Goal: Task Accomplishment & Management: Complete application form

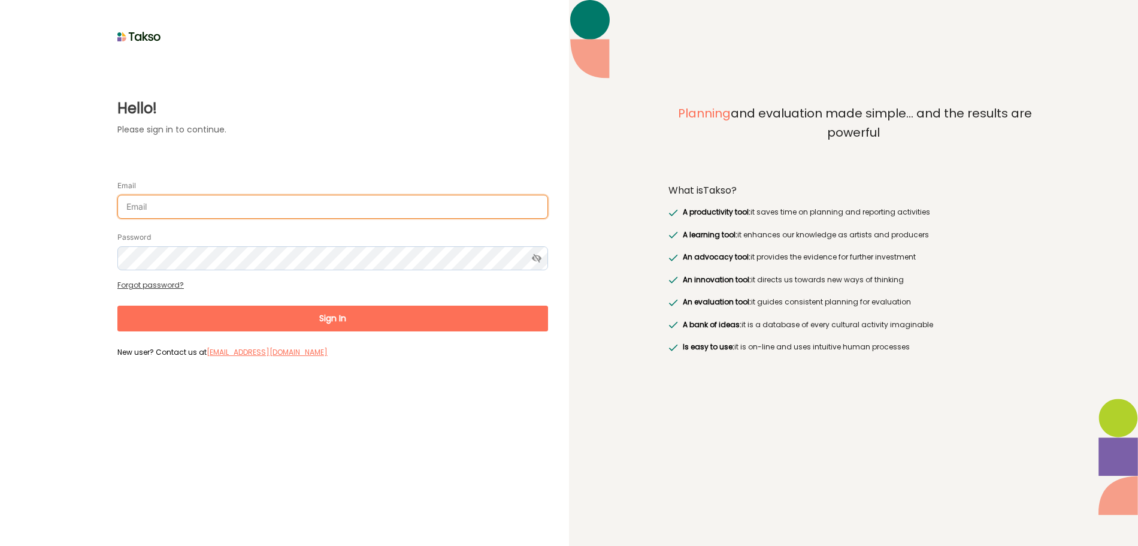
drag, startPoint x: 0, startPoint y: 0, endPoint x: 298, endPoint y: 208, distance: 363.9
click at [298, 208] on input "Email" at bounding box center [332, 207] width 431 height 24
type input "[PERSON_NAME][EMAIL_ADDRESS][DOMAIN_NAME]"
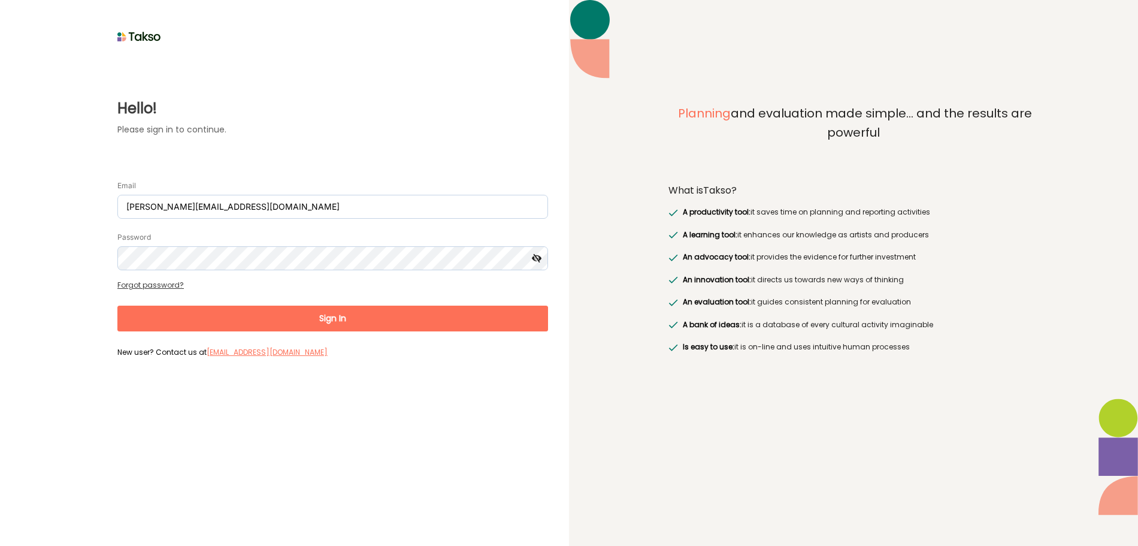
drag, startPoint x: 542, startPoint y: 254, endPoint x: 534, endPoint y: 255, distance: 8.5
click at [541, 254] on icon at bounding box center [537, 258] width 22 height 24
click at [335, 317] on button "Sign In" at bounding box center [332, 318] width 431 height 26
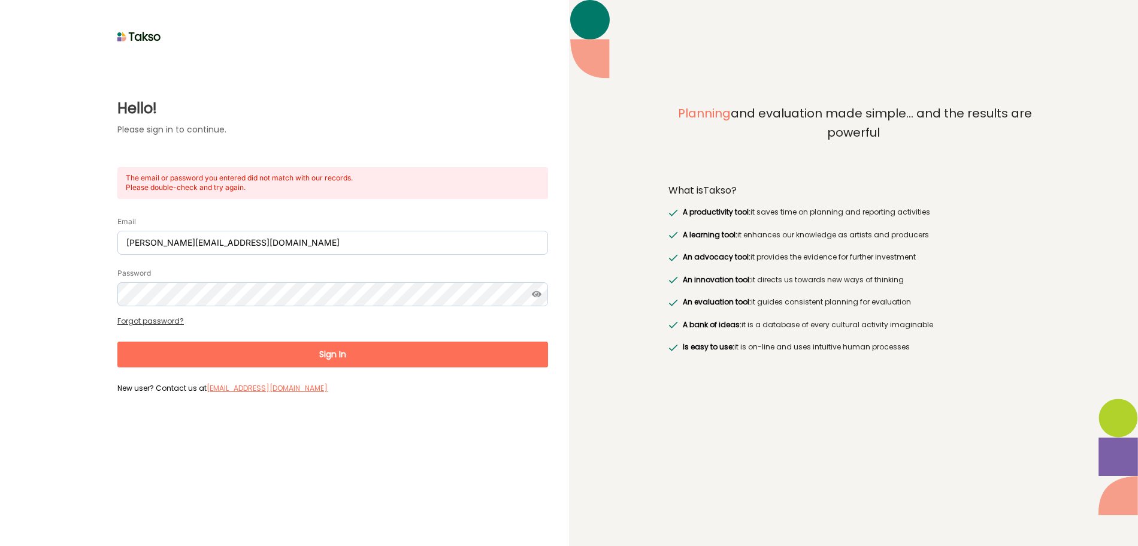
click at [321, 13] on div "Hello! Please sign in to continue. The email or password you entered did not ma…" at bounding box center [284, 273] width 569 height 546
click at [314, 367] on button "Sign In" at bounding box center [332, 354] width 431 height 26
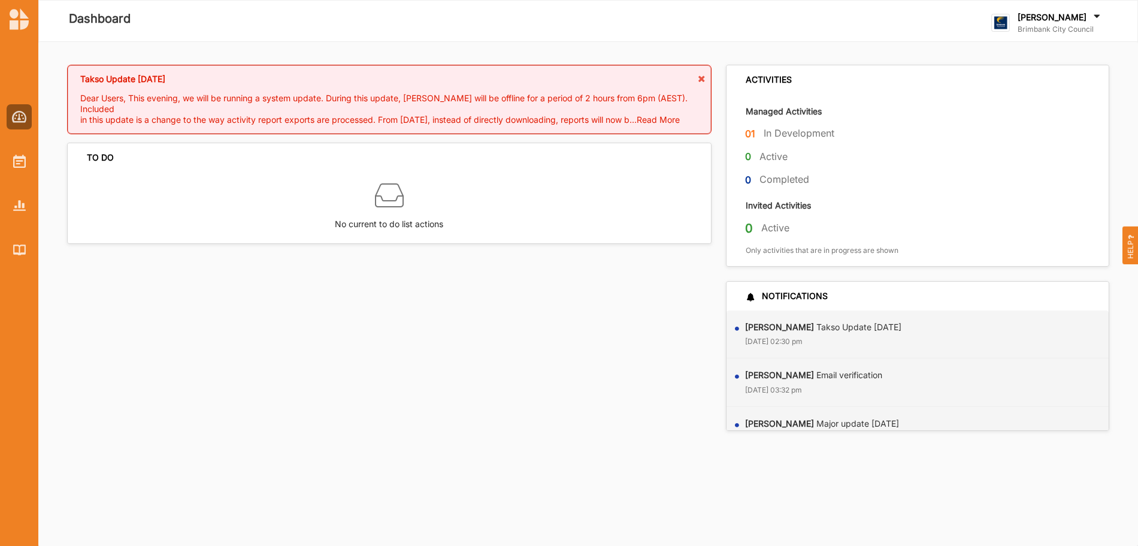
click at [810, 137] on label "In Development" at bounding box center [799, 133] width 71 height 13
click at [17, 158] on img at bounding box center [19, 161] width 13 height 13
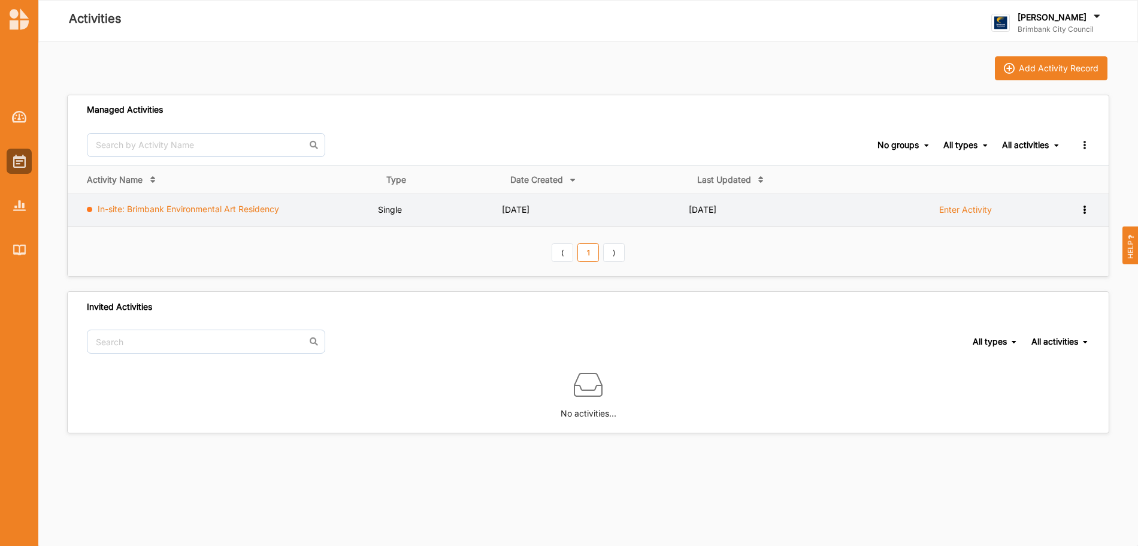
click at [141, 213] on link "In-site: Brimbank Environmental Art Residency" at bounding box center [188, 209] width 181 height 10
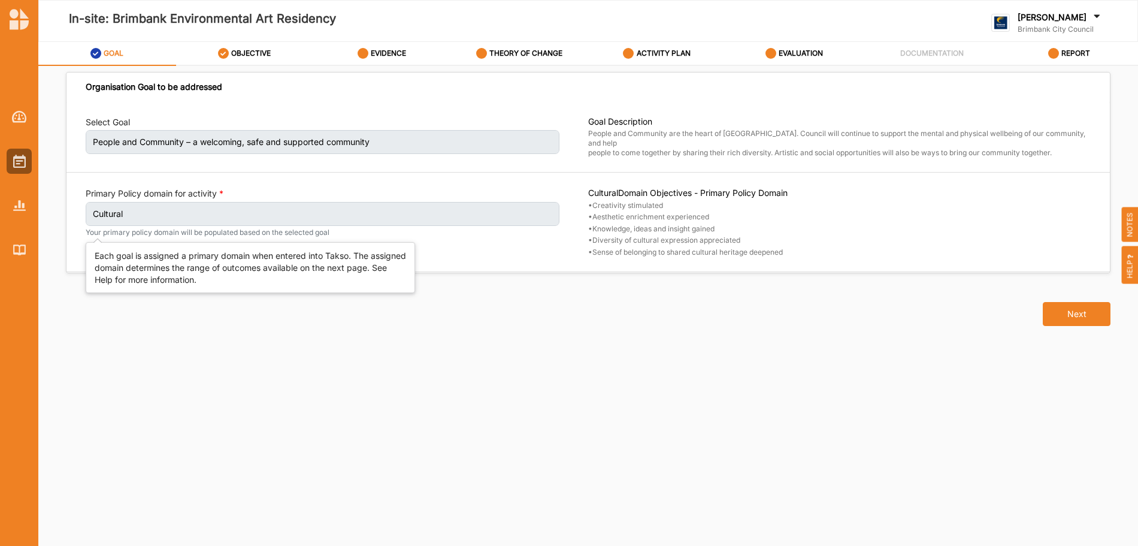
click at [443, 216] on label "Cultural" at bounding box center [323, 214] width 474 height 24
click at [437, 141] on label "People and Community – a welcoming, safe and supported community" at bounding box center [323, 142] width 474 height 24
click at [285, 142] on label "People and Community – a welcoming, safe and supported community" at bounding box center [323, 142] width 474 height 24
click at [213, 219] on label "Cultural" at bounding box center [323, 214] width 474 height 24
click at [165, 138] on label "People and Community – a welcoming, safe and supported community" at bounding box center [323, 142] width 474 height 24
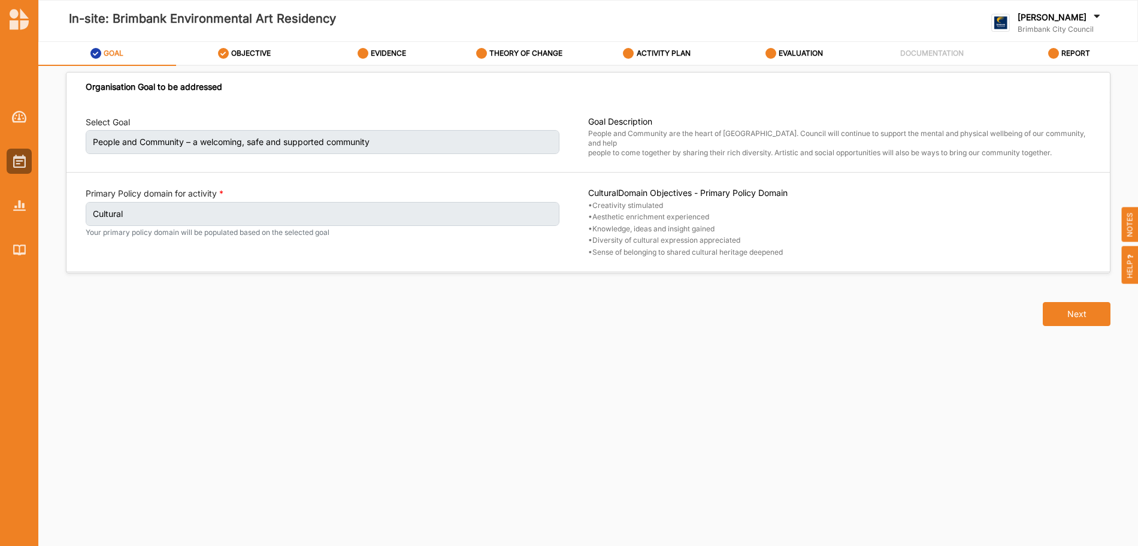
click at [105, 46] on div "GOAL" at bounding box center [107, 54] width 34 height 22
click at [1091, 19] on icon at bounding box center [1097, 17] width 12 height 13
drag, startPoint x: 969, startPoint y: 316, endPoint x: 1091, endPoint y: 282, distance: 126.3
click at [970, 316] on div "Next" at bounding box center [588, 306] width 1059 height 66
click at [25, 119] on img at bounding box center [19, 117] width 15 height 12
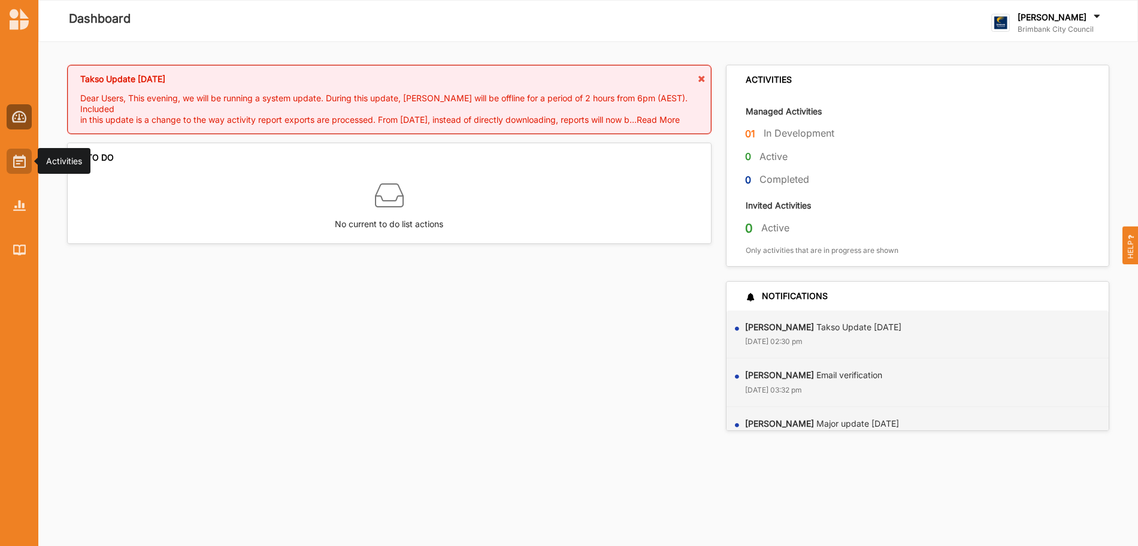
click at [17, 165] on img at bounding box center [19, 161] width 13 height 13
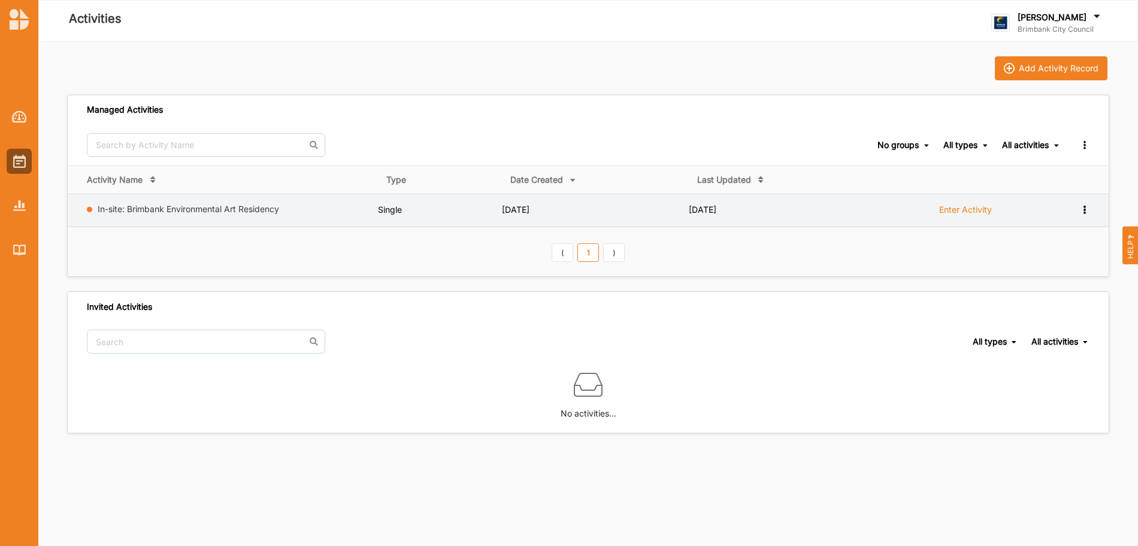
click at [969, 208] on label "Enter Activity" at bounding box center [965, 209] width 53 height 11
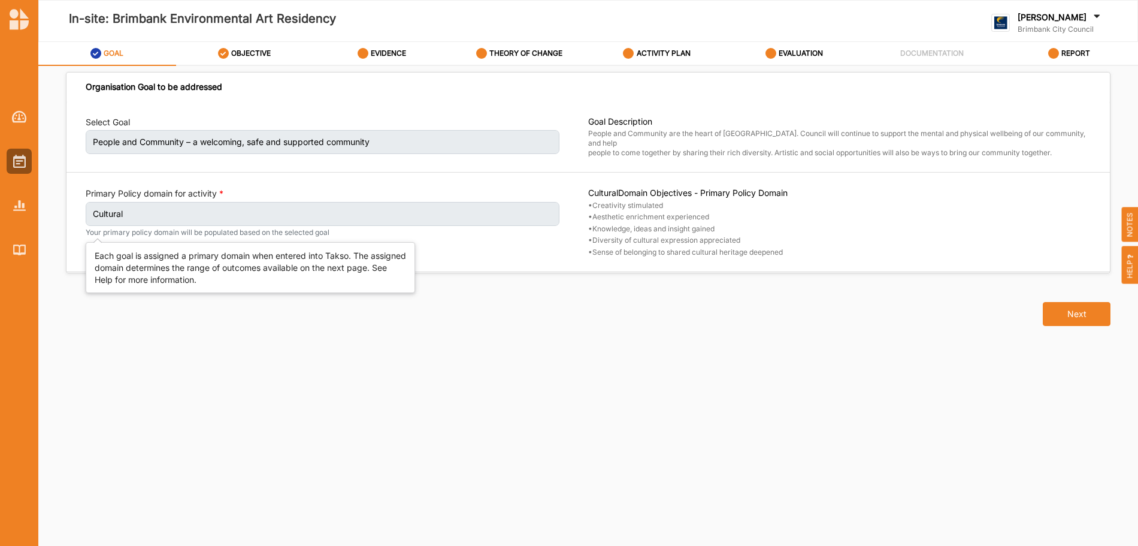
click at [329, 214] on label "Cultural" at bounding box center [323, 214] width 474 height 24
click at [389, 152] on div "Select Goal People and Community – a welcoming, safe and supported community" at bounding box center [337, 137] width 503 height 42
click at [386, 140] on label "People and Community – a welcoming, safe and supported community" at bounding box center [323, 142] width 474 height 24
drag, startPoint x: 386, startPoint y: 140, endPoint x: 177, endPoint y: 129, distance: 208.7
click at [385, 140] on label "People and Community – a welcoming, safe and supported community" at bounding box center [323, 142] width 474 height 24
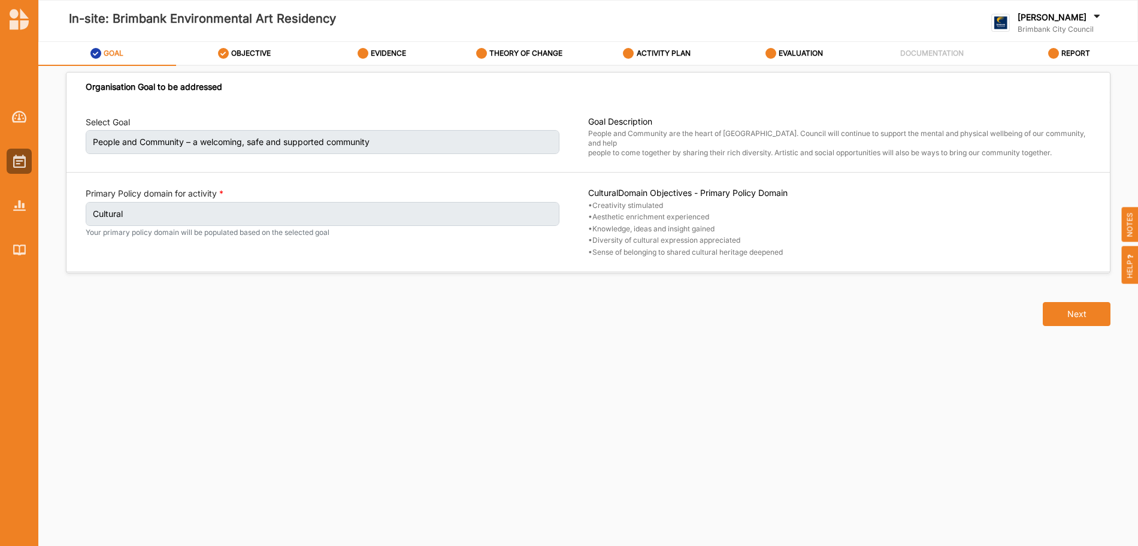
click at [156, 131] on label "People and Community – a welcoming, safe and supported community" at bounding box center [323, 142] width 474 height 24
click at [157, 143] on label "People and Community – a welcoming, safe and supported community" at bounding box center [323, 142] width 474 height 24
drag, startPoint x: 157, startPoint y: 143, endPoint x: 140, endPoint y: 141, distance: 17.5
click at [153, 143] on label "People and Community – a welcoming, safe and supported community" at bounding box center [323, 142] width 474 height 24
click at [86, 113] on div "Select Goal People and Community – a welcoming, safe and supported community Go…" at bounding box center [587, 187] width 1043 height 171
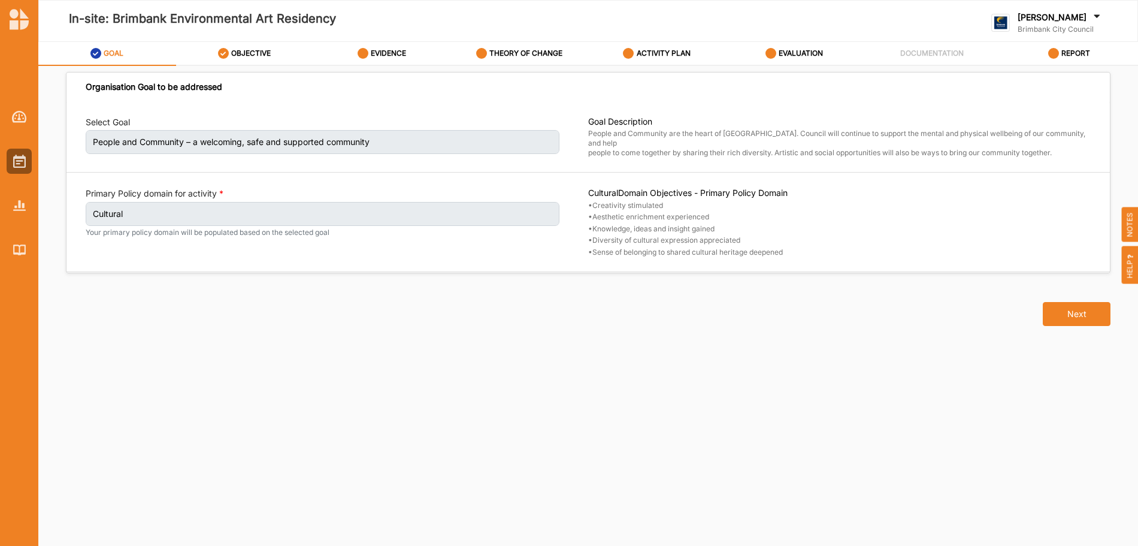
click at [116, 133] on label "People and Community – a welcoming, safe and supported community" at bounding box center [323, 142] width 474 height 24
drag, startPoint x: 116, startPoint y: 133, endPoint x: 204, endPoint y: 75, distance: 105.7
click at [120, 130] on div "Select Goal People and Community – a welcoming, safe and supported community" at bounding box center [323, 135] width 474 height 38
click at [239, 52] on label "OBJECTIVE" at bounding box center [251, 54] width 40 height 10
select select "3"
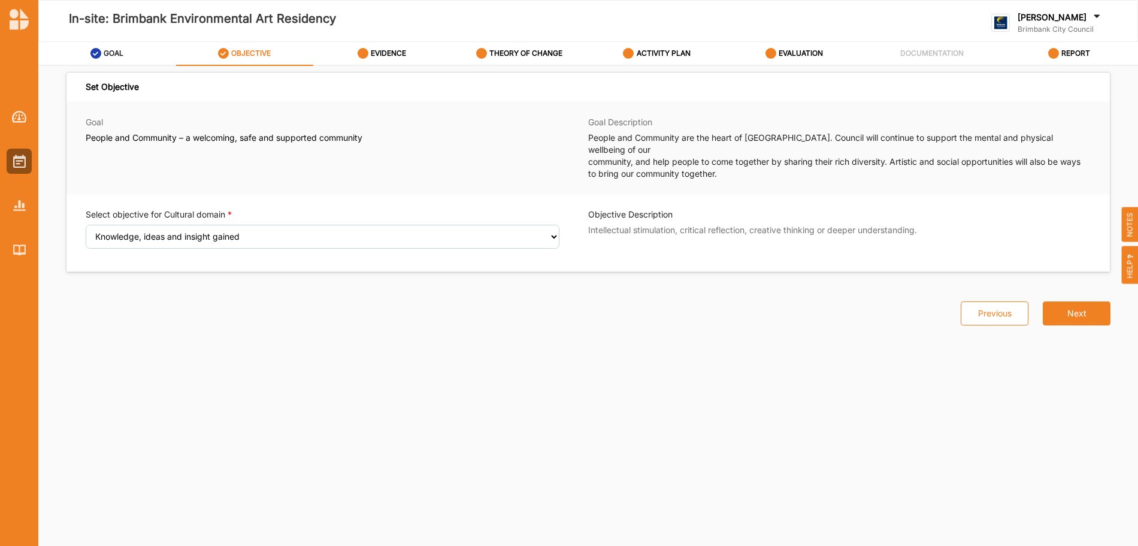
click at [107, 55] on label "GOAL" at bounding box center [114, 54] width 20 height 10
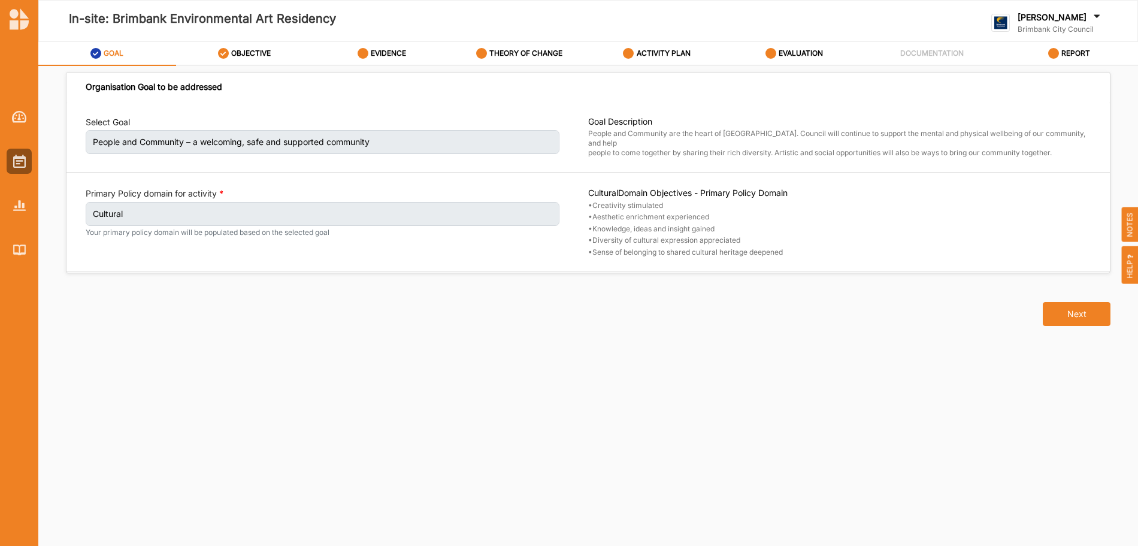
click at [167, 137] on label "People and Community – a welcoming, safe and supported community" at bounding box center [323, 142] width 474 height 24
click at [170, 205] on label "Cultural" at bounding box center [323, 214] width 474 height 24
click at [157, 233] on small "Your primary policy domain will be populated based on the selected goal" at bounding box center [323, 233] width 474 height 10
click at [211, 140] on label "People and Community – a welcoming, safe and supported community" at bounding box center [323, 142] width 474 height 24
click at [245, 43] on div "In-site: Brimbank Environmental Art Residency [PERSON_NAME] Brimbank City Counc…" at bounding box center [588, 273] width 1100 height 546
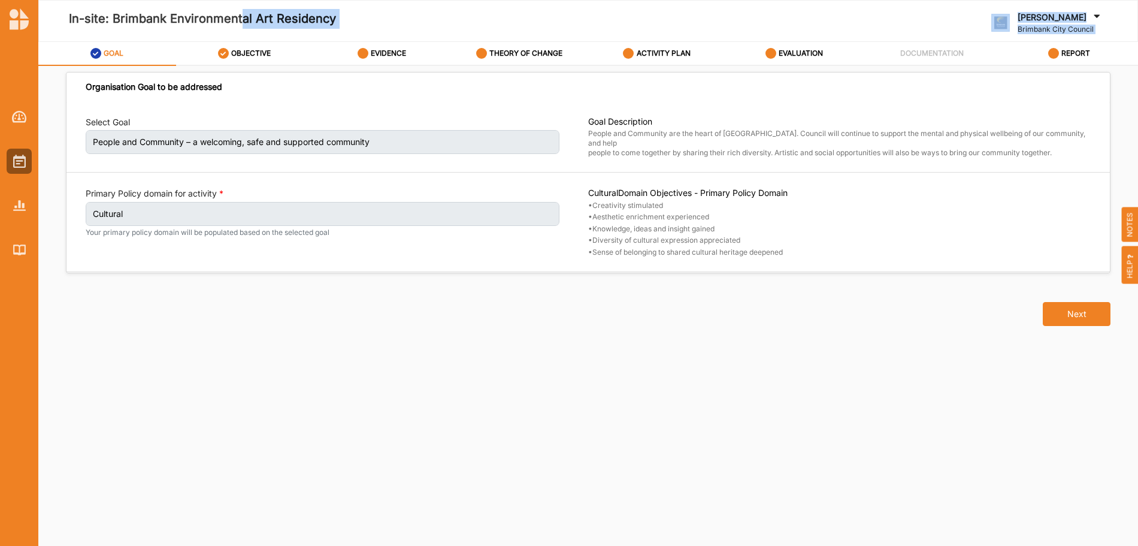
click at [123, 54] on label "GOAL" at bounding box center [114, 54] width 20 height 10
click at [1130, 270] on span "HELP" at bounding box center [1130, 265] width 17 height 38
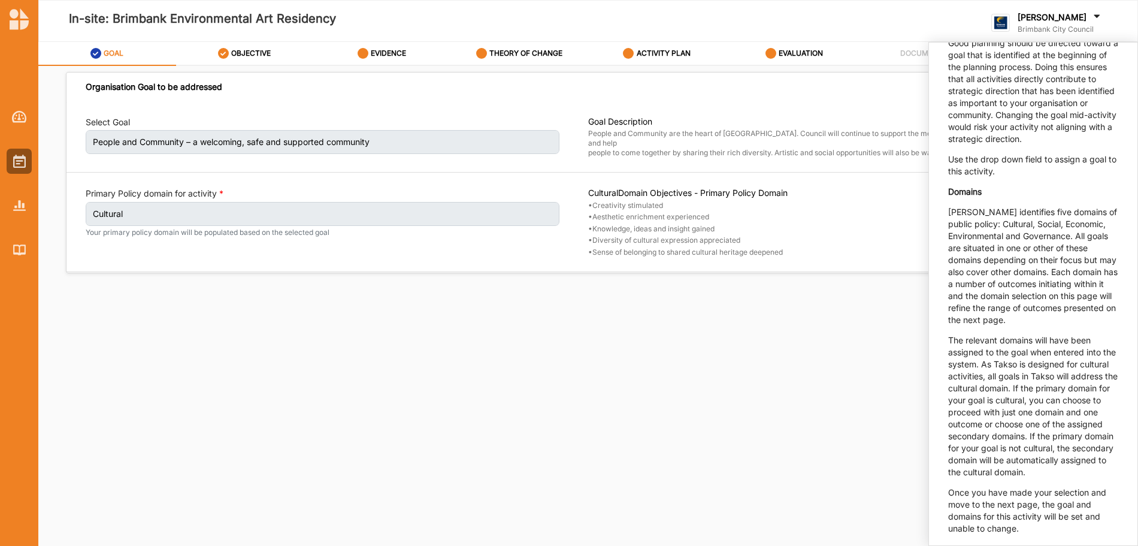
scroll to position [405, 0]
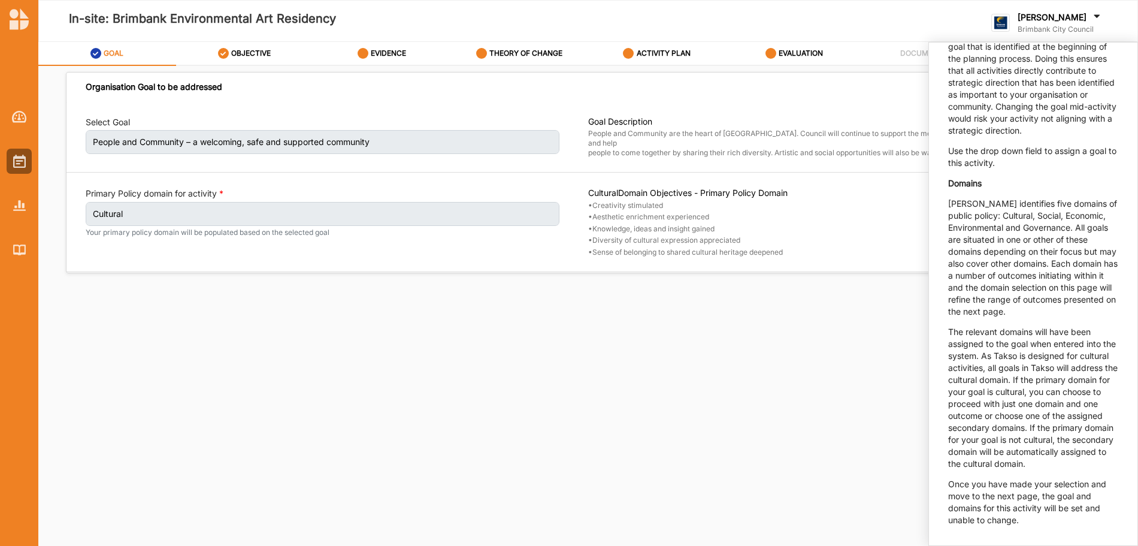
click at [806, 311] on div "Next" at bounding box center [588, 306] width 1059 height 66
click at [945, 17] on div "[PERSON_NAME] Brimbank City Council Brimbank City C... User Profile Help Log Out" at bounding box center [992, 21] width 261 height 58
click at [919, 19] on div "[PERSON_NAME] Brimbank City Council Brimbank City C... User Profile Help Log Out" at bounding box center [992, 21] width 261 height 58
click at [919, 47] on div "DOCUMENTATION" at bounding box center [932, 53] width 65 height 21
click at [233, 219] on label "Cultural" at bounding box center [323, 214] width 474 height 24
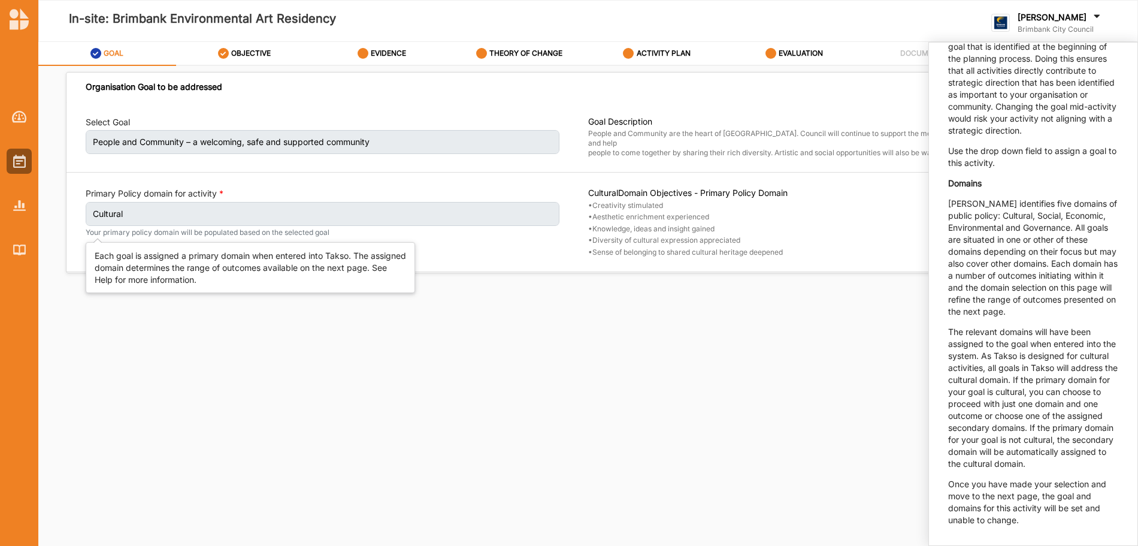
click at [112, 213] on label "Cultural" at bounding box center [323, 214] width 474 height 24
click at [211, 187] on label "Primary Policy domain for activity" at bounding box center [155, 193] width 138 height 12
click at [931, 9] on div "[PERSON_NAME] Brimbank City Council Brimbank City C... User Profile Help Log Out" at bounding box center [992, 21] width 261 height 58
click at [960, 390] on p "The relevant domains will have been assigned to the goal when entered into the …" at bounding box center [1033, 398] width 170 height 144
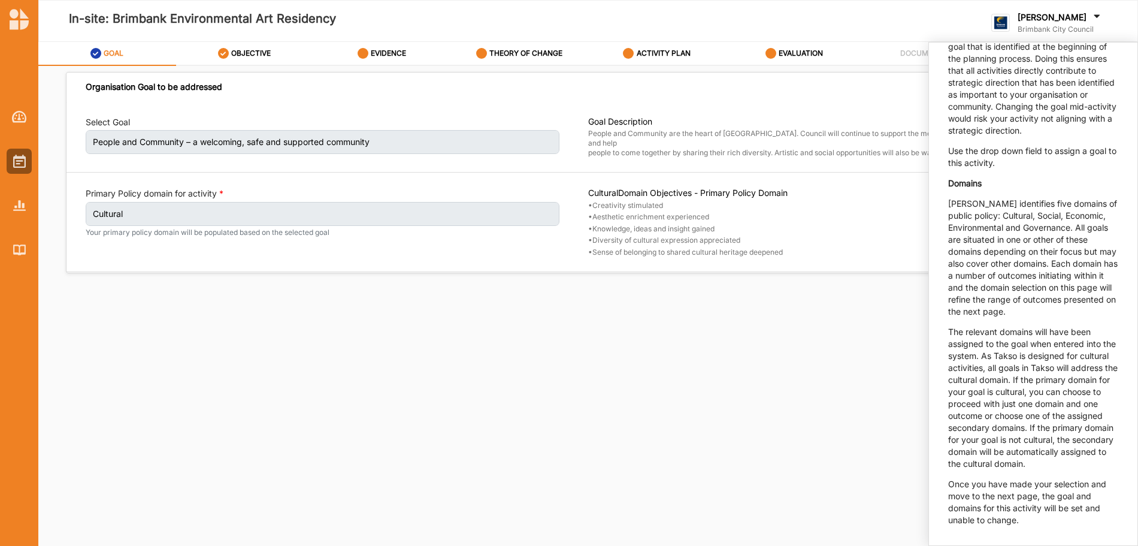
click at [858, 400] on div "Organisation Goal to be addressed Select Goal People and Community – a welcomin…" at bounding box center [588, 296] width 1042 height 433
drag, startPoint x: 1109, startPoint y: 173, endPoint x: 1121, endPoint y: 252, distance: 80.6
click at [1109, 178] on div "Goal This page starts your activity by connecting it to a strategic goal. The T…" at bounding box center [1033, 167] width 208 height 756
click at [240, 57] on label "OBJECTIVE" at bounding box center [251, 54] width 40 height 10
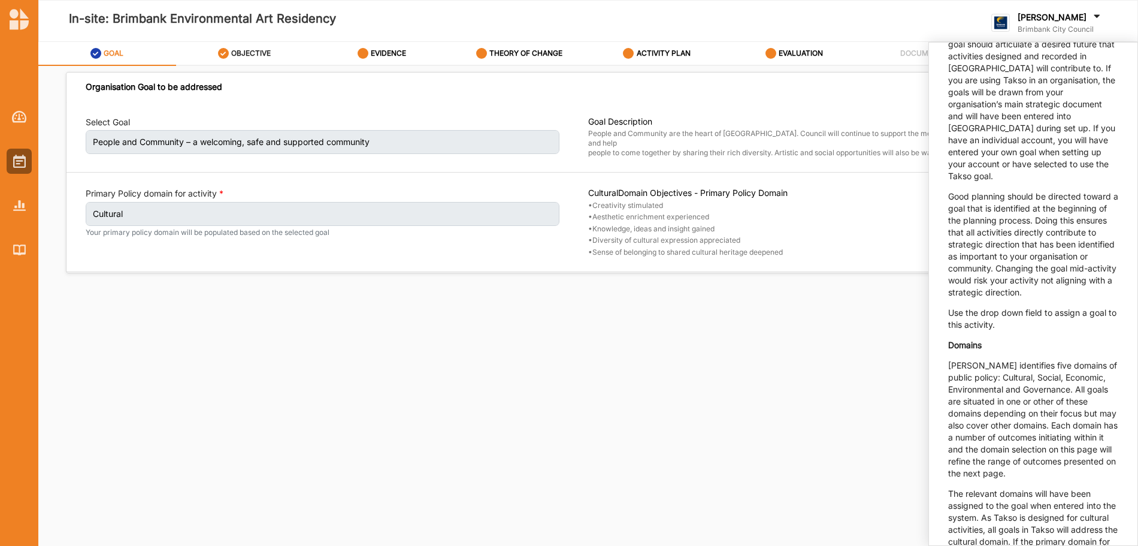
select select "3"
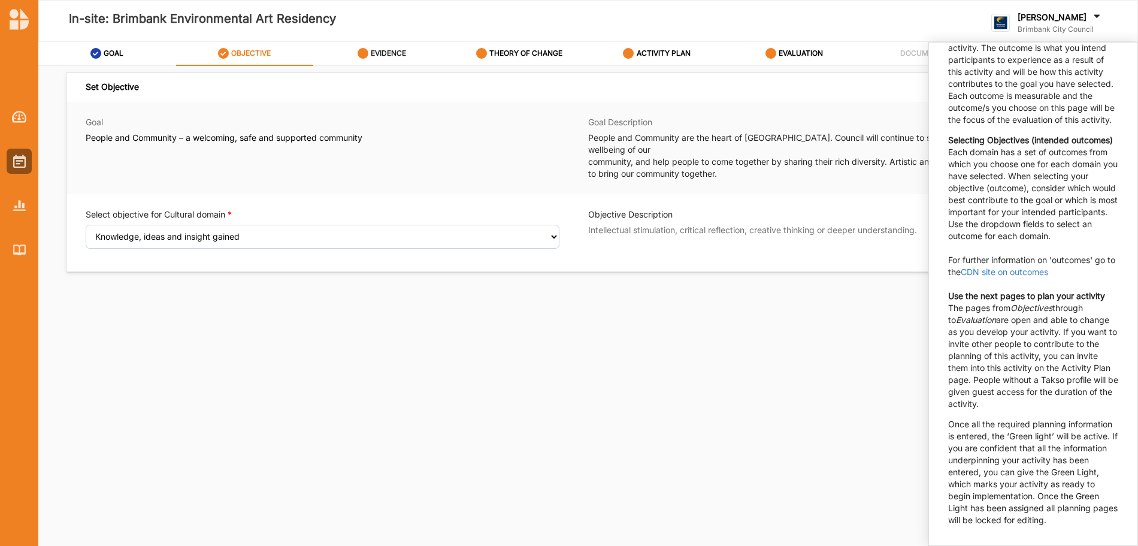
click at [395, 53] on label "EVIDENCE" at bounding box center [388, 54] width 35 height 10
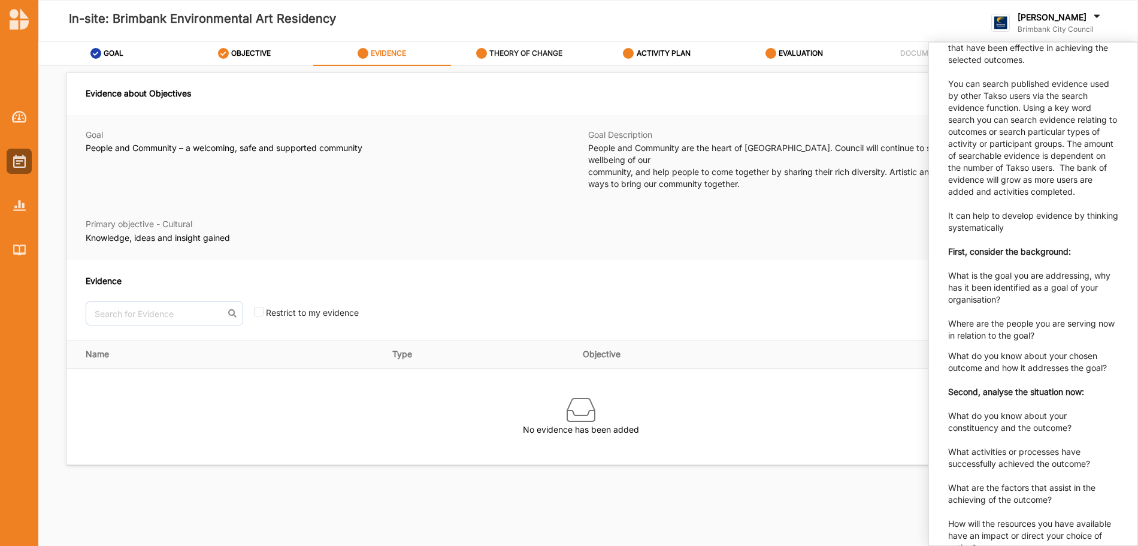
click at [525, 51] on label "THEORY OF CHANGE" at bounding box center [525, 54] width 73 height 10
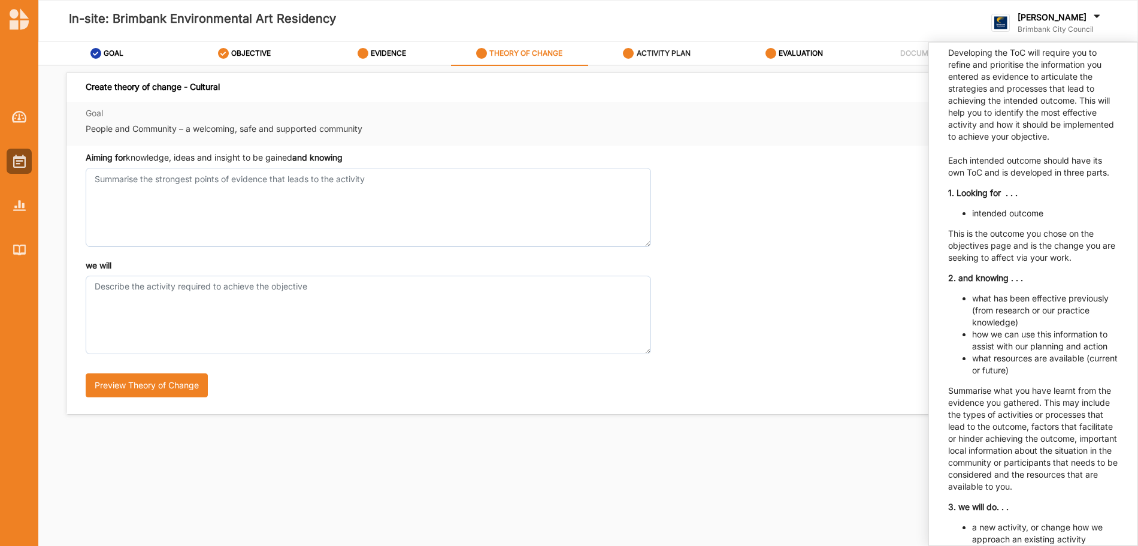
click at [667, 52] on label "ACTIVITY PLAN" at bounding box center [664, 54] width 54 height 10
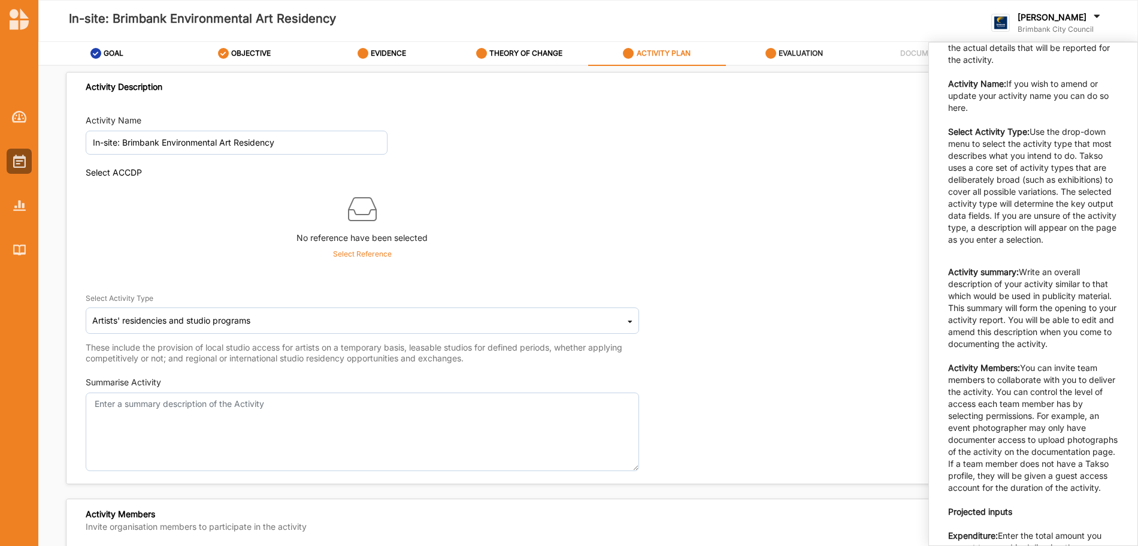
click at [804, 55] on label "EVALUATION" at bounding box center [801, 54] width 44 height 10
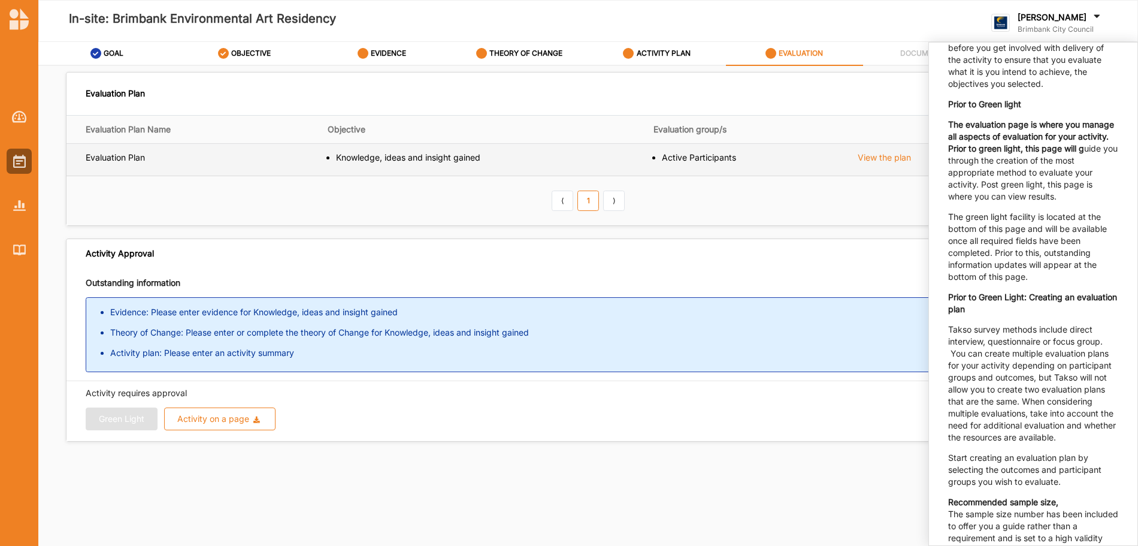
drag, startPoint x: 975, startPoint y: 83, endPoint x: 897, endPoint y: 171, distance: 117.5
click at [974, 83] on p "Evaluation This page allows you to create evaluation plans and generate your ev…" at bounding box center [1033, 30] width 170 height 120
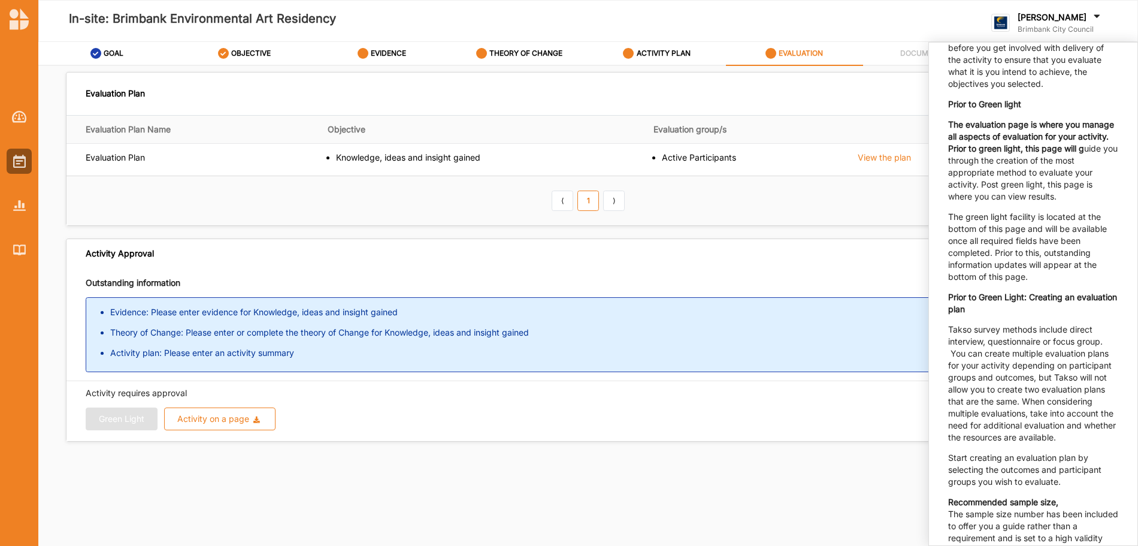
click at [882, 205] on th "⟨ 1 ⟩" at bounding box center [587, 201] width 1043 height 50
click at [888, 283] on p "Outstanding information" at bounding box center [588, 283] width 1005 height 12
drag, startPoint x: 1049, startPoint y: 292, endPoint x: 1096, endPoint y: 292, distance: 46.7
click at [967, 246] on p "The green light facility is located at the bottom of this page and will be avai…" at bounding box center [1033, 247] width 170 height 72
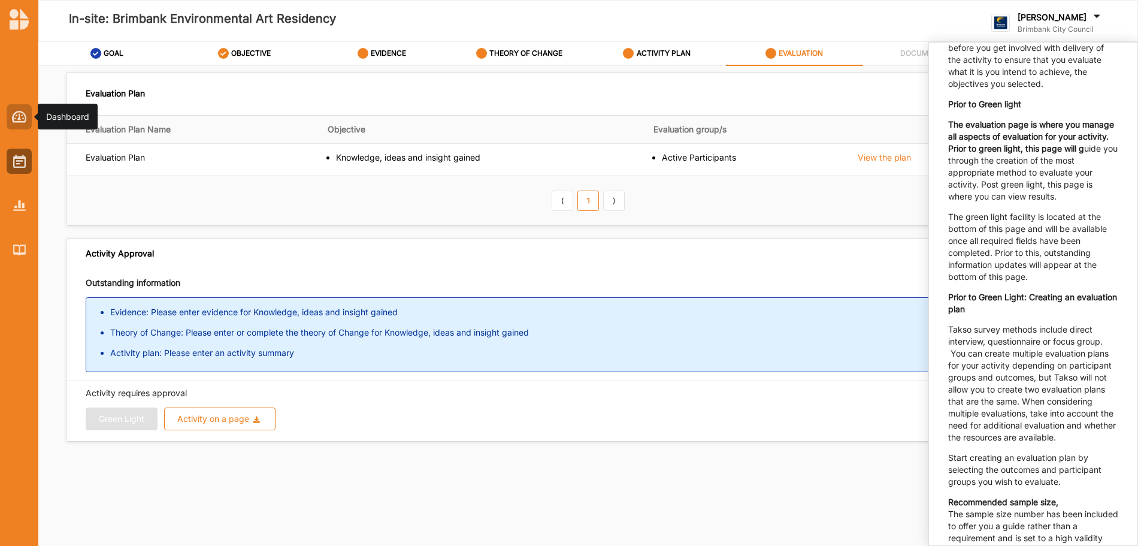
click at [18, 116] on img at bounding box center [19, 117] width 15 height 12
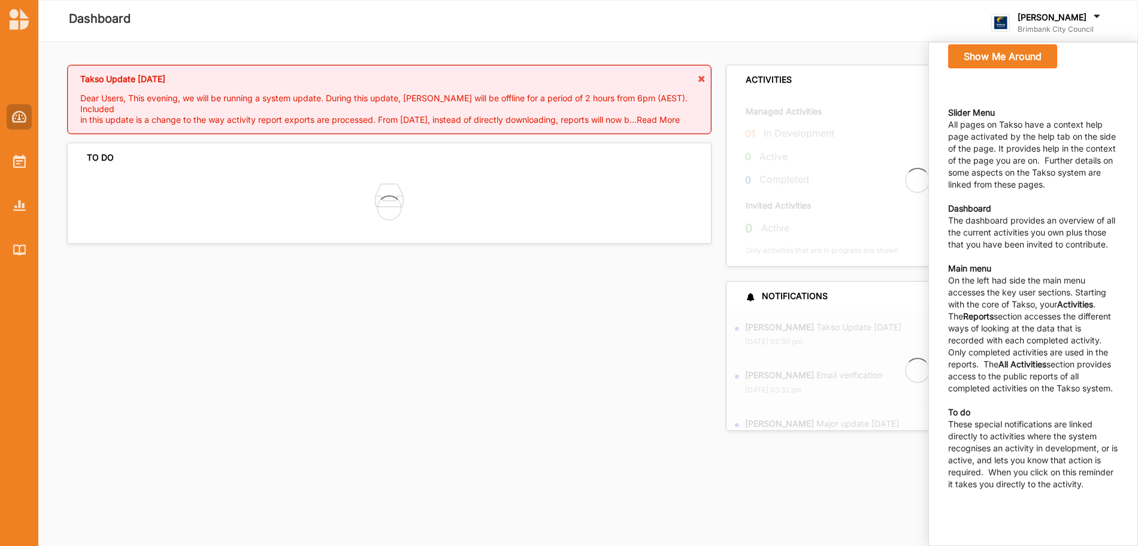
scroll to position [131, 0]
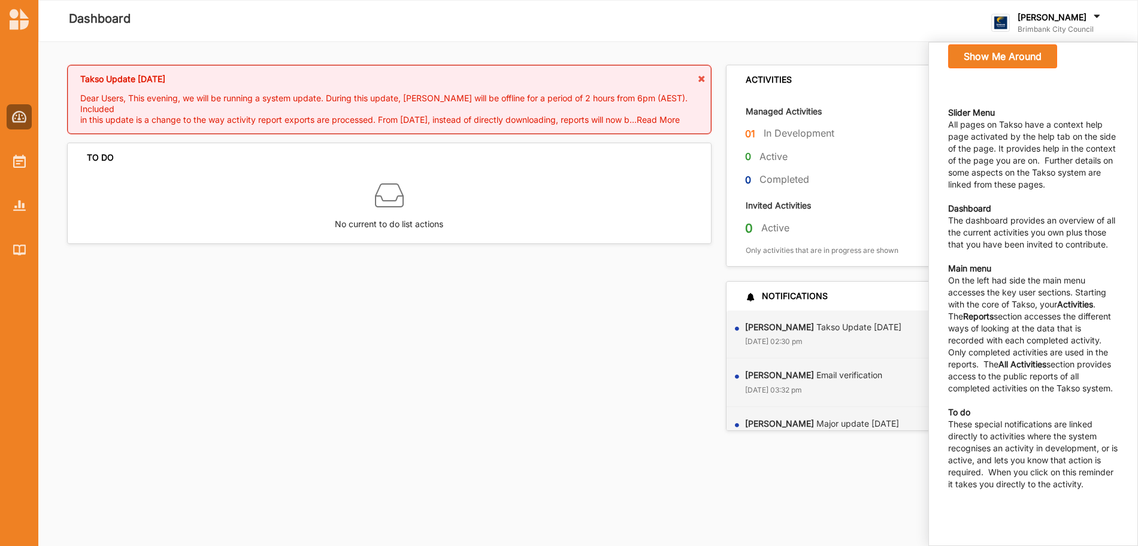
click at [961, 203] on strong "Dashboard" at bounding box center [969, 208] width 43 height 10
click at [963, 203] on strong "Dashboard" at bounding box center [969, 208] width 43 height 10
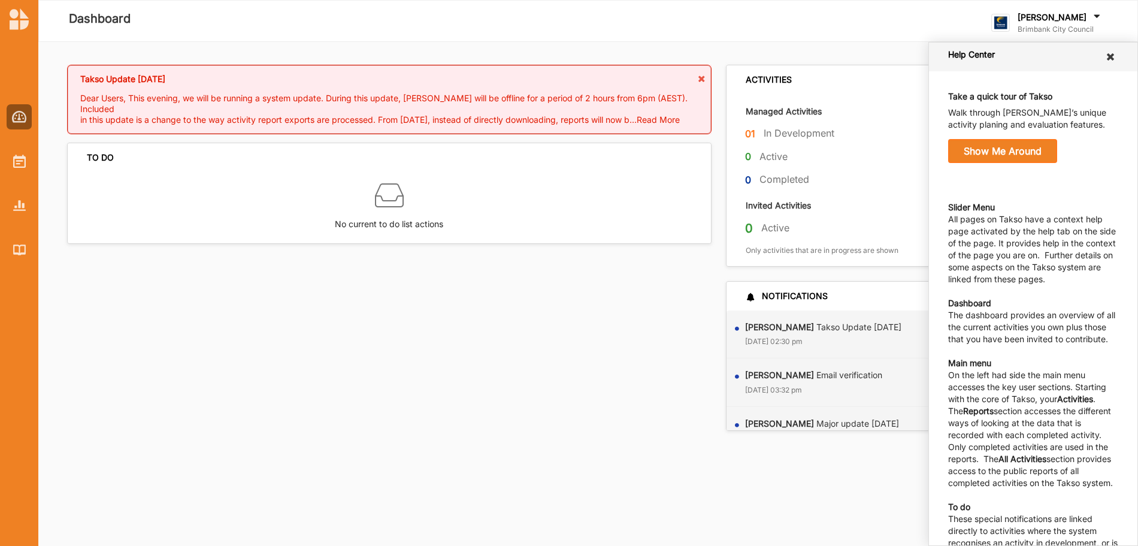
click at [1105, 56] on icon at bounding box center [1110, 57] width 11 height 10
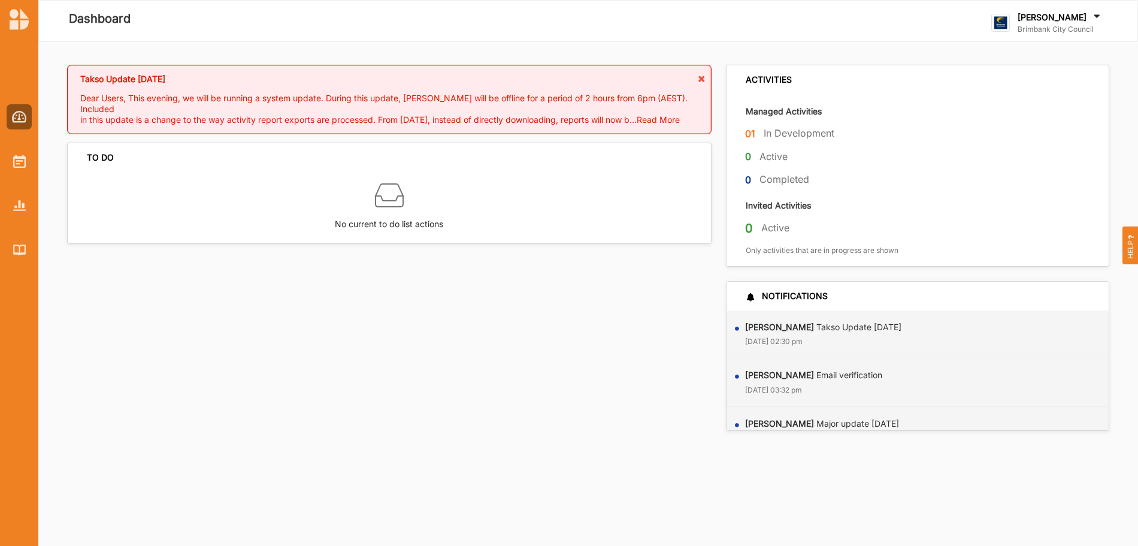
click at [808, 138] on label "In Development" at bounding box center [799, 133] width 71 height 13
click at [796, 128] on label "In Development" at bounding box center [799, 133] width 71 height 13
click at [703, 80] on icon at bounding box center [702, 79] width 10 height 8
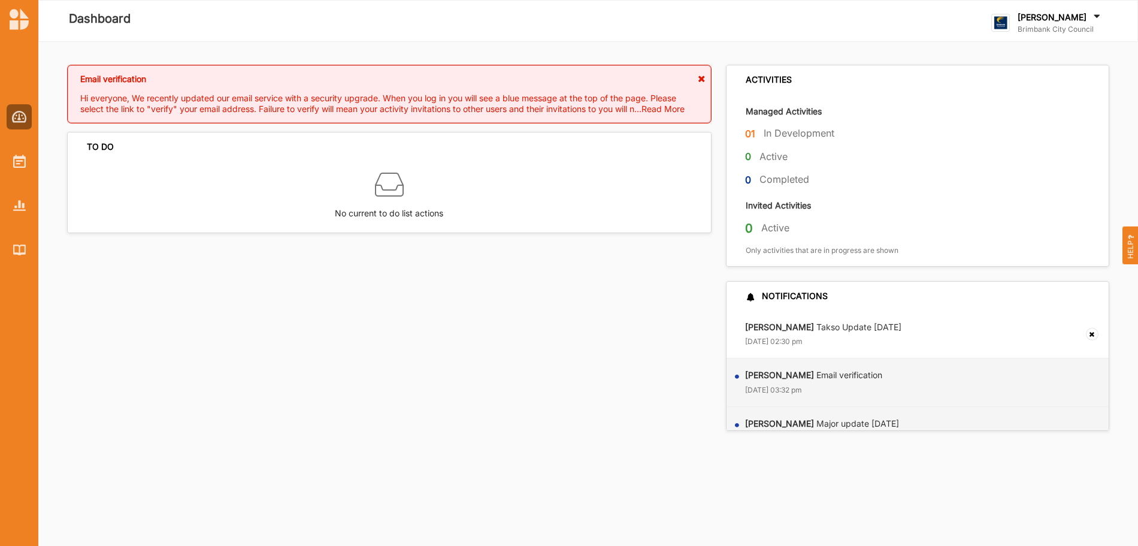
click at [701, 79] on icon at bounding box center [702, 79] width 10 height 8
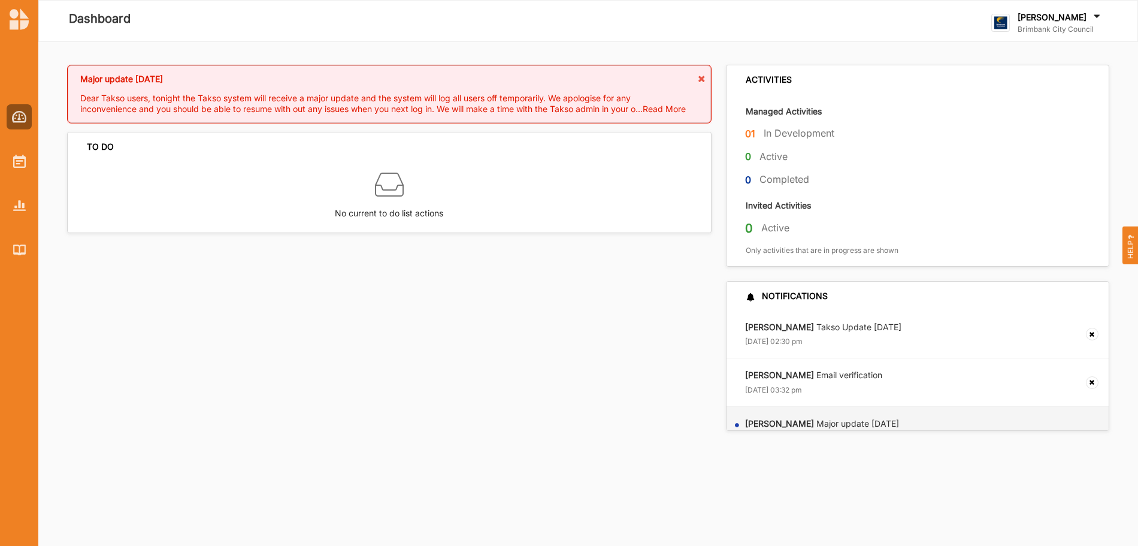
click at [766, 155] on label "Active" at bounding box center [774, 156] width 28 height 13
click at [786, 132] on label "In Development" at bounding box center [799, 133] width 71 height 13
drag, startPoint x: 14, startPoint y: 160, endPoint x: 28, endPoint y: 191, distance: 34.1
click at [15, 160] on img at bounding box center [19, 161] width 13 height 13
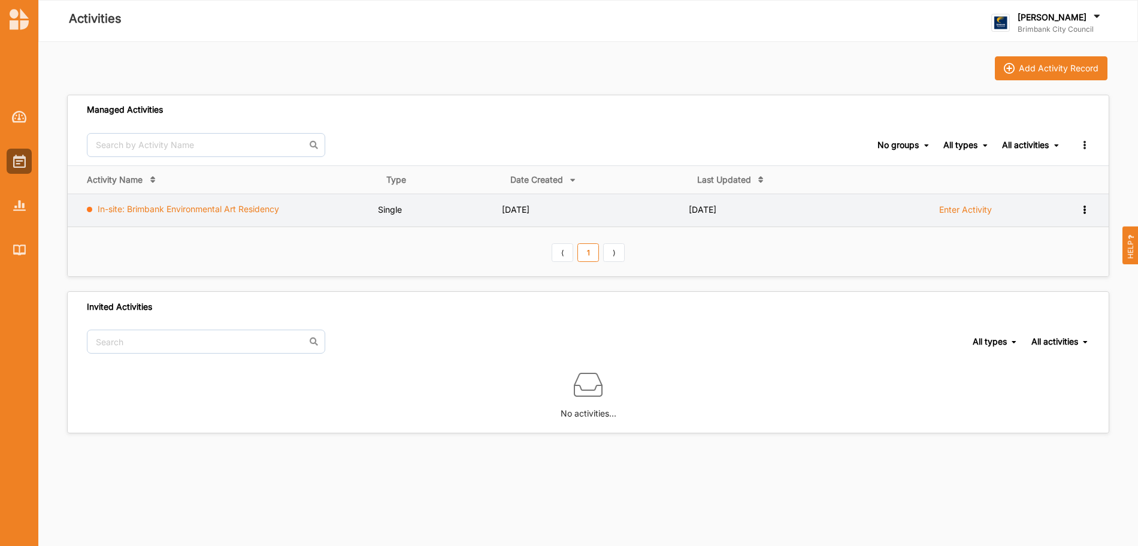
click at [183, 206] on link "In-site: Brimbank Environmental Art Residency" at bounding box center [188, 209] width 181 height 10
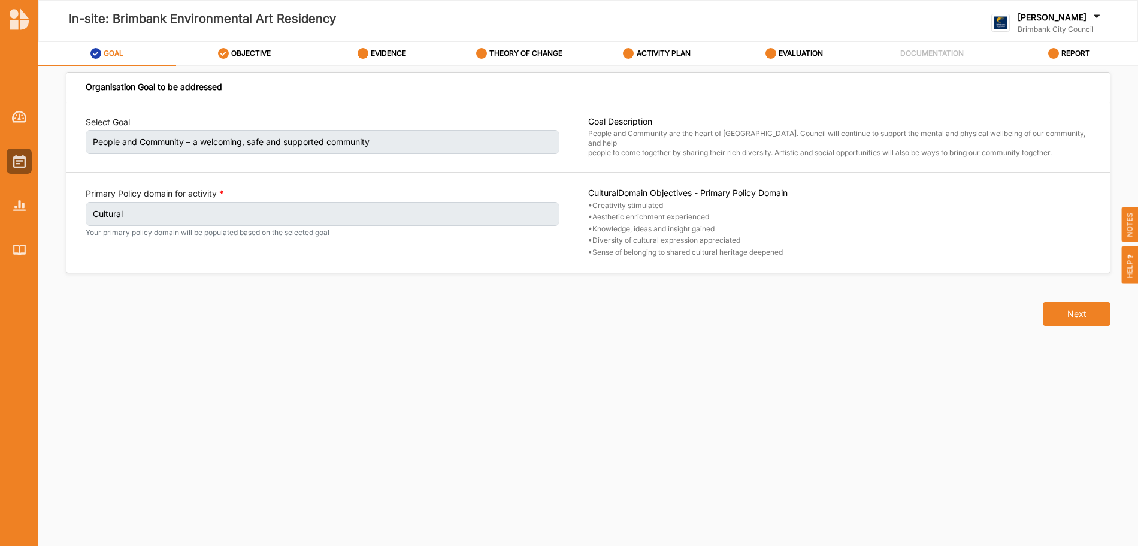
click at [186, 144] on label "People and Community – a welcoming, safe and supported community" at bounding box center [323, 142] width 474 height 24
click at [1081, 316] on button "Next" at bounding box center [1077, 314] width 68 height 24
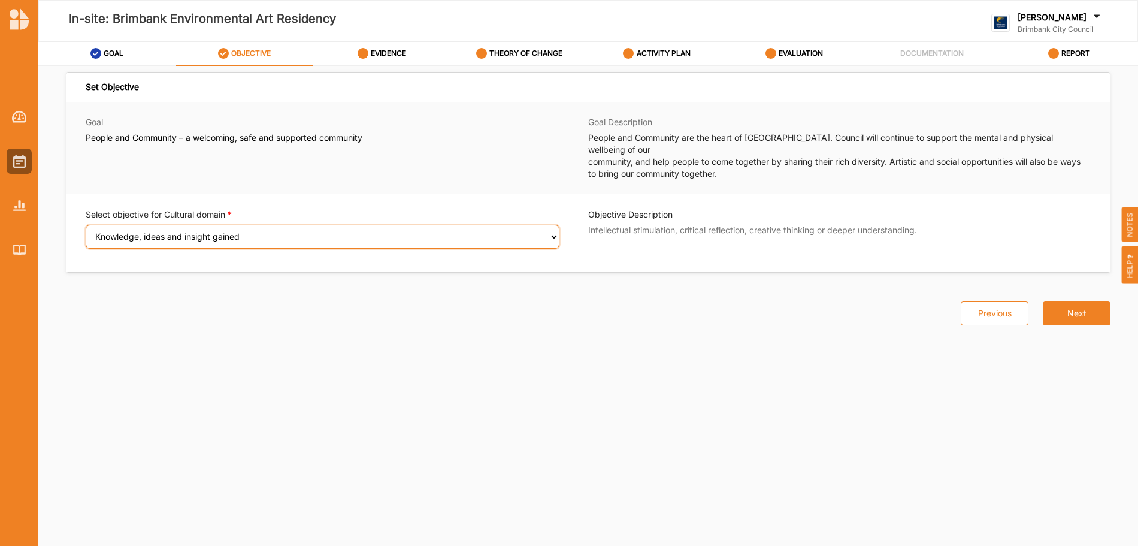
click at [543, 225] on select "Select an Objective Creativity stimulated Aesthetic enrichment experienced Know…" at bounding box center [323, 237] width 474 height 24
click at [86, 225] on select "Select an Objective Creativity stimulated Aesthetic enrichment experienced Know…" at bounding box center [323, 237] width 474 height 24
select select "3"
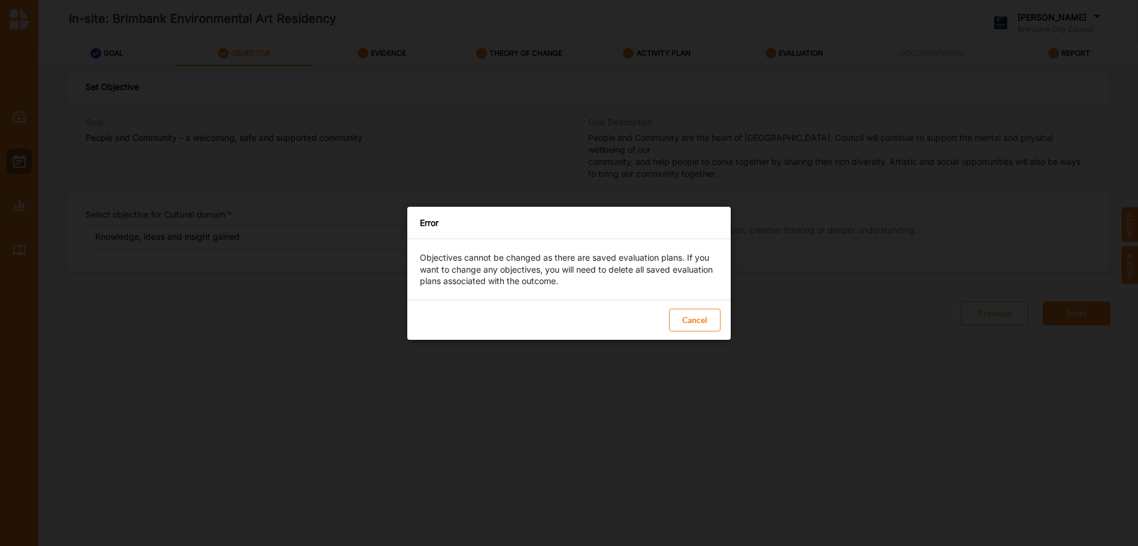
click at [704, 319] on button "Cancel" at bounding box center [695, 319] width 52 height 23
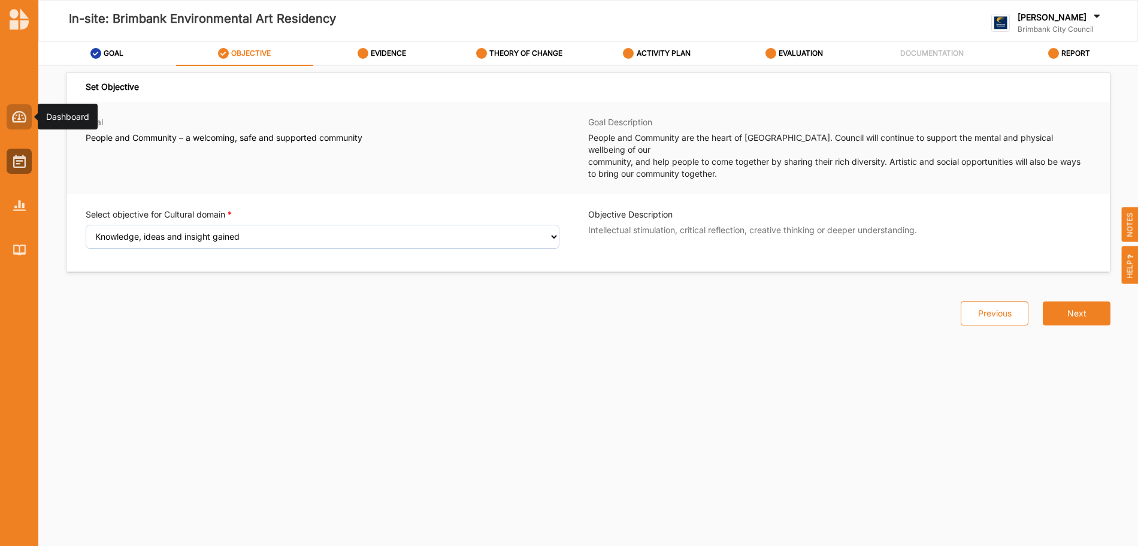
click at [15, 114] on img at bounding box center [19, 117] width 15 height 12
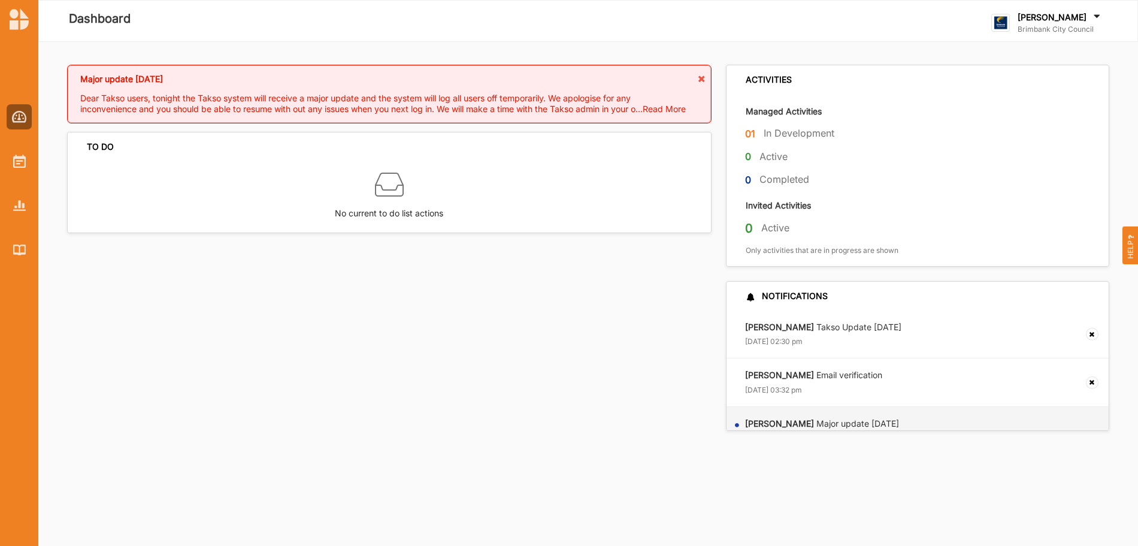
click at [794, 132] on label "In Development" at bounding box center [799, 133] width 71 height 13
click at [20, 119] on img at bounding box center [19, 117] width 15 height 12
click at [790, 117] on div "Managed Activities 01 In Development 0 Active 0 Completed" at bounding box center [918, 144] width 383 height 99
click at [789, 140] on div "01 In Development" at bounding box center [926, 135] width 362 height 19
click at [20, 165] on img at bounding box center [19, 161] width 13 height 13
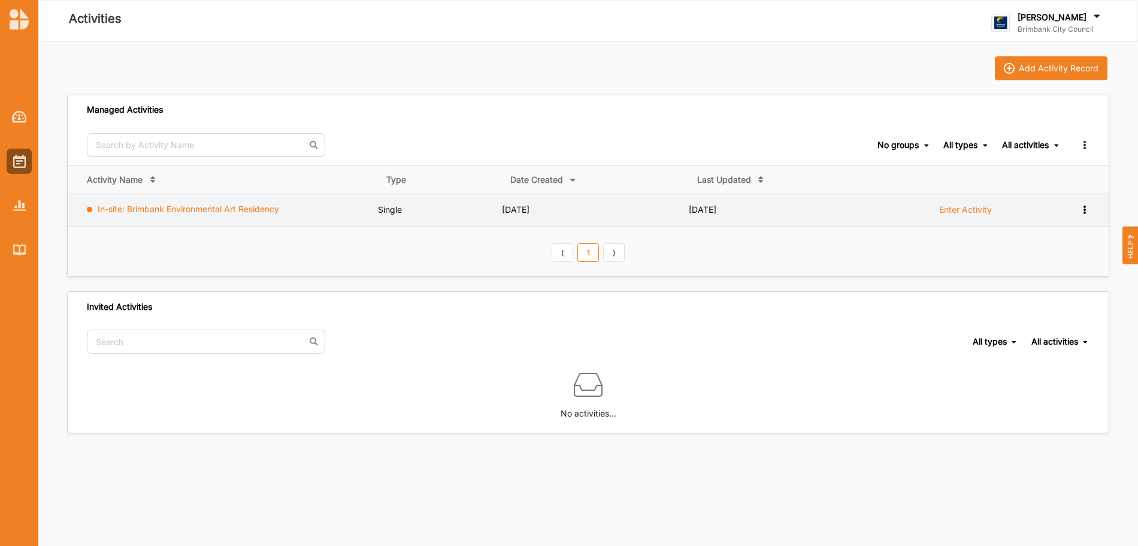
click at [249, 210] on link "In-site: Brimbank Environmental Art Residency" at bounding box center [188, 209] width 181 height 10
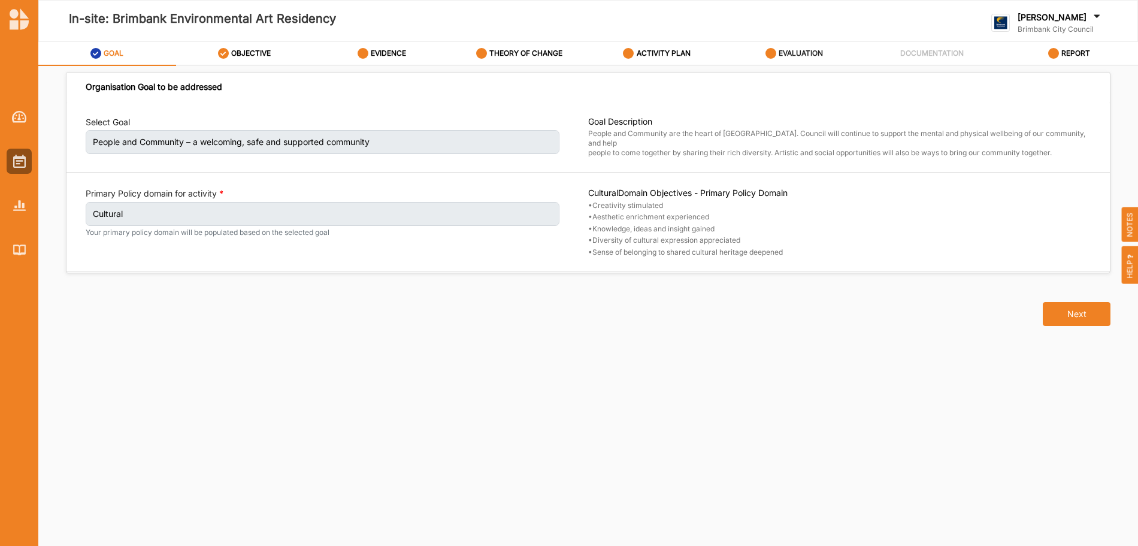
click at [801, 50] on label "EVALUATION" at bounding box center [801, 54] width 44 height 10
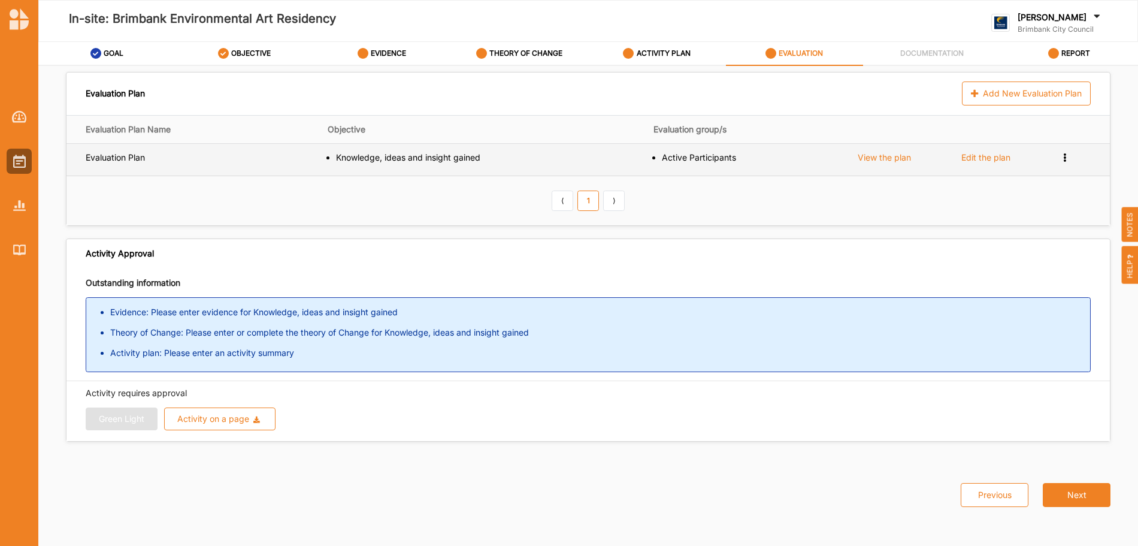
click at [982, 155] on div "Edit the plan" at bounding box center [985, 157] width 49 height 11
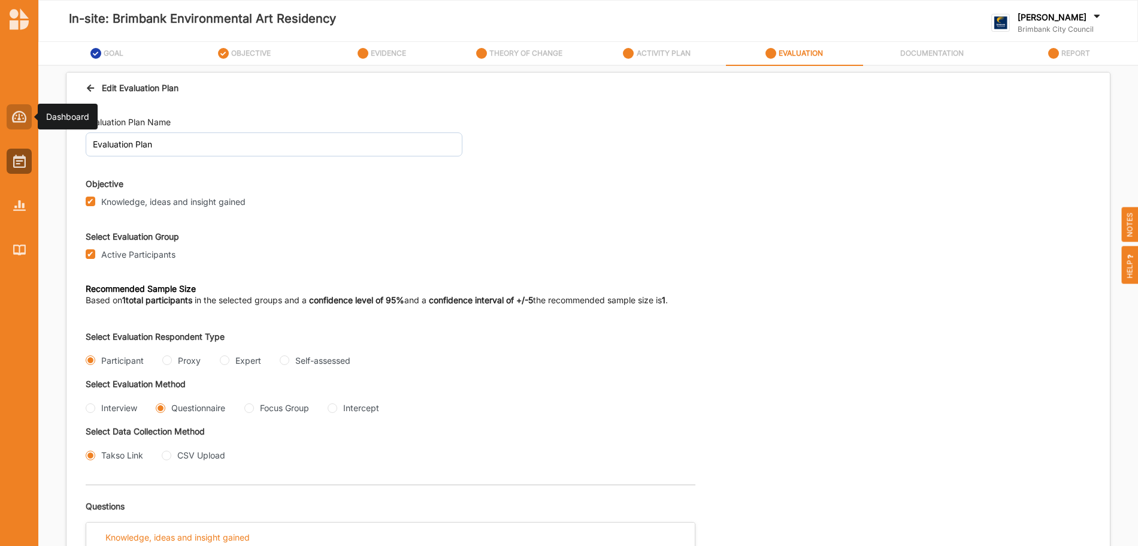
click at [13, 120] on img at bounding box center [19, 117] width 15 height 12
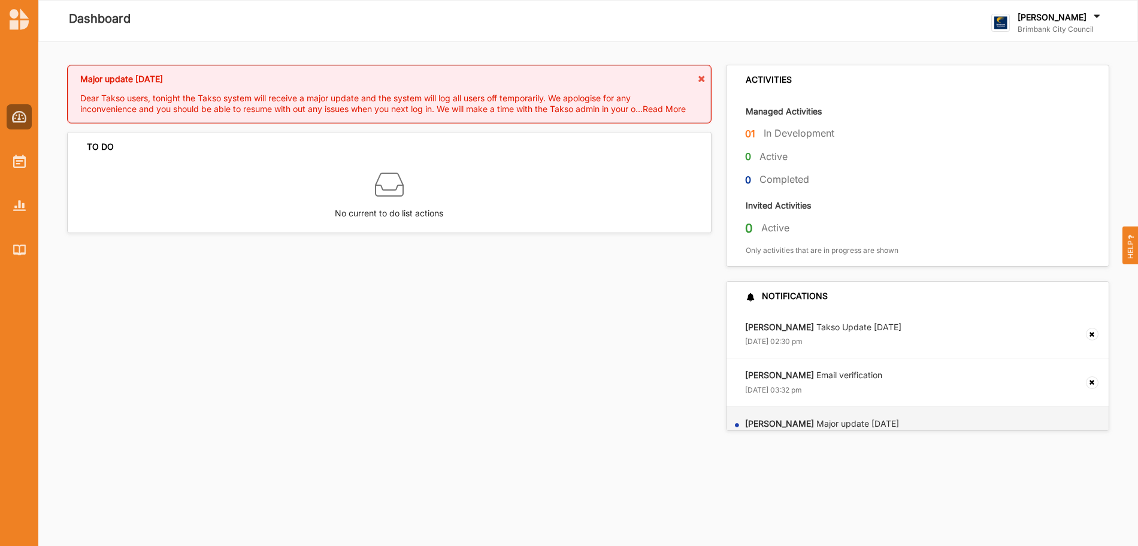
drag, startPoint x: 781, startPoint y: 2, endPoint x: 829, endPoint y: 24, distance: 52.8
click at [829, 24] on div at bounding box center [785, 21] width 137 height 58
click at [798, 132] on label "In Development" at bounding box center [799, 133] width 71 height 13
click at [774, 133] on label "In Development" at bounding box center [799, 133] width 71 height 13
drag, startPoint x: 792, startPoint y: 133, endPoint x: 704, endPoint y: 99, distance: 94.2
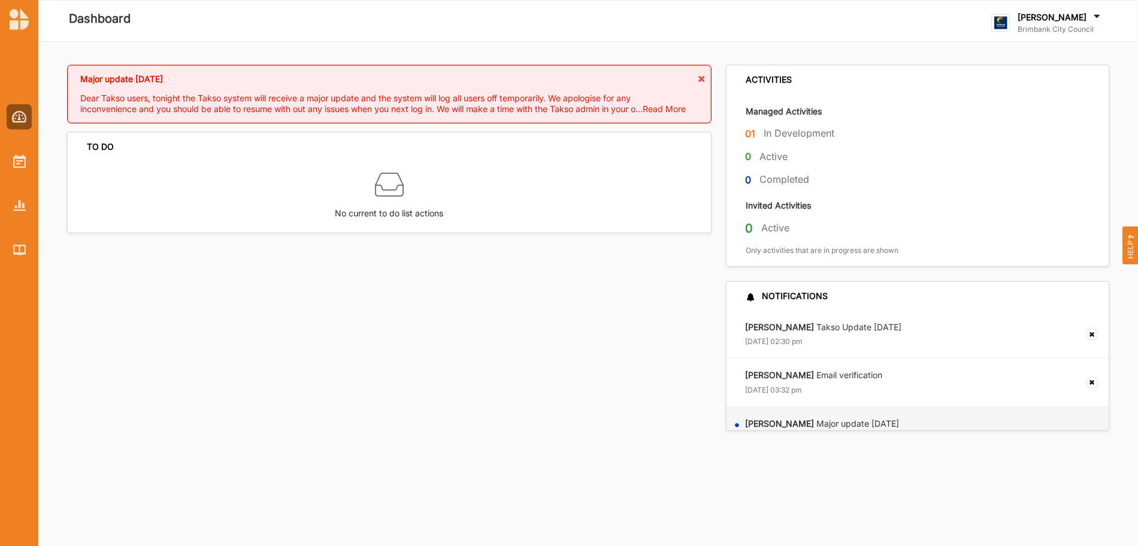
click at [773, 128] on label "In Development" at bounding box center [799, 133] width 71 height 13
drag, startPoint x: 761, startPoint y: 125, endPoint x: 515, endPoint y: 118, distance: 246.9
click at [731, 123] on div "Managed Activities 01 In Development 0 Active 0 Completed" at bounding box center [918, 144] width 383 height 99
click at [28, 156] on div at bounding box center [19, 161] width 25 height 25
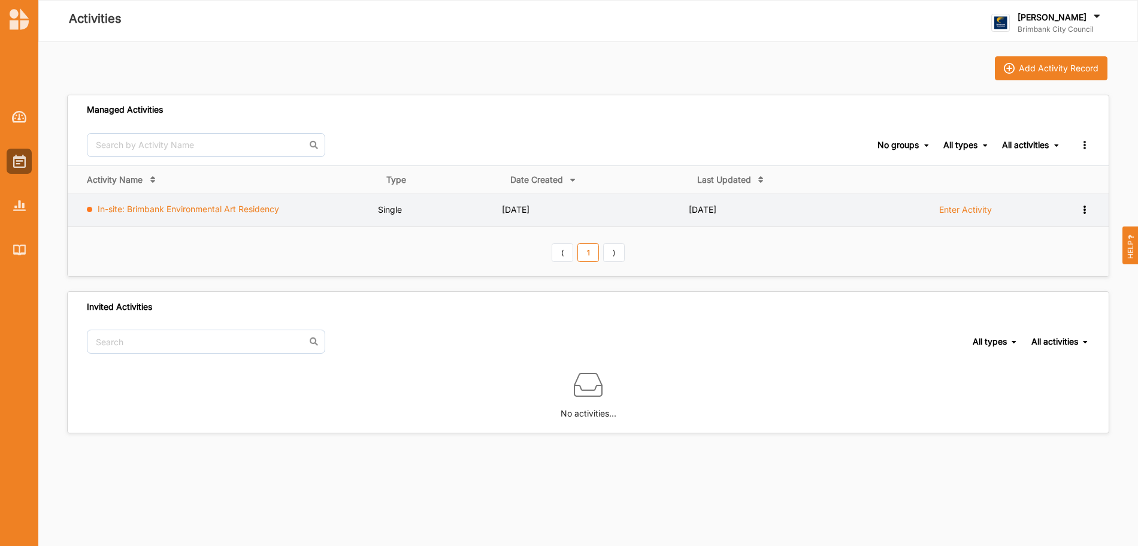
click at [228, 208] on link "In-site: Brimbank Environmental Art Residency" at bounding box center [188, 209] width 181 height 10
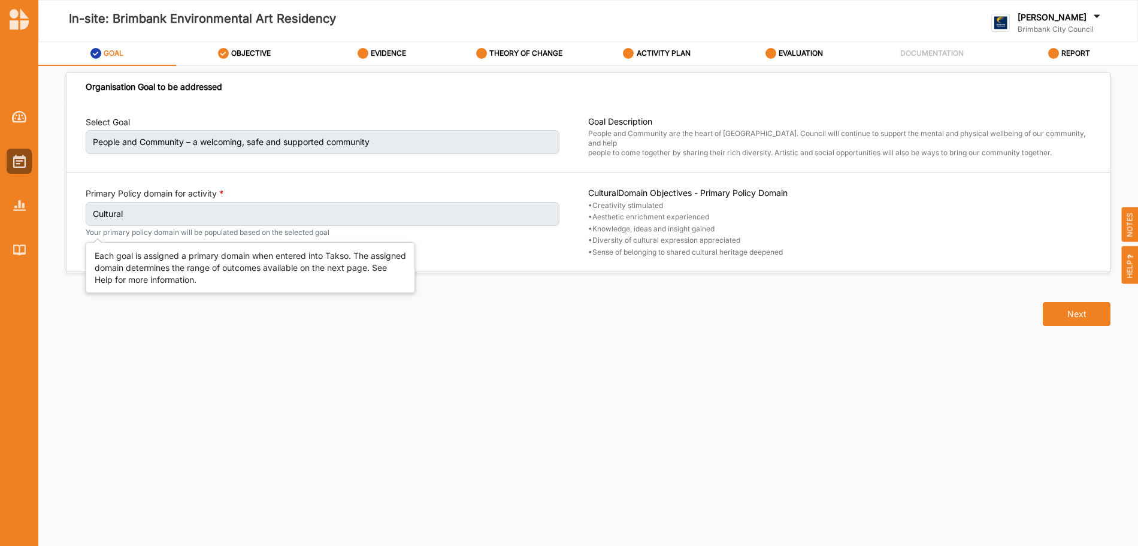
click at [320, 187] on div "Primary Policy domain for activity Cultural Your primary policy domain will be …" at bounding box center [323, 212] width 474 height 50
click at [802, 52] on label "EVALUATION" at bounding box center [801, 54] width 44 height 10
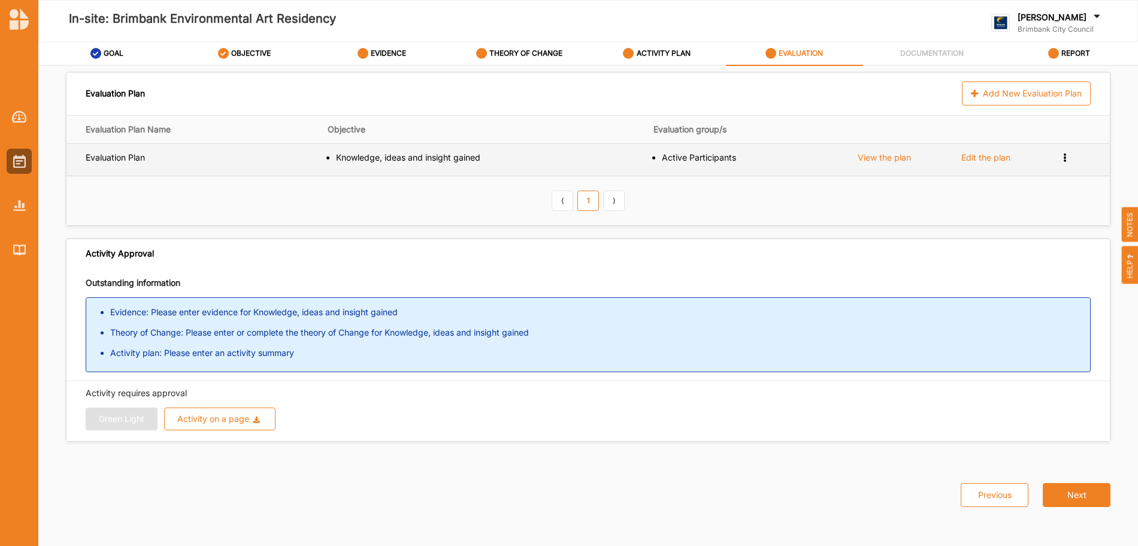
click at [1066, 158] on icon at bounding box center [1065, 156] width 10 height 8
click at [1021, 200] on span "Remove" at bounding box center [1016, 198] width 32 height 10
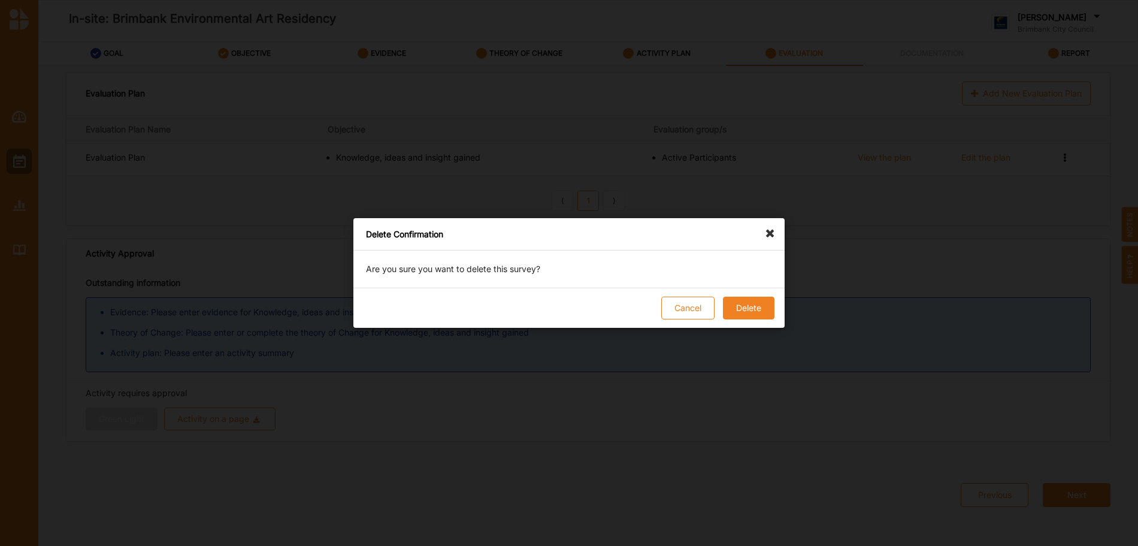
drag, startPoint x: 743, startPoint y: 306, endPoint x: 752, endPoint y: 304, distance: 9.3
click at [746, 306] on button "Delete" at bounding box center [749, 308] width 52 height 23
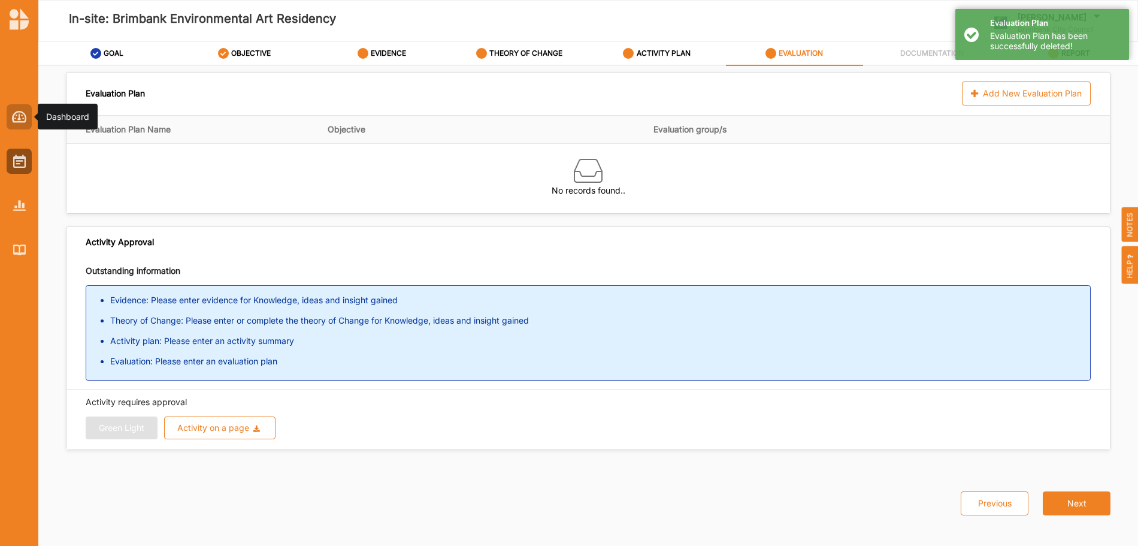
click at [14, 117] on img at bounding box center [19, 117] width 15 height 12
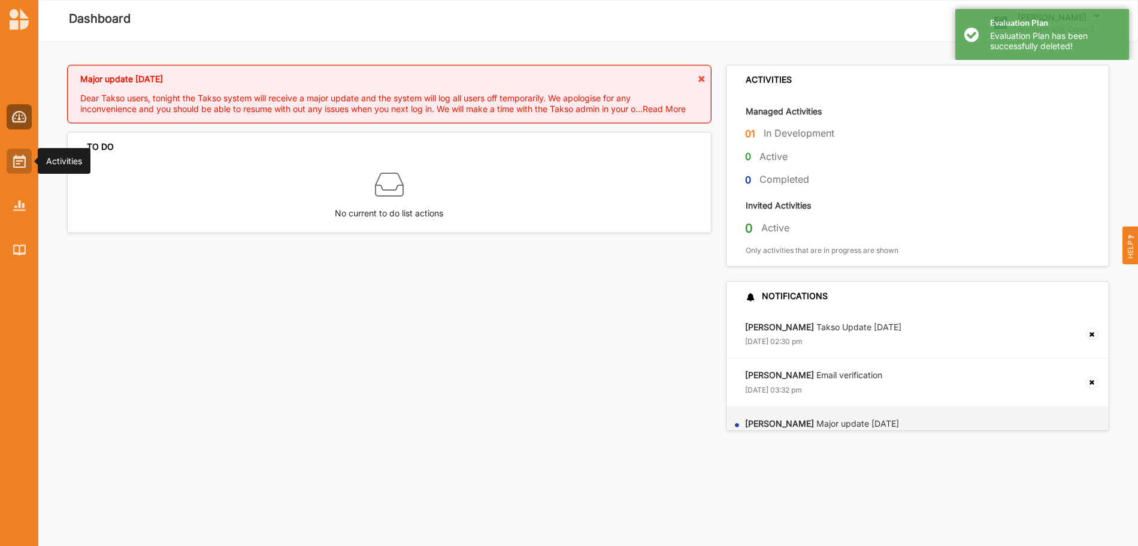
click at [17, 155] on img at bounding box center [19, 161] width 13 height 13
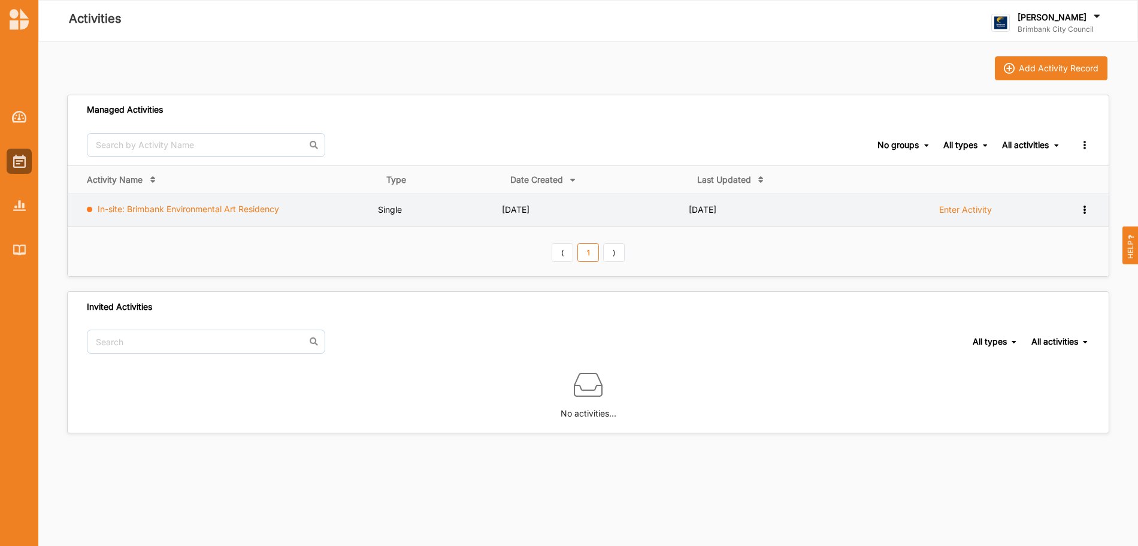
click at [183, 210] on link "In-site: Brimbank Environmental Art Residency" at bounding box center [188, 209] width 181 height 10
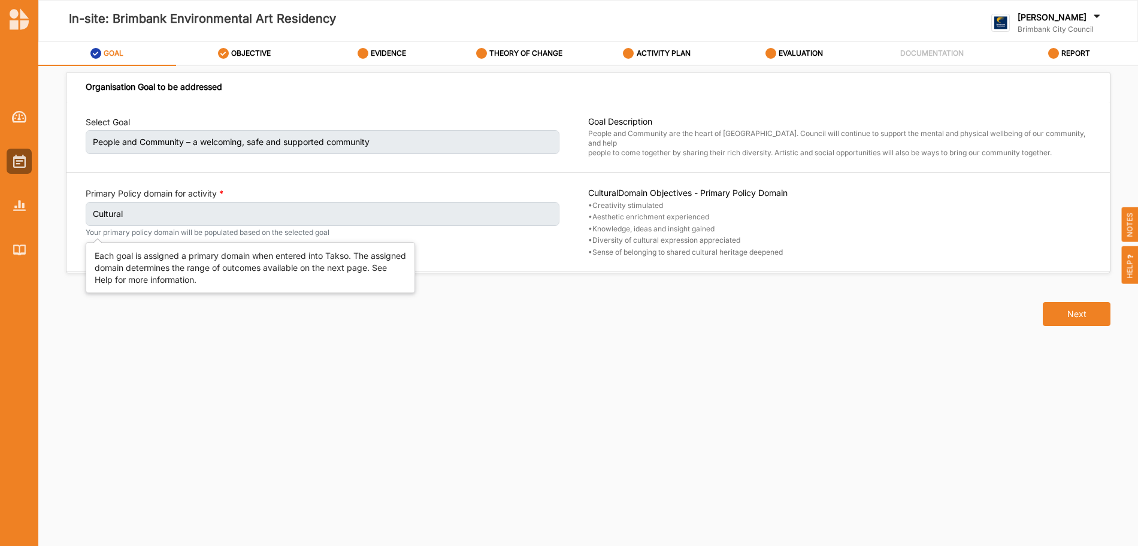
click at [243, 209] on label "Cultural" at bounding box center [323, 214] width 474 height 24
click at [201, 138] on label "People and Community – a welcoming, safe and supported community" at bounding box center [323, 142] width 474 height 24
click at [107, 52] on label "GOAL" at bounding box center [114, 54] width 20 height 10
click at [132, 135] on label "People and Community – a welcoming, safe and supported community" at bounding box center [323, 142] width 474 height 24
click at [787, 53] on label "EVALUATION" at bounding box center [801, 54] width 44 height 10
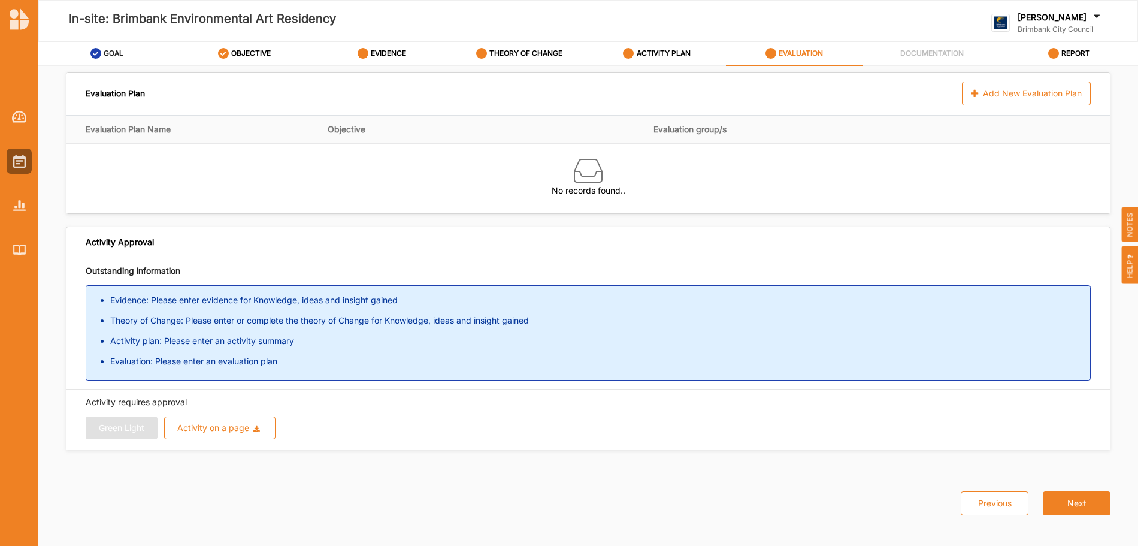
click at [113, 55] on label "GOAL" at bounding box center [114, 54] width 20 height 10
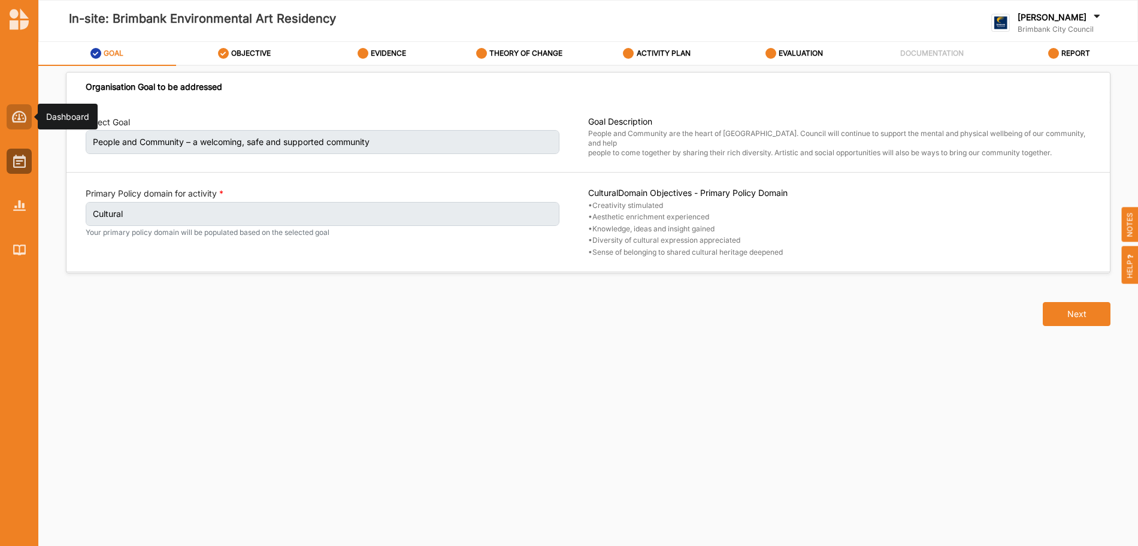
click at [21, 116] on img at bounding box center [19, 117] width 15 height 12
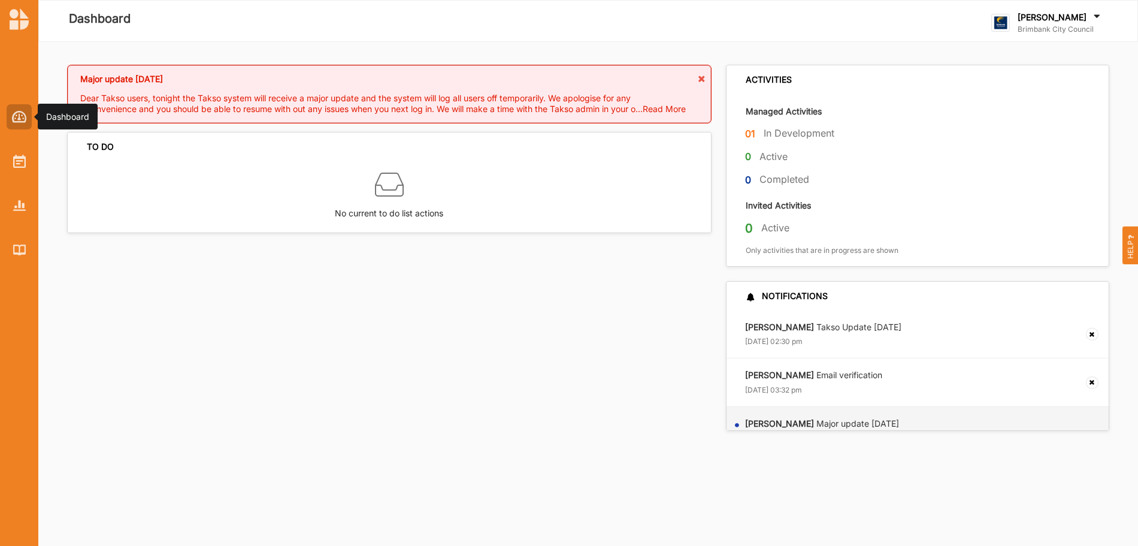
click at [23, 113] on img at bounding box center [19, 117] width 15 height 12
click at [1091, 19] on icon at bounding box center [1097, 17] width 12 height 13
click at [937, 142] on div "01 In Development" at bounding box center [926, 135] width 362 height 19
click at [24, 254] on img at bounding box center [19, 249] width 13 height 10
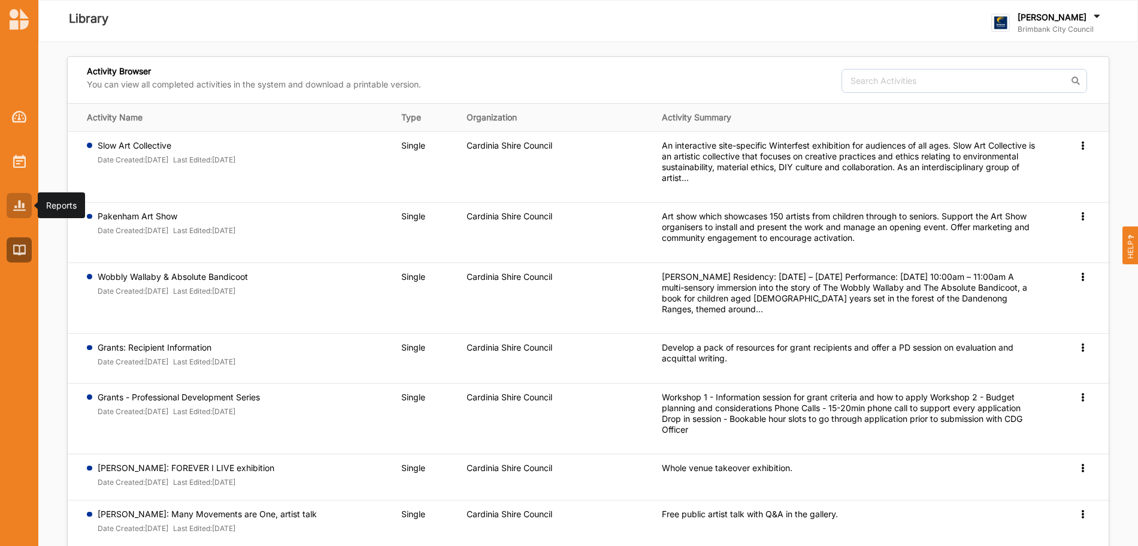
click at [24, 208] on img at bounding box center [19, 205] width 13 height 10
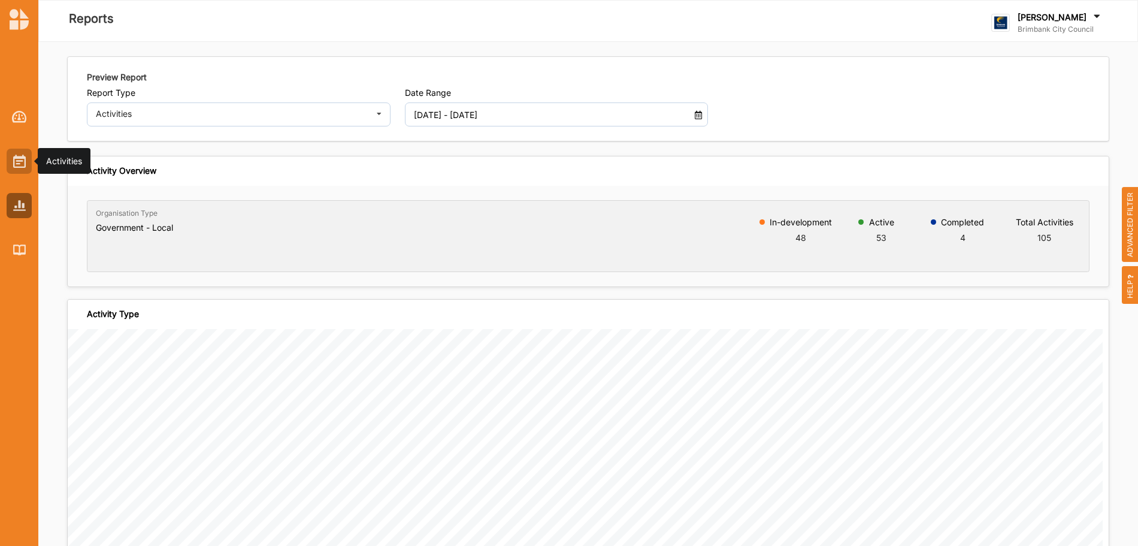
click at [23, 164] on img at bounding box center [19, 161] width 13 height 13
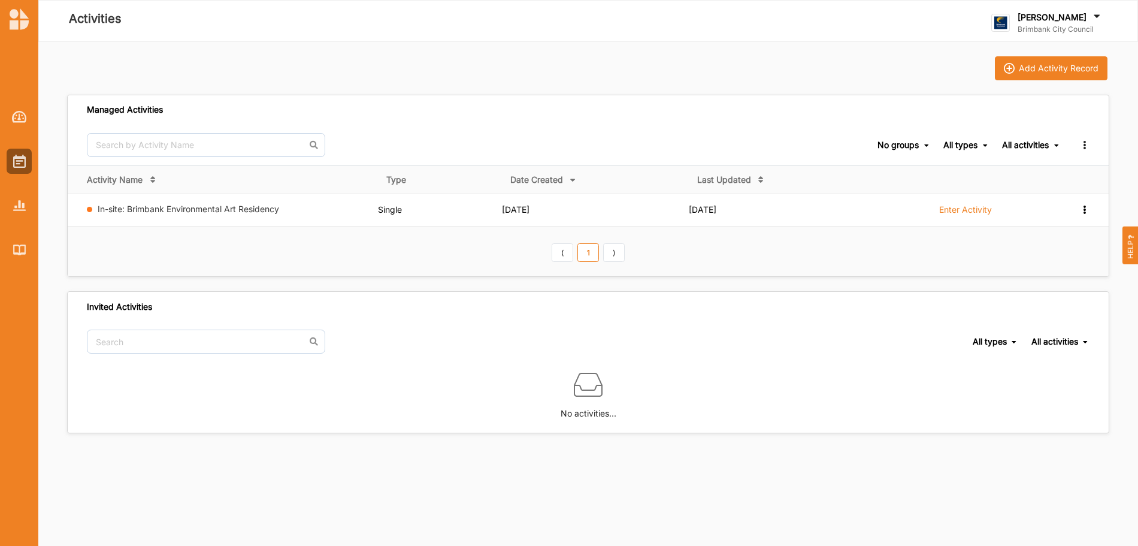
click at [1084, 150] on div "Manage Groups" at bounding box center [1074, 145] width 29 height 12
click at [1036, 125] on span "All activities Ongoing Activities Completed Activities All activities" at bounding box center [1031, 145] width 58 height 41
click at [282, 146] on input "text" at bounding box center [206, 145] width 238 height 24
click at [418, 130] on div "No groups No groups All types All types Single Grant Festival Multi Activity Li…" at bounding box center [588, 145] width 1041 height 41
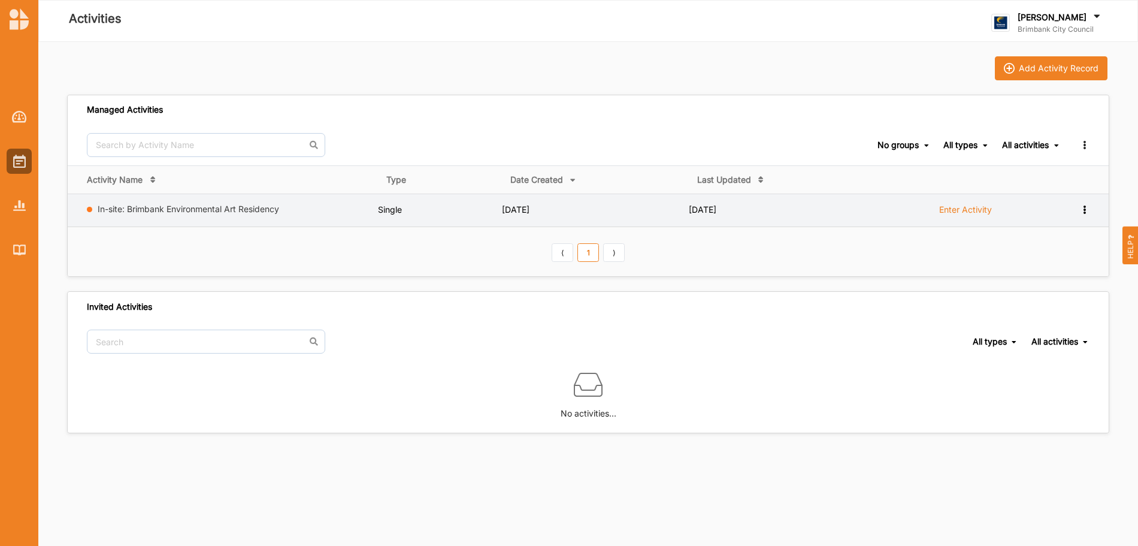
click at [958, 211] on label "Enter Activity" at bounding box center [965, 209] width 53 height 11
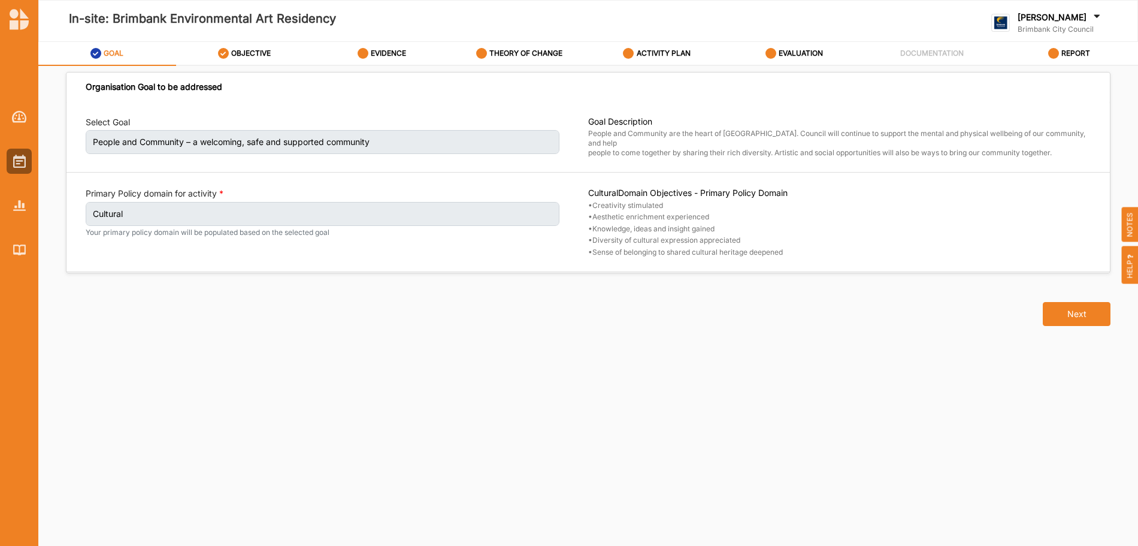
click at [267, 144] on label "People and Community – a welcoming, safe and supported community" at bounding box center [323, 142] width 474 height 24
drag, startPoint x: 299, startPoint y: 183, endPoint x: 214, endPoint y: 29, distance: 175.6
click at [298, 183] on div "Select Goal People and Community – a welcoming, safe and supported community Go…" at bounding box center [587, 187] width 1043 height 171
click at [246, 52] on label "OBJECTIVE" at bounding box center [251, 54] width 40 height 10
select select "3"
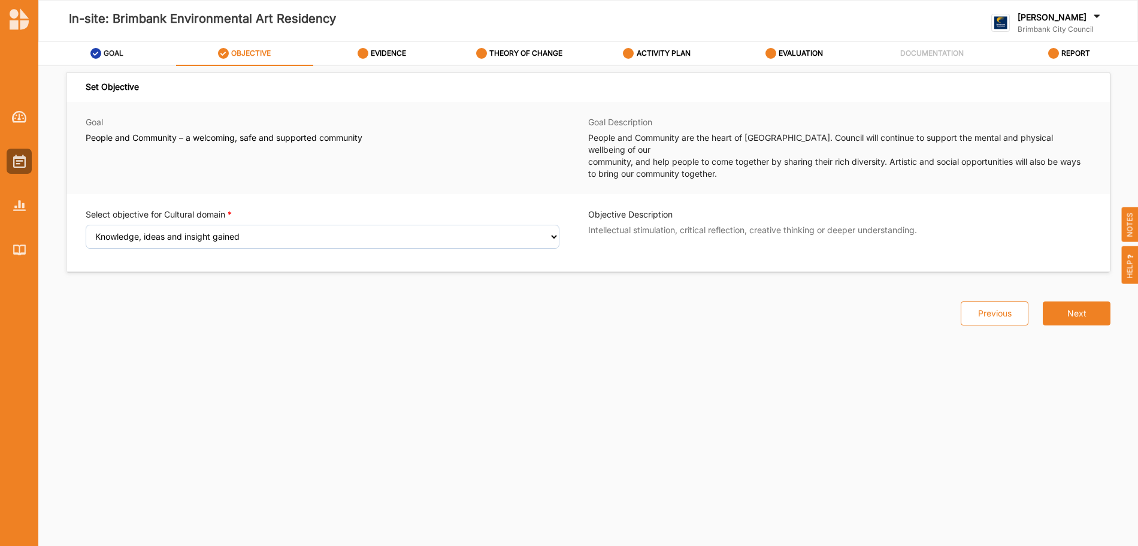
click at [105, 52] on label "GOAL" at bounding box center [114, 54] width 20 height 10
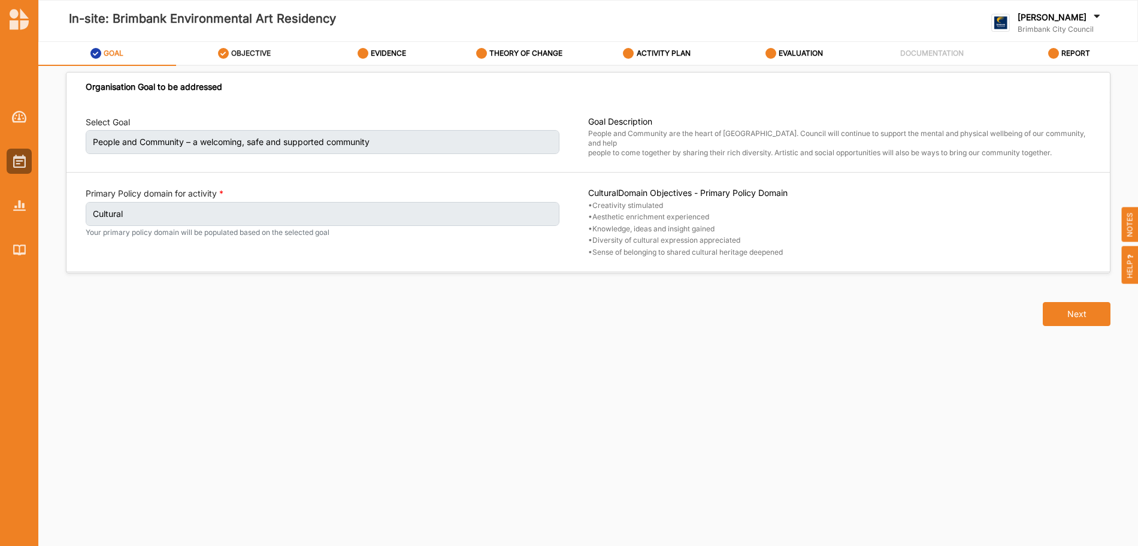
click at [239, 55] on label "OBJECTIVE" at bounding box center [251, 54] width 40 height 10
select select "3"
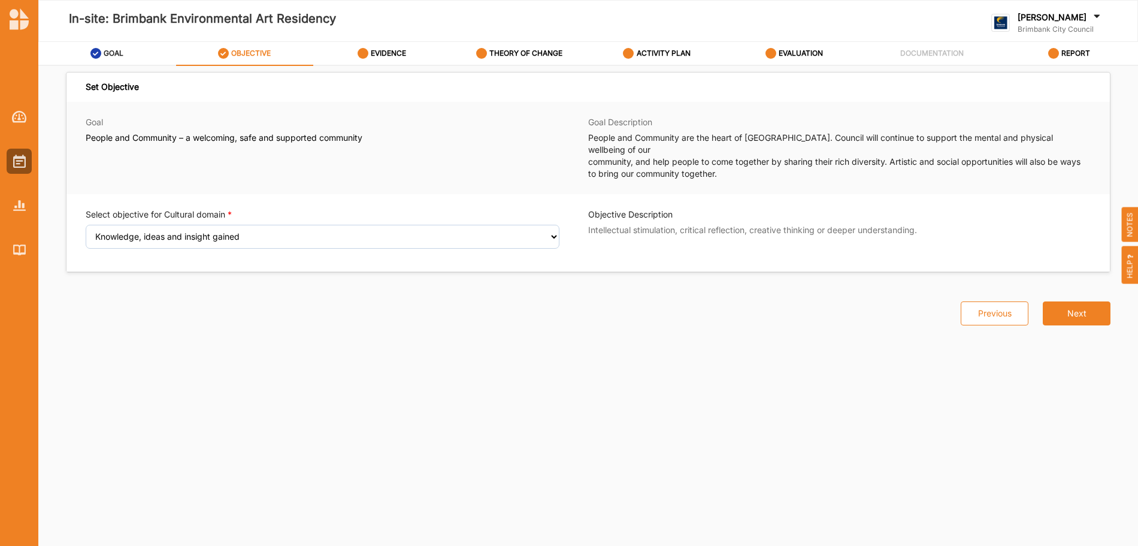
click at [109, 53] on label "GOAL" at bounding box center [114, 54] width 20 height 10
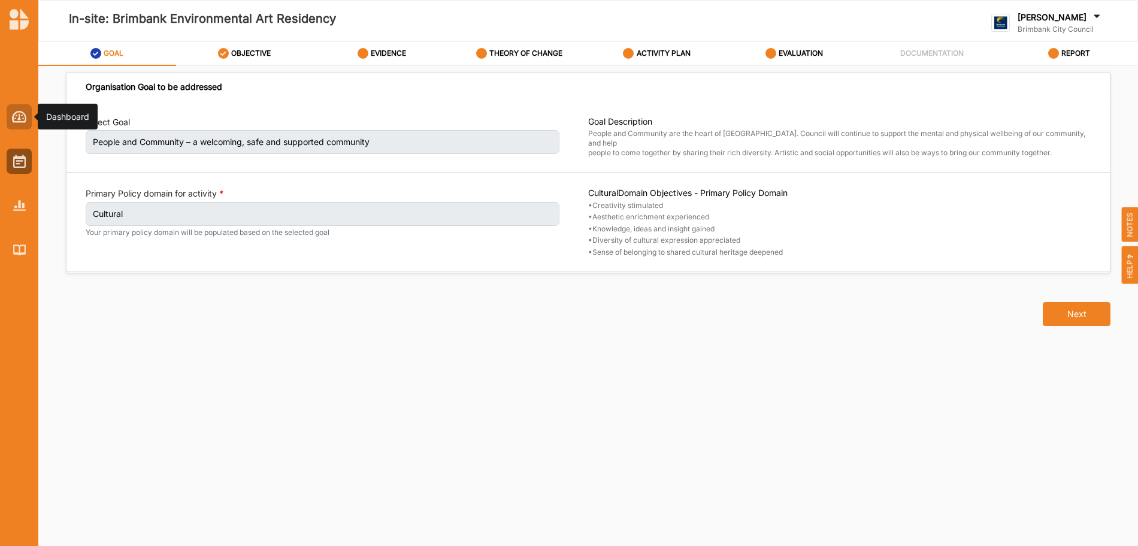
click at [28, 119] on div at bounding box center [19, 116] width 25 height 25
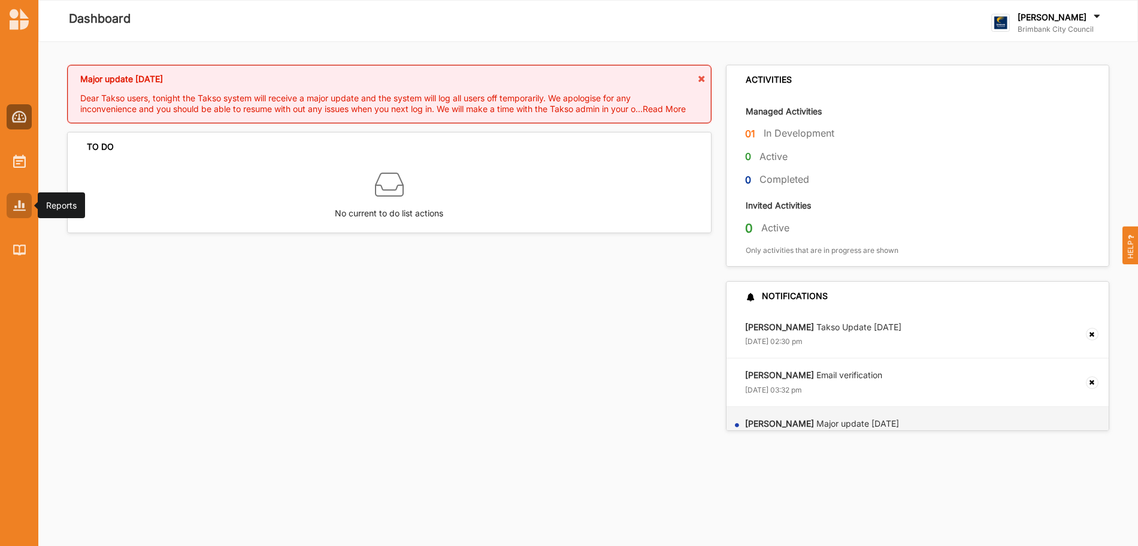
click at [19, 206] on img at bounding box center [19, 205] width 13 height 10
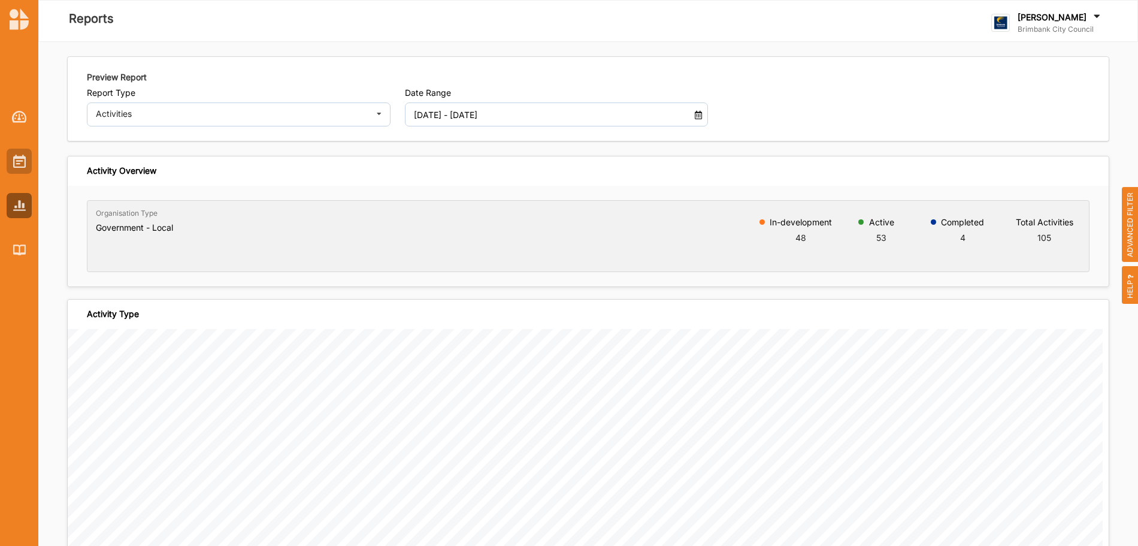
click at [20, 157] on img at bounding box center [19, 161] width 13 height 13
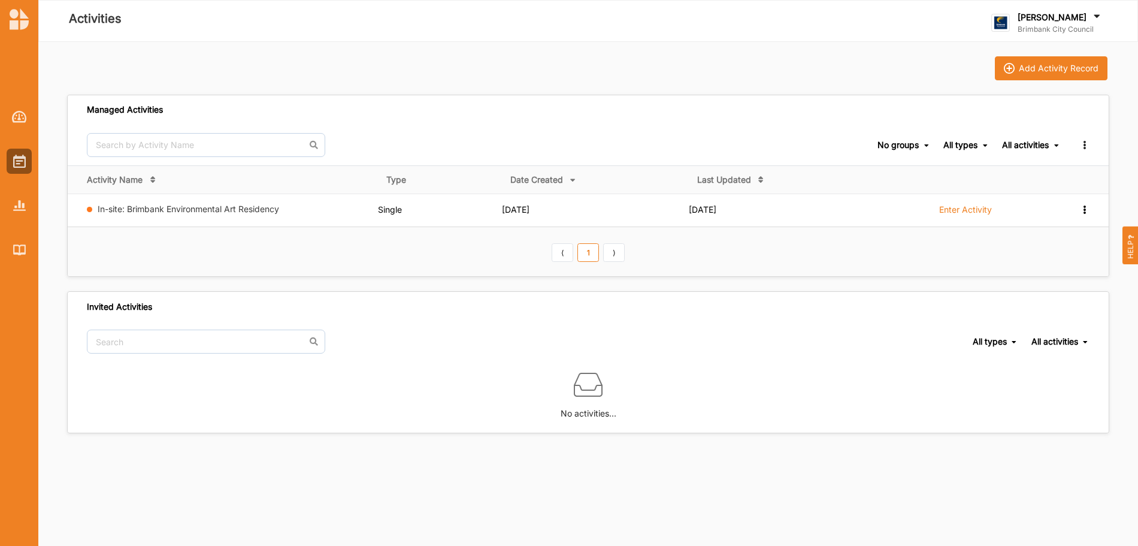
click at [1048, 144] on div "All activities" at bounding box center [1025, 145] width 47 height 11
click at [978, 145] on div "All types All types Single Grant Festival Multi Activity Linked" at bounding box center [966, 145] width 46 height 11
click at [915, 145] on div "No groups" at bounding box center [898, 145] width 41 height 11
click at [960, 145] on div "All types" at bounding box center [960, 145] width 34 height 11
click at [960, 181] on div "Single" at bounding box center [953, 185] width 71 height 22
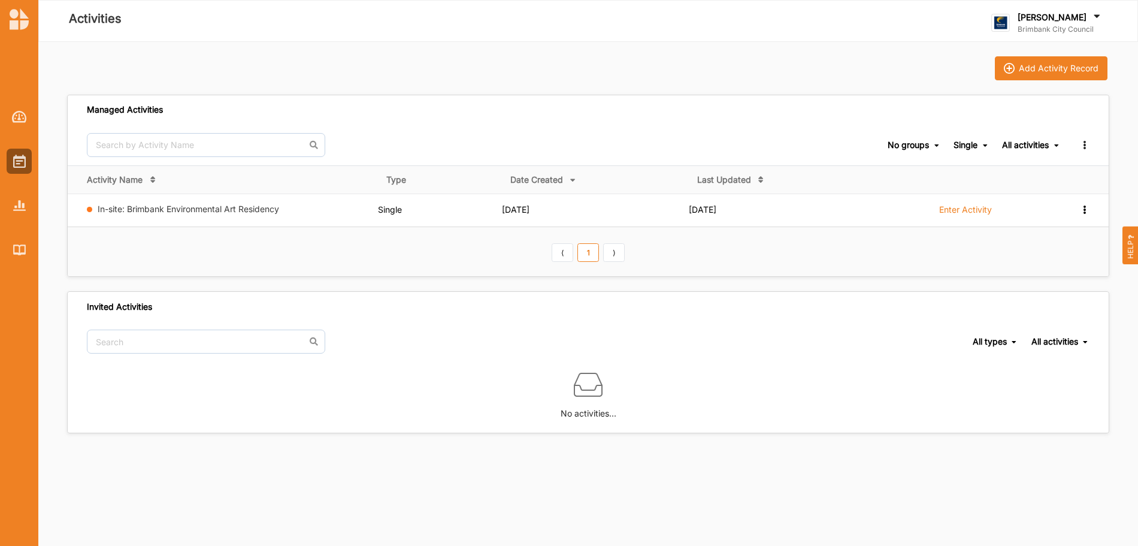
click at [1052, 140] on div "All activities Ongoing Activities Completed Activities All activities" at bounding box center [1031, 145] width 58 height 11
click at [1094, 143] on div "No groups No groups Single All types Single Grant Festival Multi Activity Linke…" at bounding box center [588, 145] width 1041 height 41
click at [1086, 144] on icon at bounding box center [1084, 143] width 10 height 8
click at [1028, 126] on span "All activities Ongoing Activities Completed Activities All activities" at bounding box center [1031, 145] width 58 height 41
click at [1031, 68] on div "Add Activity Record" at bounding box center [1059, 68] width 80 height 11
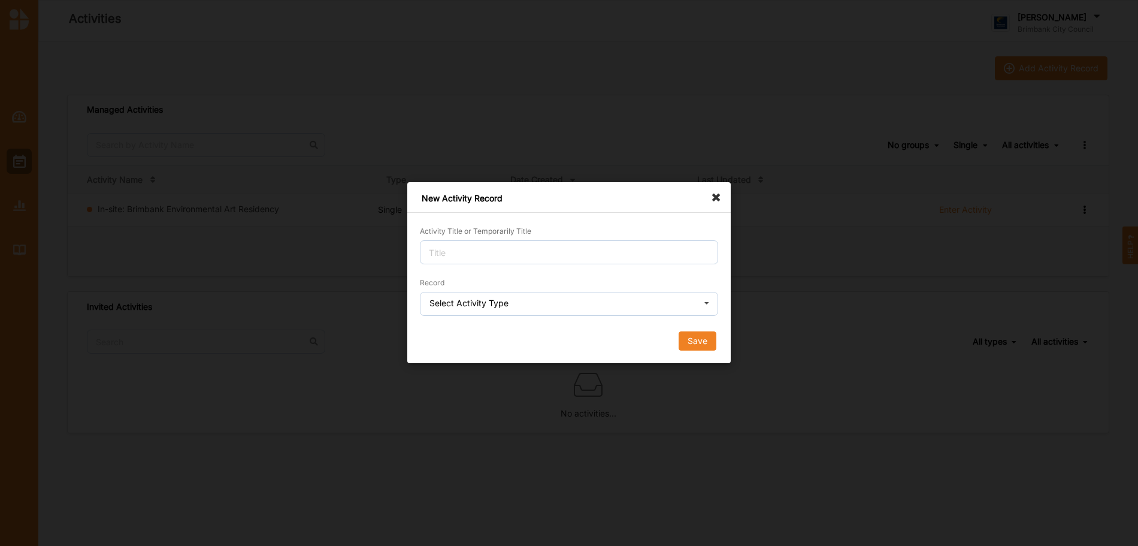
click at [707, 302] on icon at bounding box center [707, 304] width 18 height 24
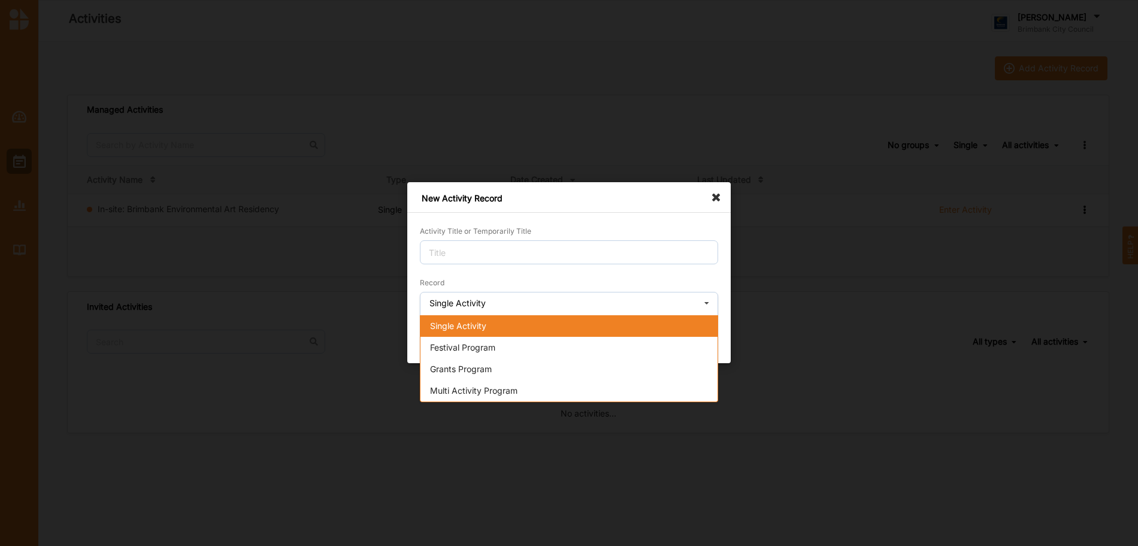
click at [506, 326] on div "Single Activity" at bounding box center [568, 326] width 297 height 22
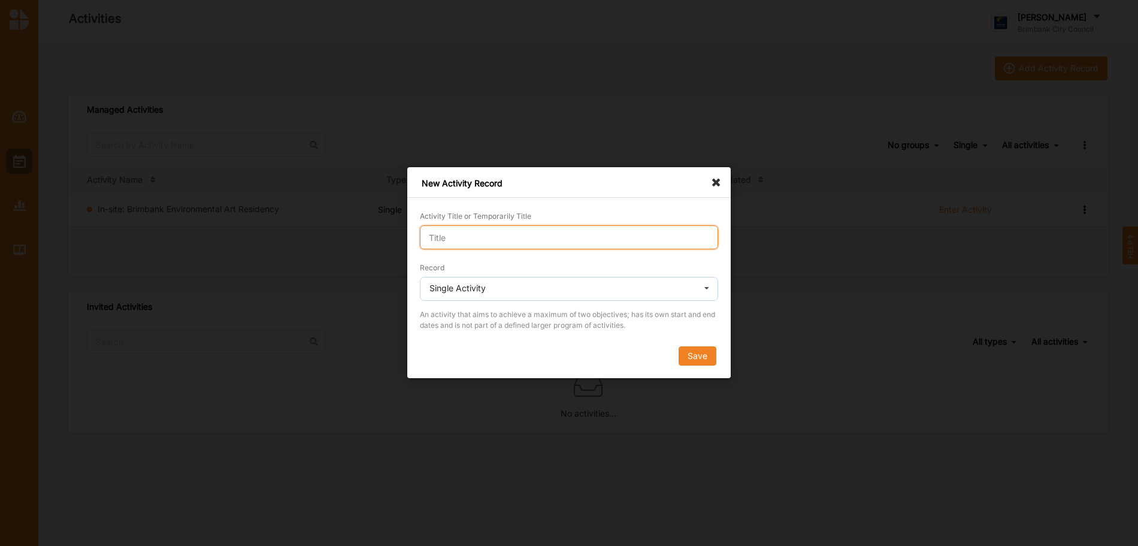
click at [470, 241] on input "Activity Title or Temporarily Title" at bounding box center [569, 237] width 298 height 24
type input "In-site: Brimbank Environmental Art Residency 2026"
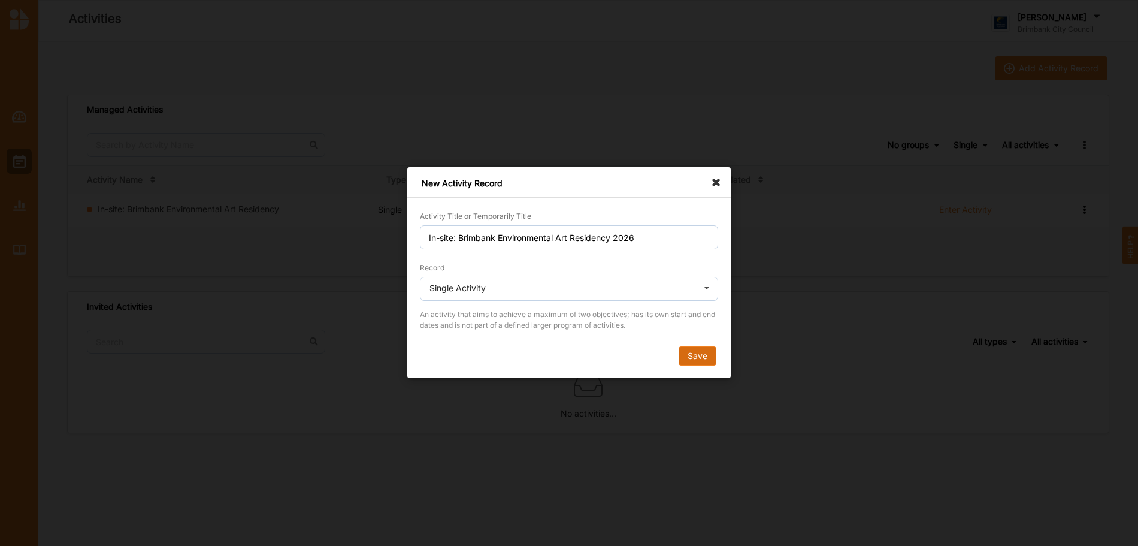
click at [700, 357] on button "Save" at bounding box center [698, 356] width 38 height 19
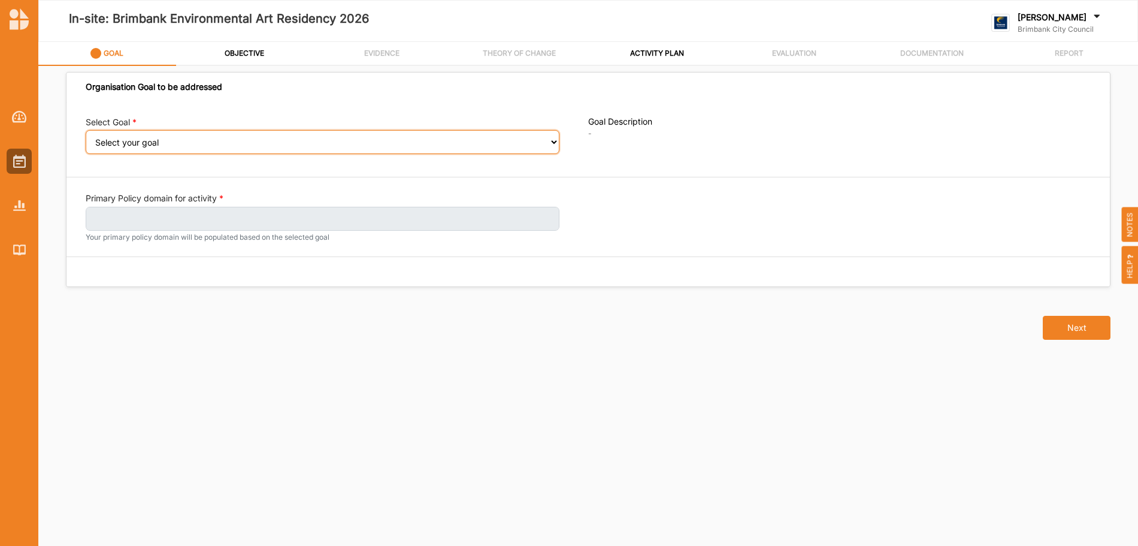
click at [553, 143] on select "Select your goal People and Community – a welcoming, safe and supported communi…" at bounding box center [323, 142] width 474 height 24
select select "240"
click at [86, 138] on select "Select your goal People and Community – a welcoming, safe and supported communi…" at bounding box center [323, 142] width 474 height 24
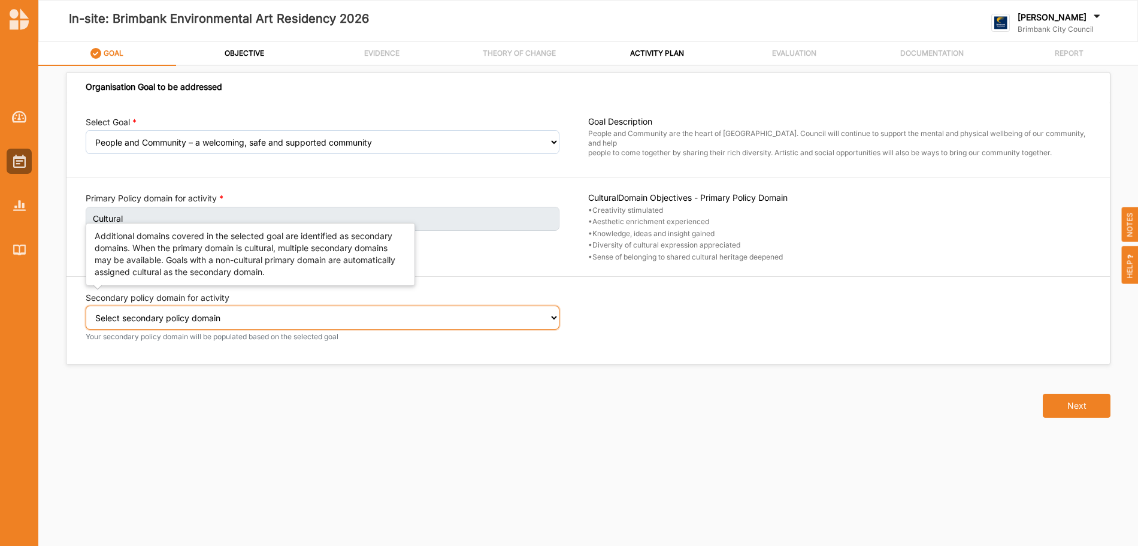
click at [555, 317] on select "Select secondary policy domain No second domain for this activity Social" at bounding box center [323, 317] width 474 height 24
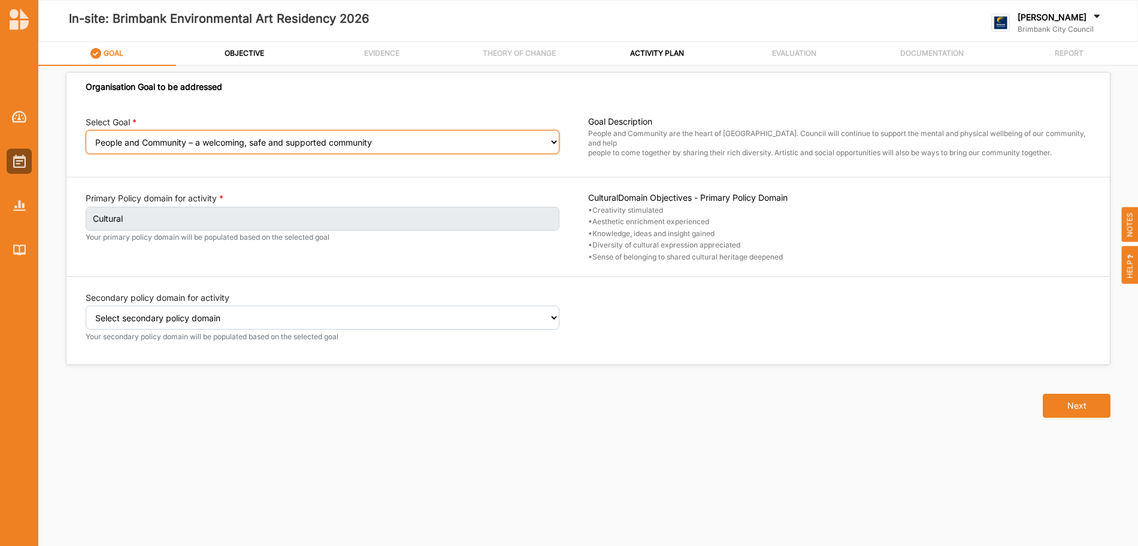
click at [533, 146] on select "Select your goal People and Community – a welcoming, safe and supported communi…" at bounding box center [323, 142] width 474 height 24
click at [86, 138] on select "Select your goal People and Community – a welcoming, safe and supported communi…" at bounding box center [323, 142] width 474 height 24
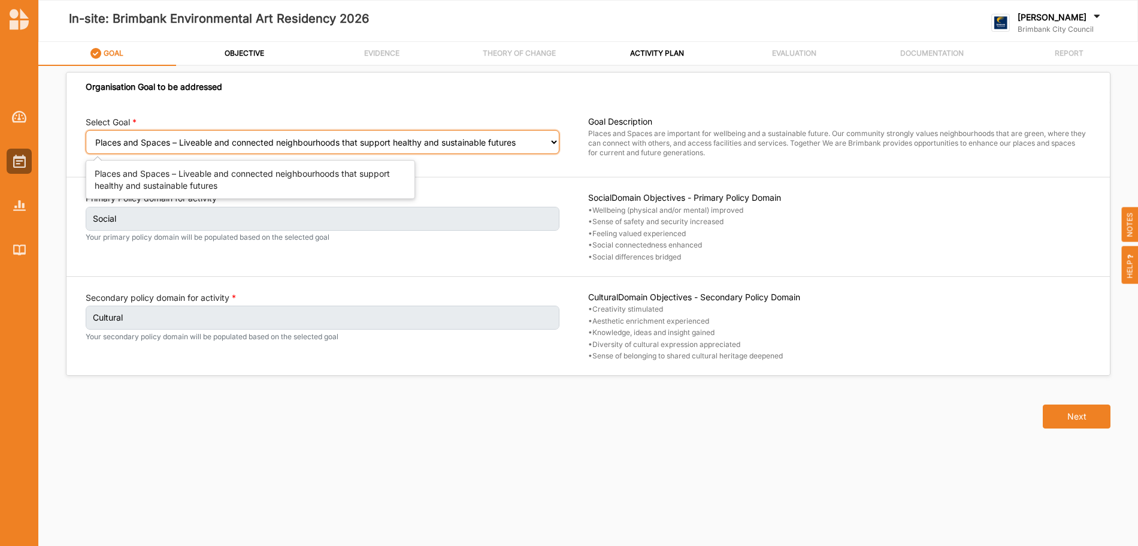
click at [554, 140] on select "Select your goal People and Community – a welcoming, safe and supported communi…" at bounding box center [323, 142] width 474 height 24
click at [86, 130] on select "Select your goal People and Community – a welcoming, safe and supported communi…" at bounding box center [323, 142] width 474 height 24
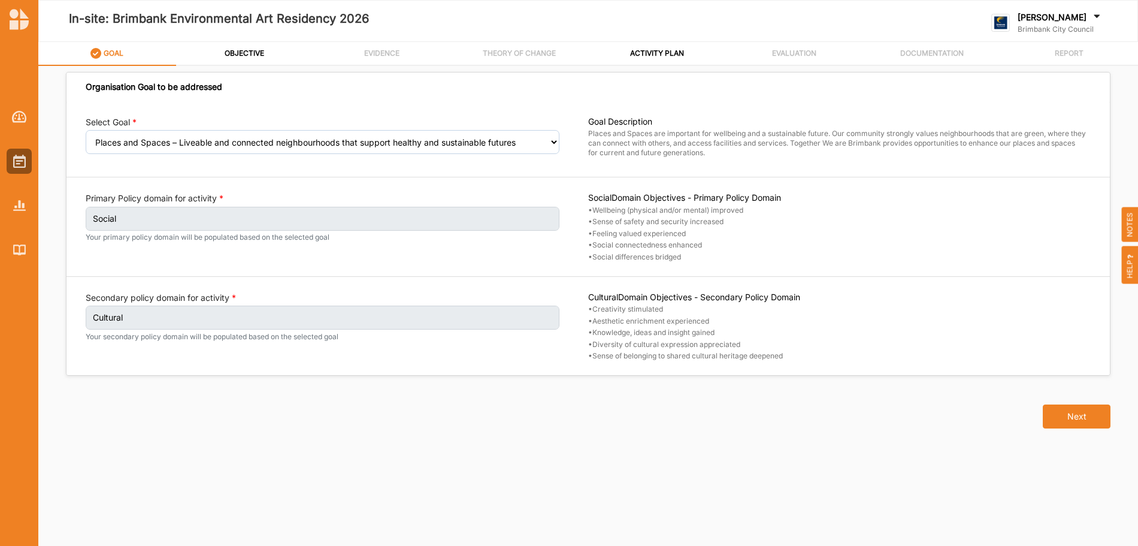
click at [302, 182] on div "Select Goal Select your goal People and Community – a welcoming, safe and suppo…" at bounding box center [587, 238] width 1043 height 273
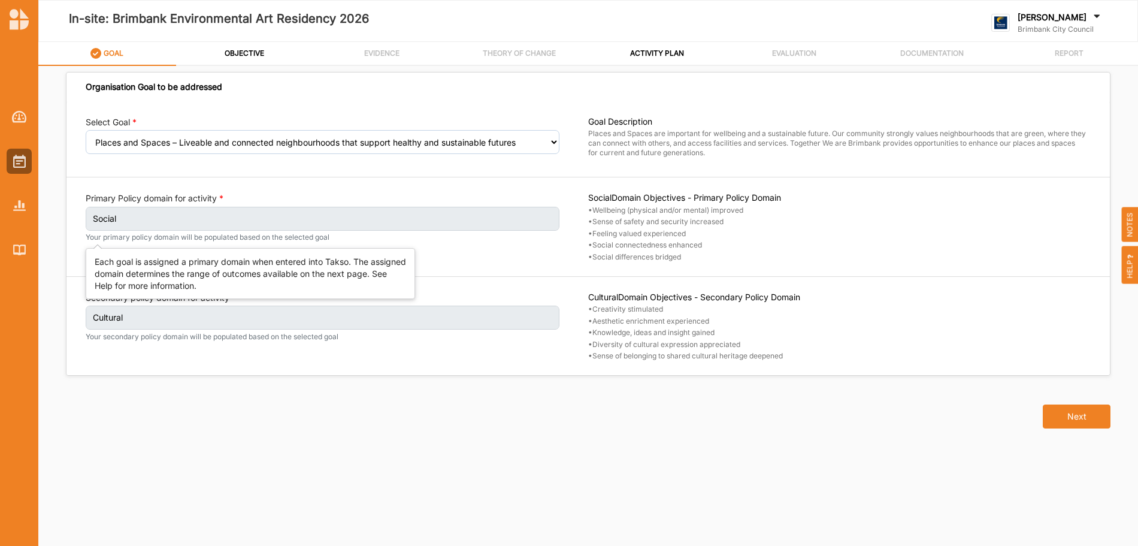
click at [314, 220] on label "Social" at bounding box center [323, 219] width 474 height 24
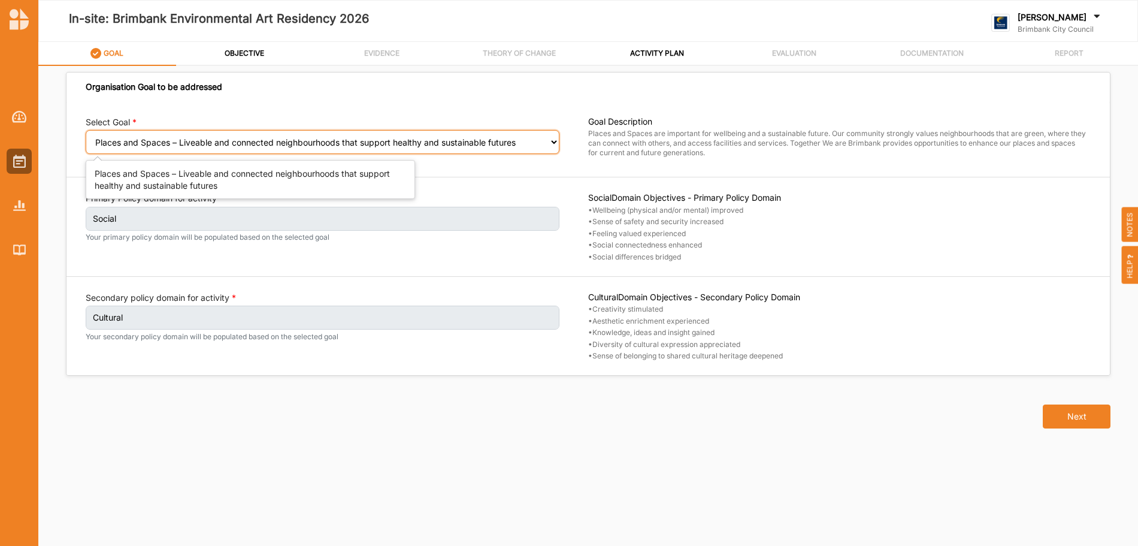
click at [552, 142] on select "Select your goal People and Community – a welcoming, safe and supported communi…" at bounding box center [323, 142] width 474 height 24
click at [86, 130] on select "Select your goal People and Community – a welcoming, safe and supported communi…" at bounding box center [323, 142] width 474 height 24
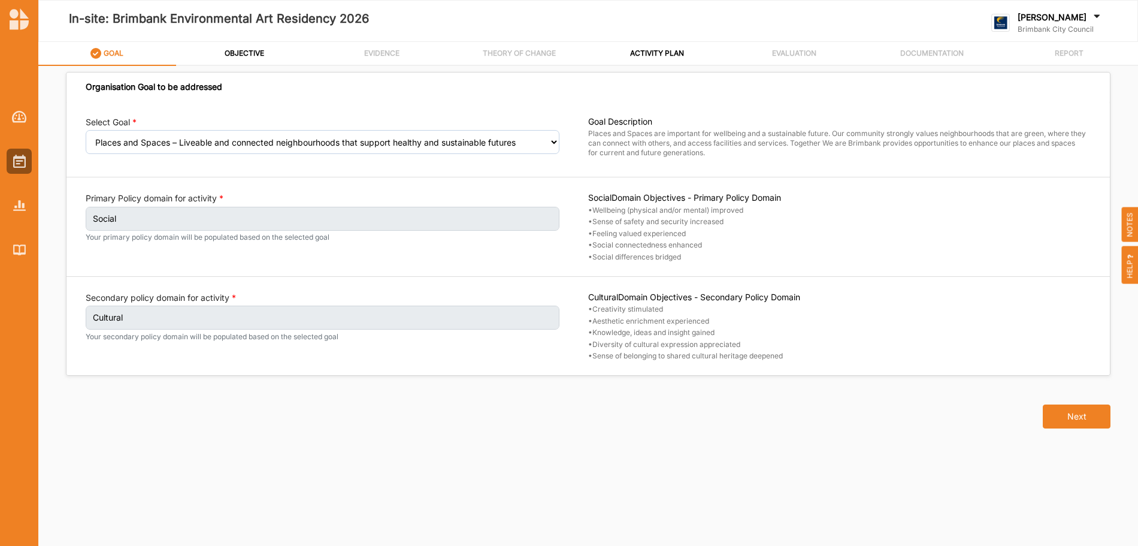
click at [488, 186] on div "Select Goal Select your goal People and Community – a welcoming, safe and suppo…" at bounding box center [587, 238] width 1043 height 273
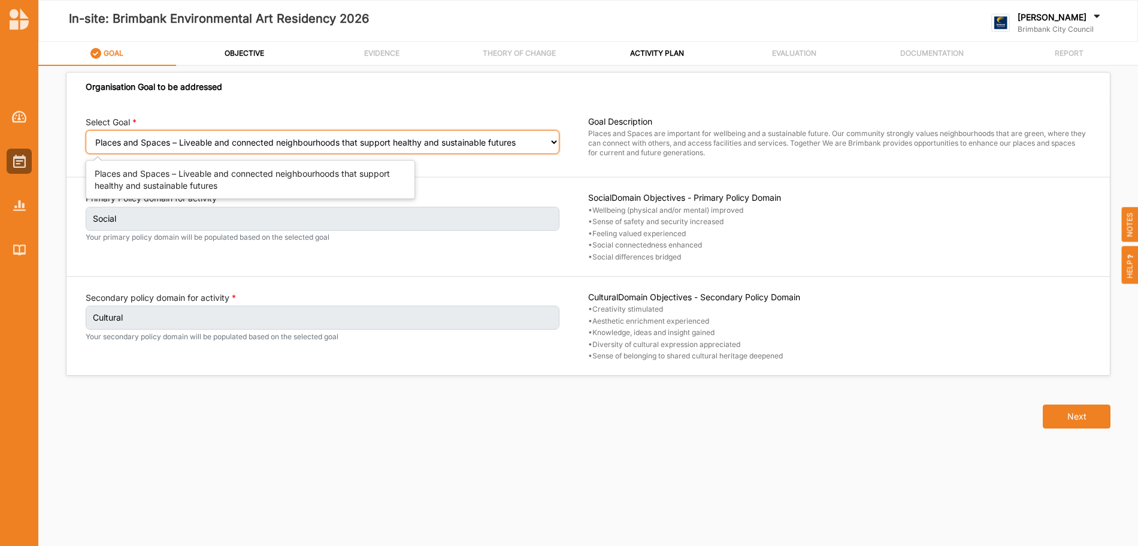
click at [546, 140] on select "Select your goal People and Community – a welcoming, safe and supported communi…" at bounding box center [323, 142] width 474 height 24
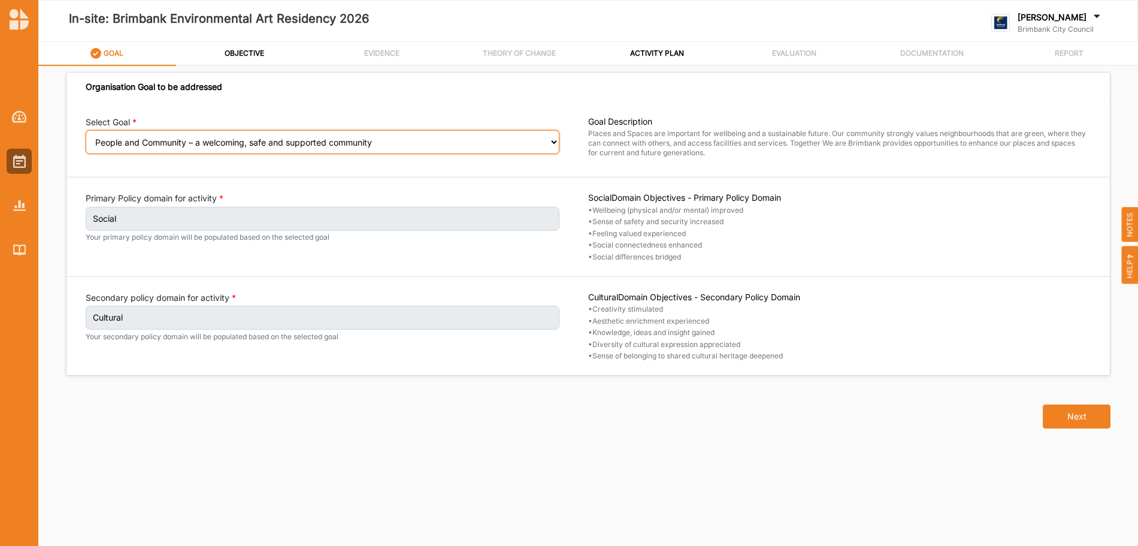
click at [86, 138] on select "Select your goal People and Community – a welcoming, safe and supported communi…" at bounding box center [323, 142] width 474 height 24
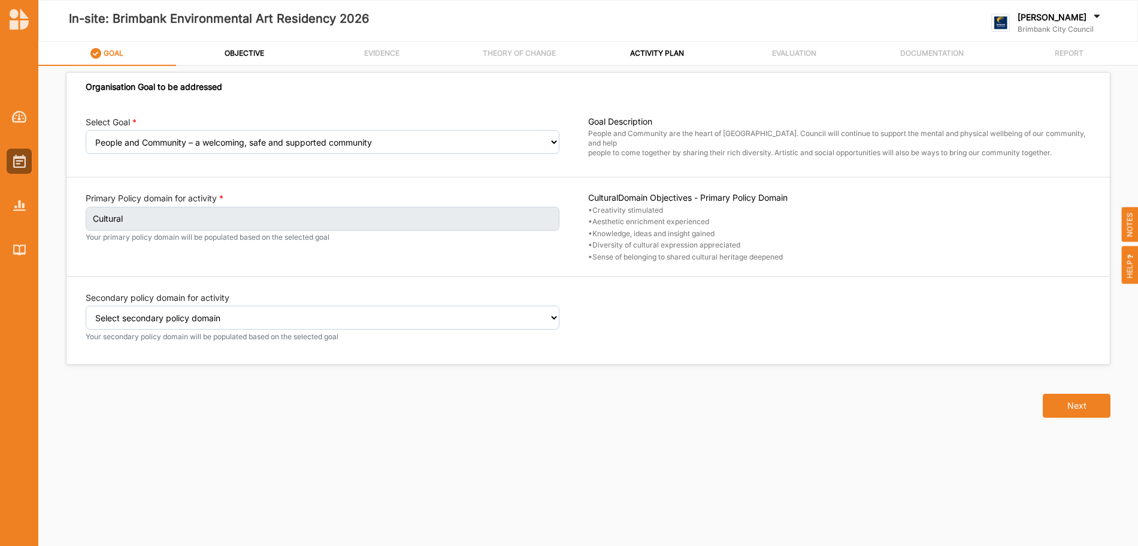
click at [105, 50] on label "GOAL" at bounding box center [114, 54] width 20 height 10
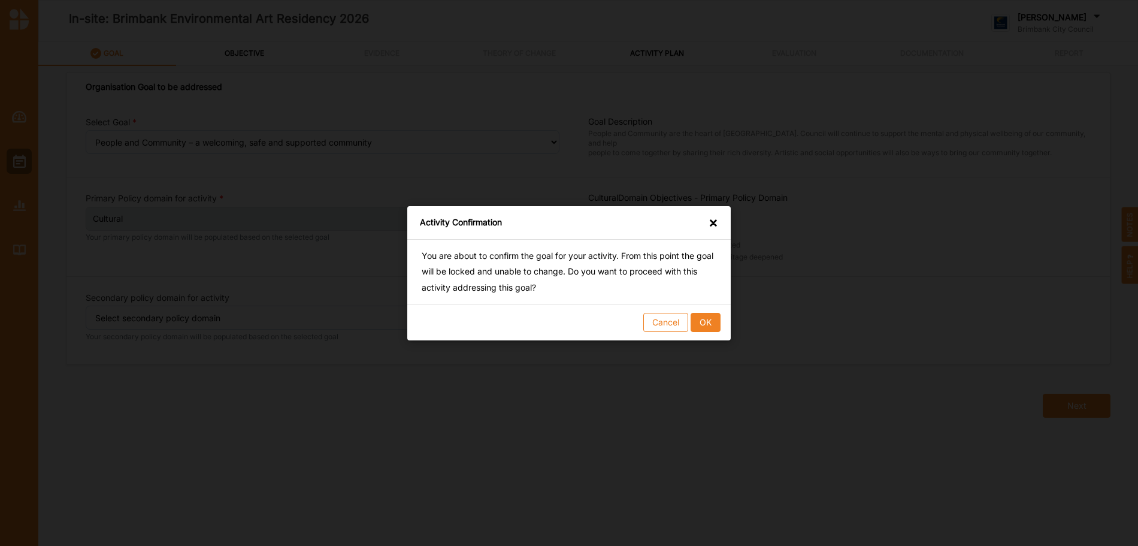
drag, startPoint x: 713, startPoint y: 219, endPoint x: 507, endPoint y: 192, distance: 207.9
click at [712, 219] on div "×" at bounding box center [714, 222] width 10 height 12
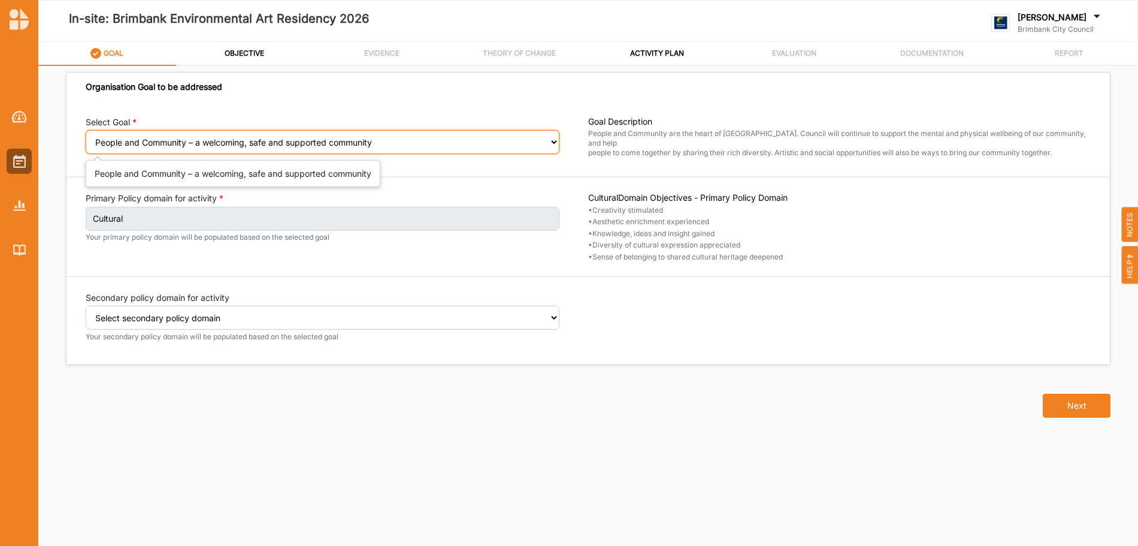
click at [555, 143] on select "Select your goal People and Community – a welcoming, safe and supported communi…" at bounding box center [323, 142] width 474 height 24
select select "241"
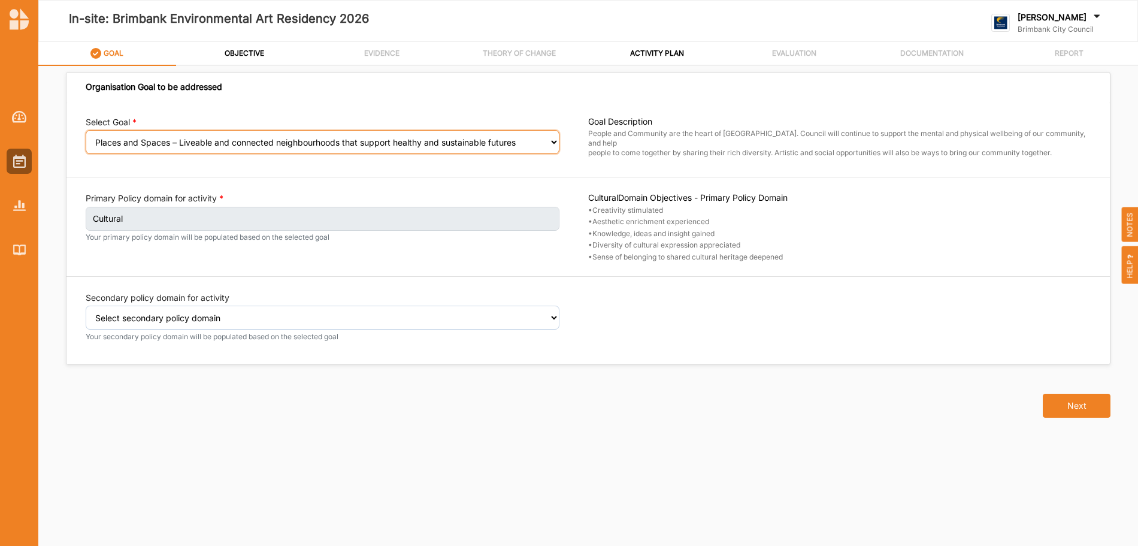
click at [86, 138] on select "Select your goal People and Community – a welcoming, safe and supported communi…" at bounding box center [323, 142] width 474 height 24
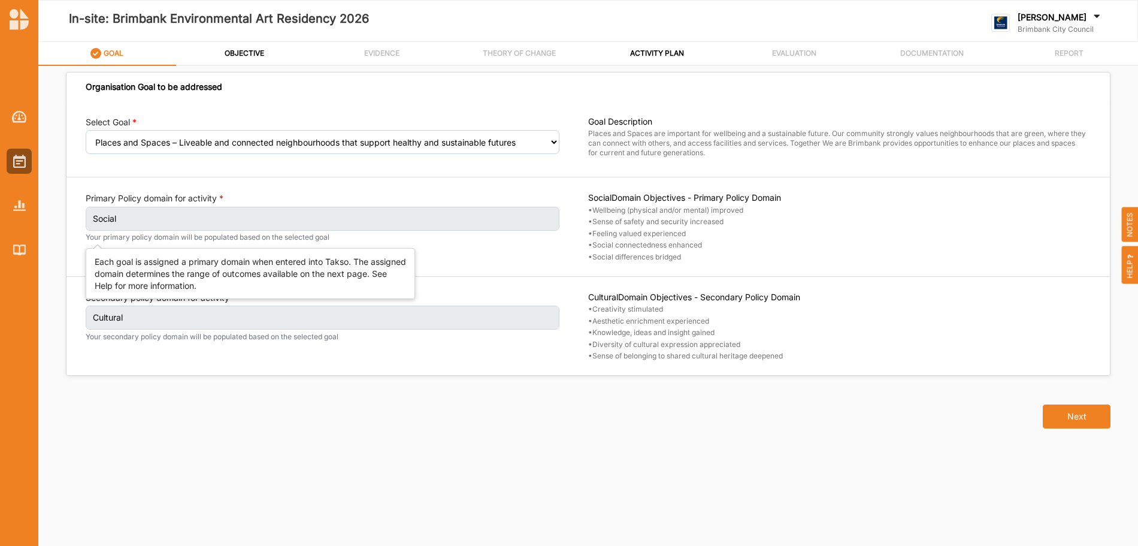
click at [530, 219] on label "Social" at bounding box center [323, 219] width 474 height 24
drag, startPoint x: 138, startPoint y: 222, endPoint x: 126, endPoint y: 219, distance: 11.8
click at [129, 220] on label "Social" at bounding box center [323, 219] width 474 height 24
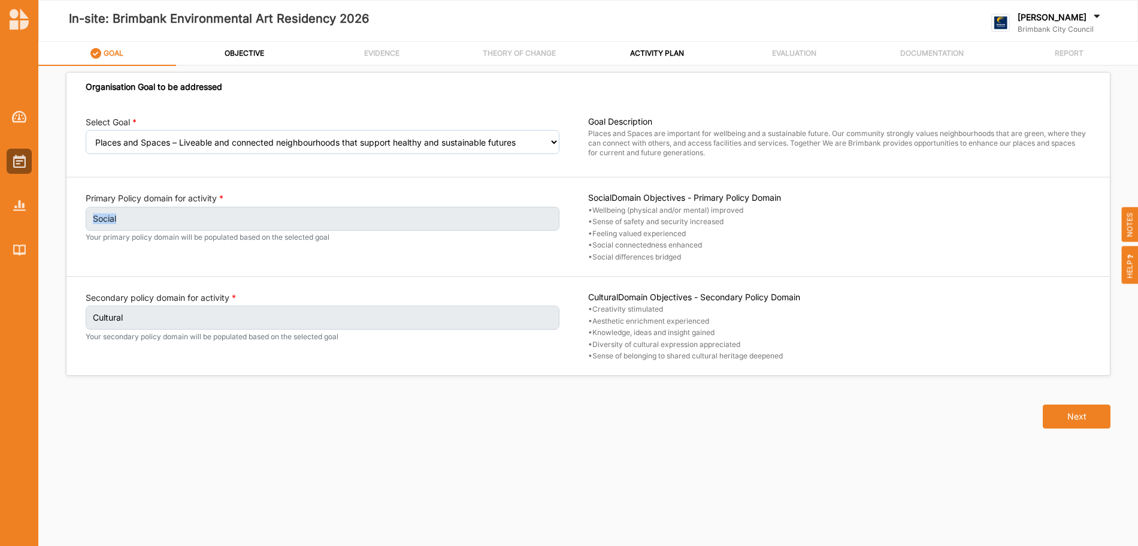
drag, startPoint x: 126, startPoint y: 219, endPoint x: 84, endPoint y: 217, distance: 42.0
click at [84, 217] on div "Select Goal Select your goal People and Community – a welcoming, safe and suppo…" at bounding box center [587, 238] width 1043 height 273
click at [489, 255] on div "Primary Policy domain for activity Social Your primary policy domain will be po…" at bounding box center [337, 226] width 503 height 69
click at [1076, 416] on button "Next" at bounding box center [1077, 416] width 68 height 24
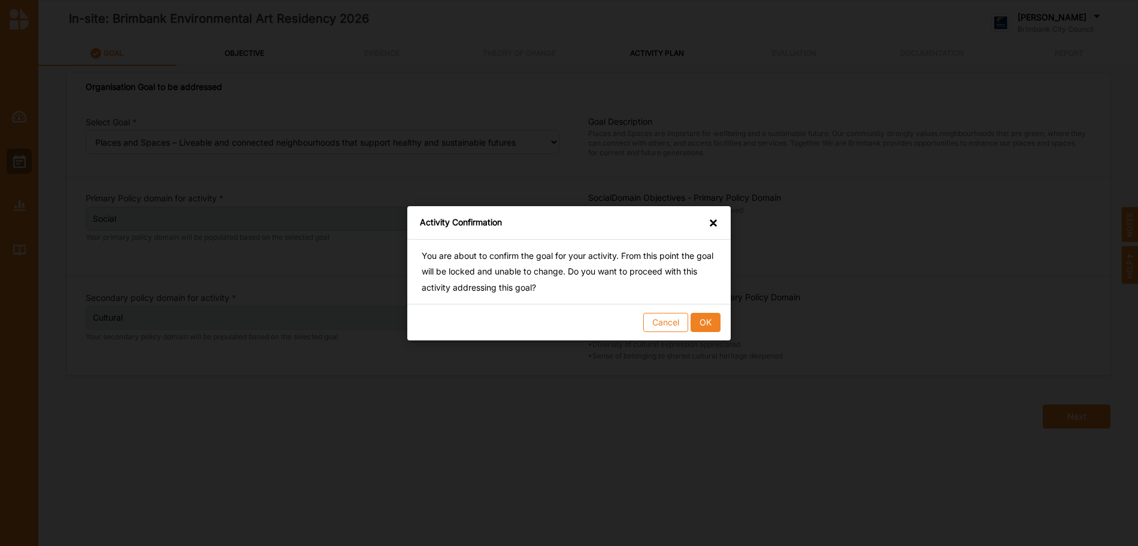
click at [715, 223] on div "×" at bounding box center [714, 222] width 10 height 12
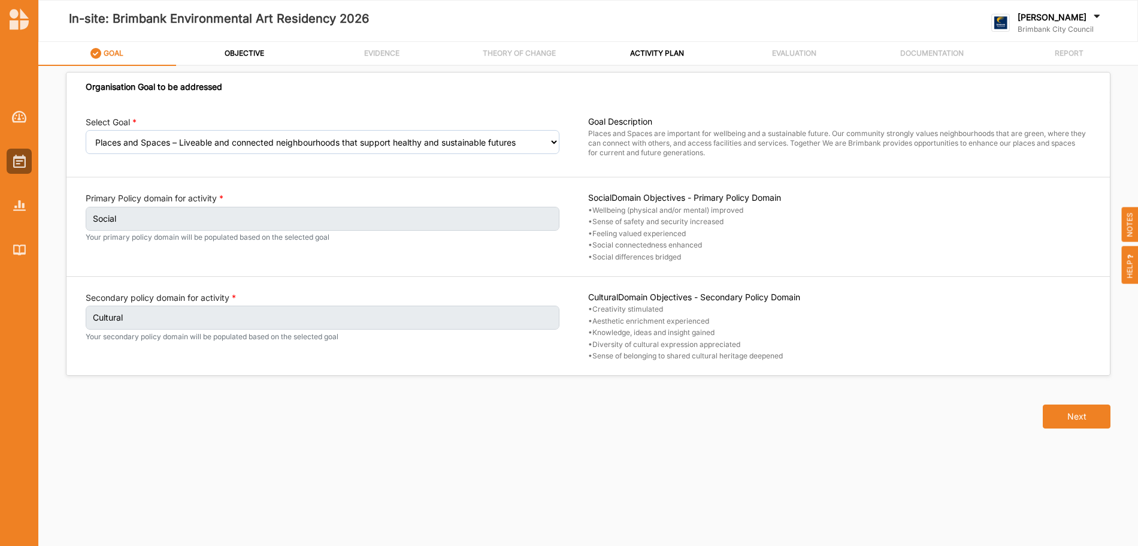
click at [120, 56] on label "GOAL" at bounding box center [114, 54] width 20 height 10
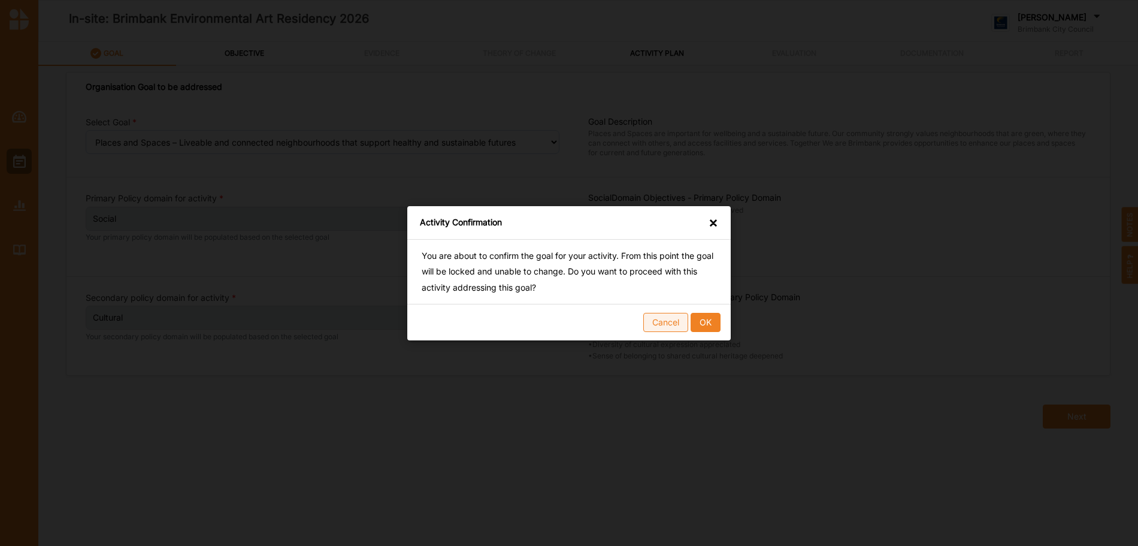
click at [665, 323] on button "Cancel" at bounding box center [665, 321] width 45 height 19
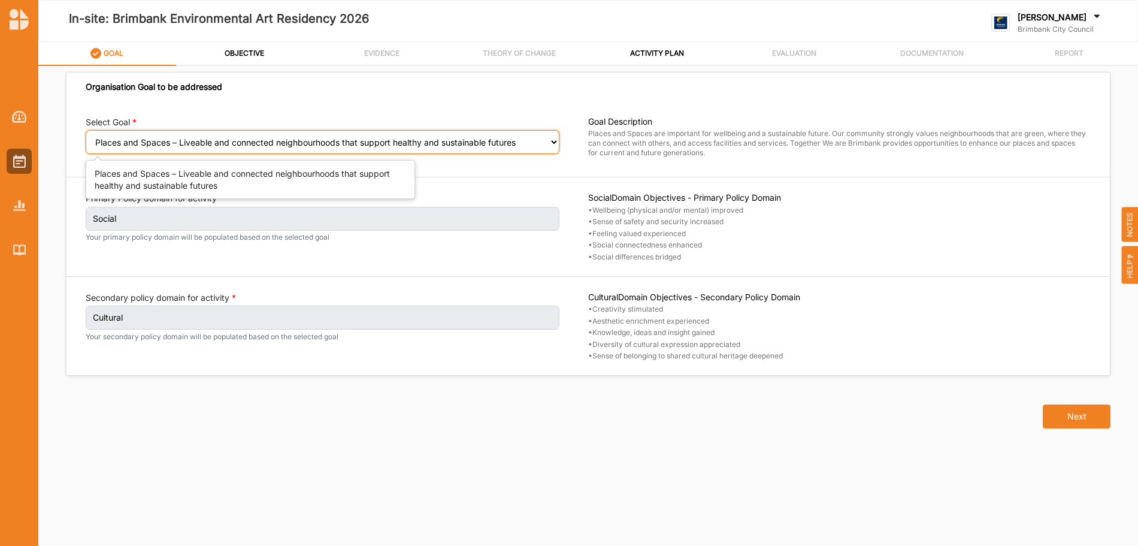
click at [441, 145] on select "Select your goal People and Community – a welcoming, safe and supported communi…" at bounding box center [323, 142] width 474 height 24
click at [86, 130] on select "Select your goal People and Community – a welcoming, safe and supported communi…" at bounding box center [323, 142] width 474 height 24
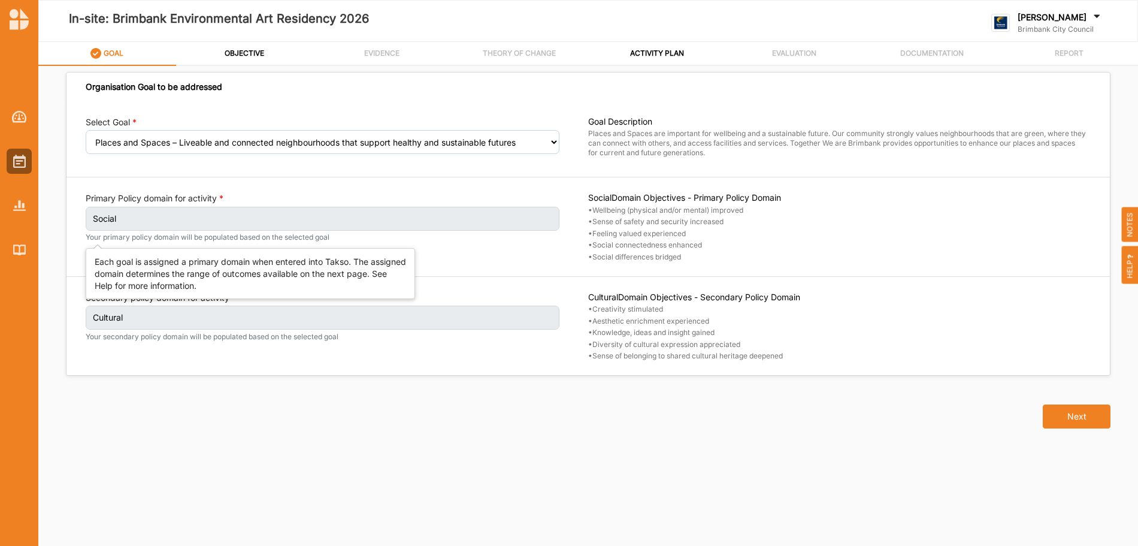
click at [211, 233] on small "Your primary policy domain will be populated based on the selected goal" at bounding box center [323, 237] width 474 height 10
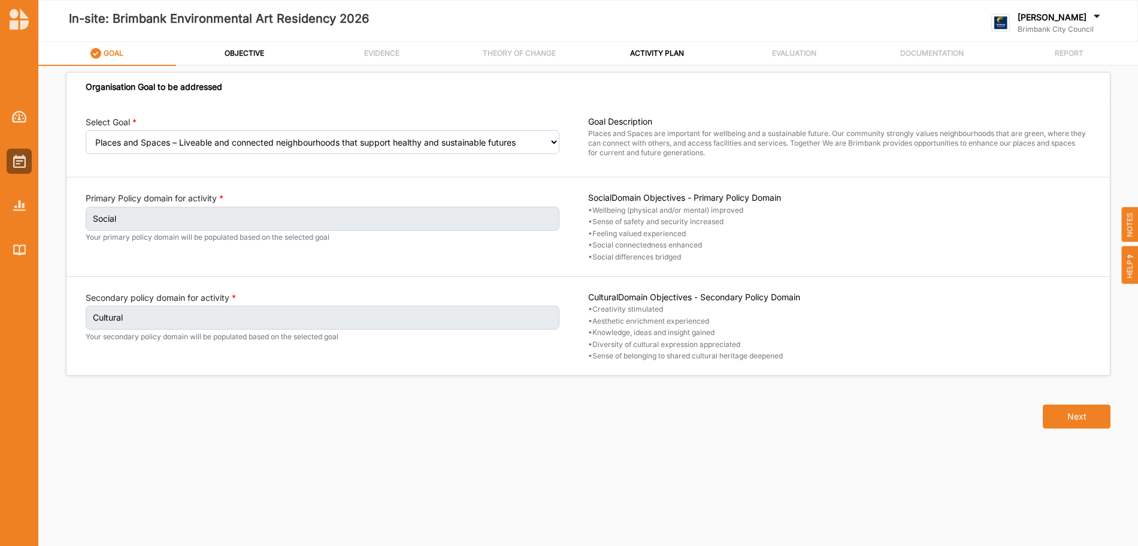
click at [243, 184] on div "Select Goal Select your goal People and Community – a welcoming, safe and suppo…" at bounding box center [587, 238] width 1043 height 273
click at [110, 53] on label "GOAL" at bounding box center [114, 54] width 20 height 10
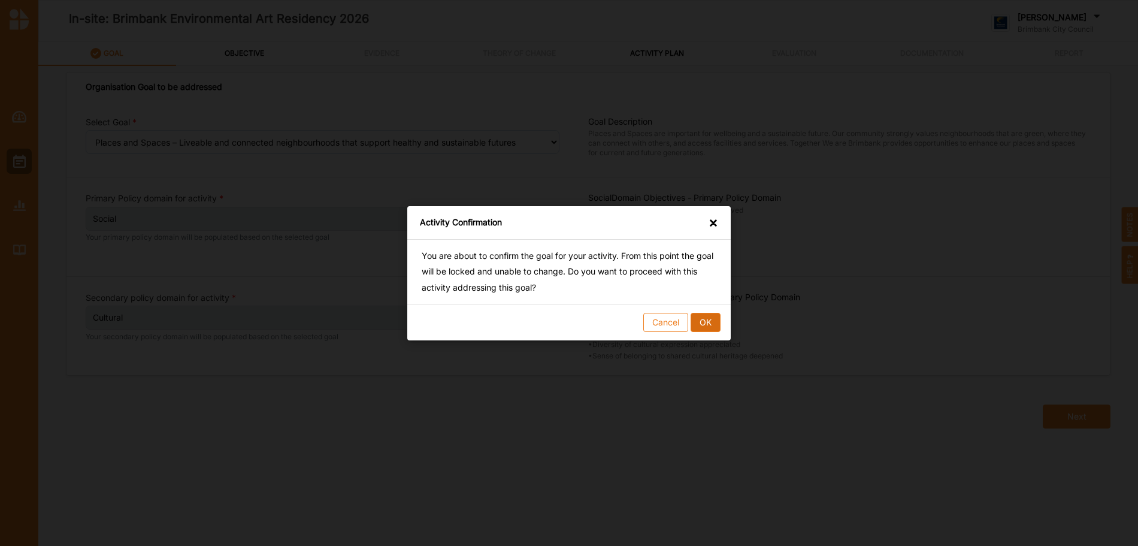
click at [706, 322] on button "OK" at bounding box center [706, 321] width 30 height 19
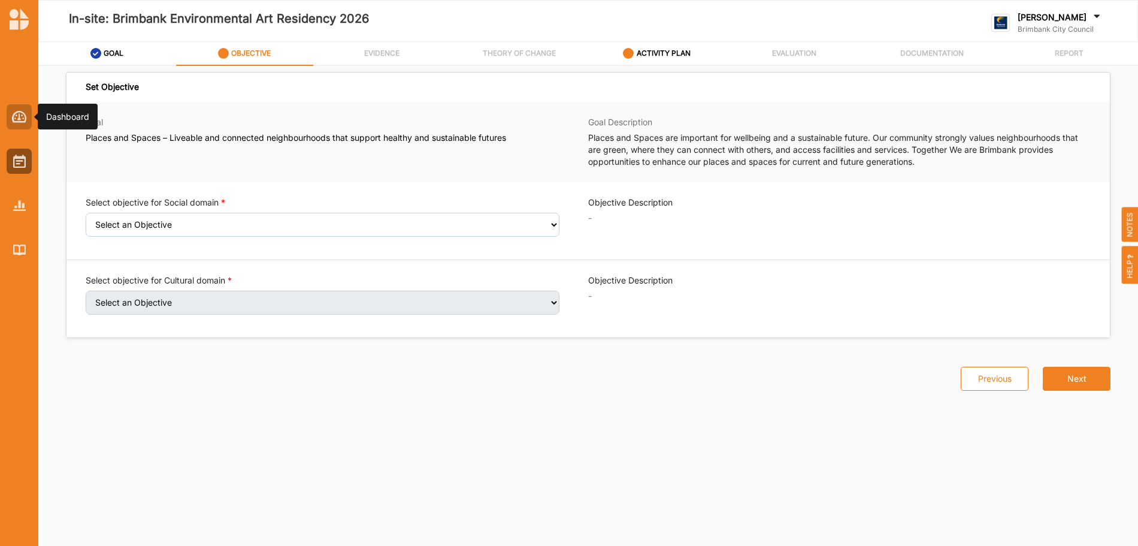
click at [22, 117] on img at bounding box center [19, 117] width 15 height 12
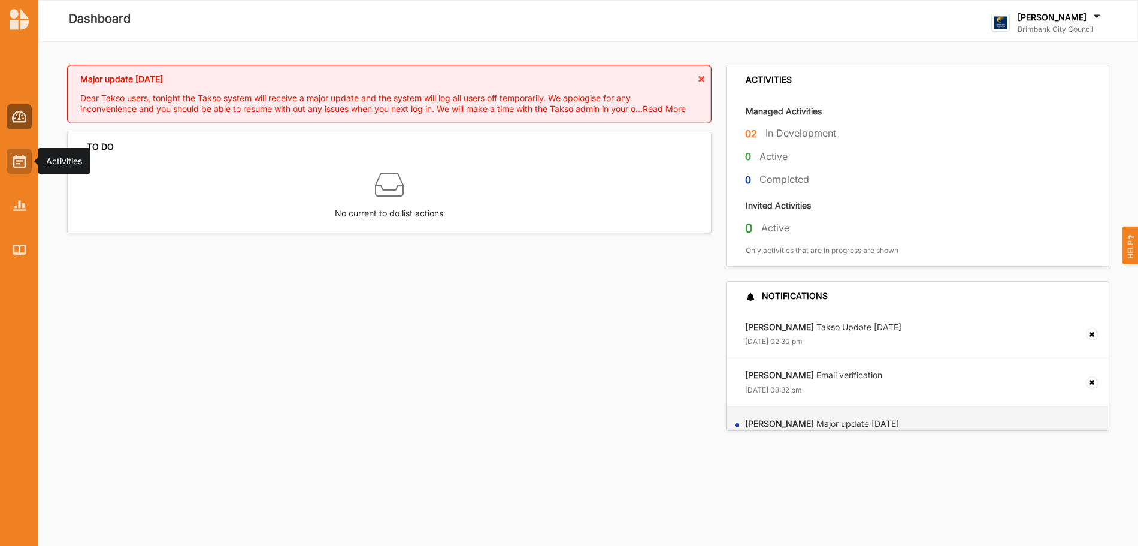
click at [16, 164] on img at bounding box center [19, 161] width 13 height 13
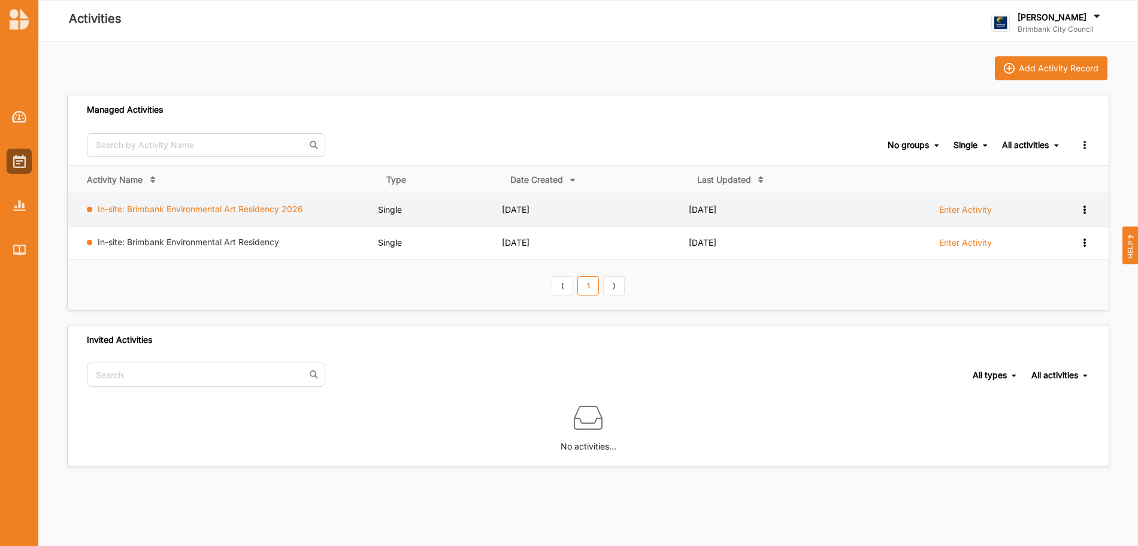
click at [220, 212] on link "In-site: Brimbank Environmental Art Residency 2026" at bounding box center [200, 209] width 205 height 10
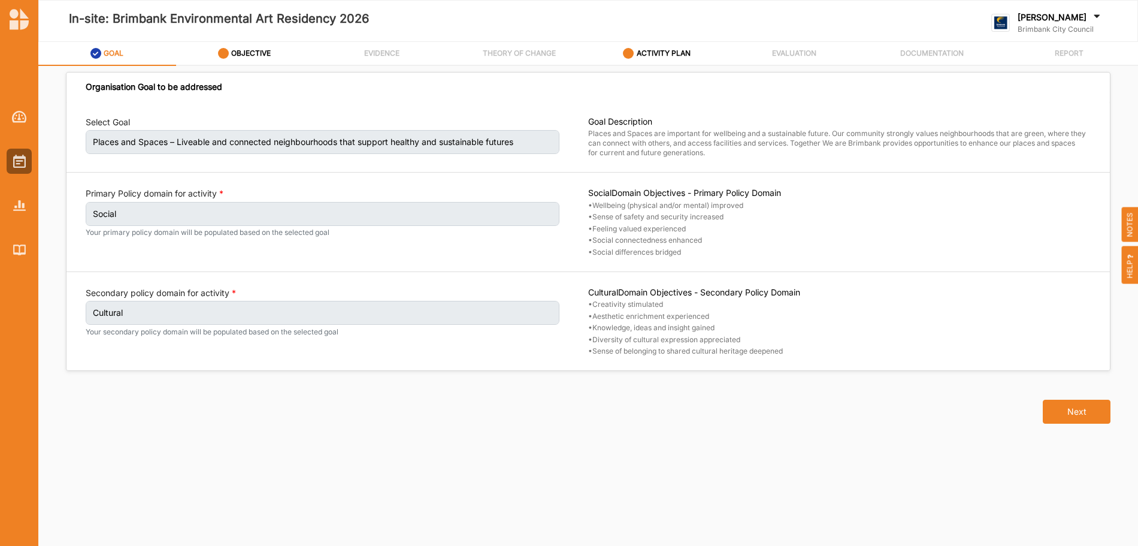
click at [492, 145] on label "Places and Spaces – Liveable and connected neighbourhoods that support healthy …" at bounding box center [323, 142] width 474 height 24
click at [367, 137] on label "Places and Spaces – Liveable and connected neighbourhoods that support healthy …" at bounding box center [323, 142] width 474 height 24
click at [25, 162] on img at bounding box center [19, 161] width 13 height 13
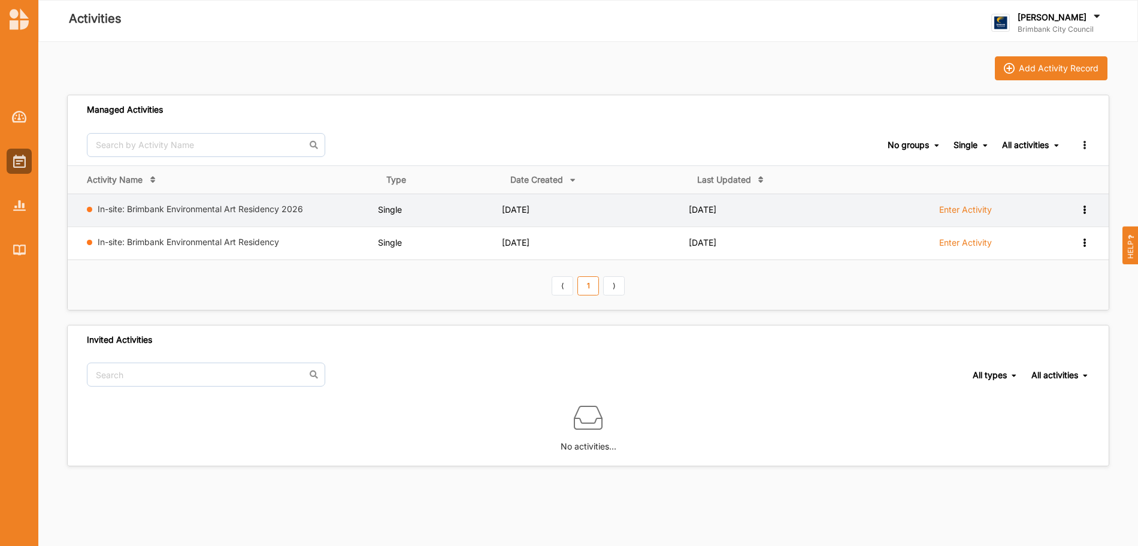
click at [1082, 213] on div "View Report View Team Add to group Remove" at bounding box center [1074, 209] width 29 height 11
click at [1053, 295] on div "Remove" at bounding box center [1053, 295] width 53 height 8
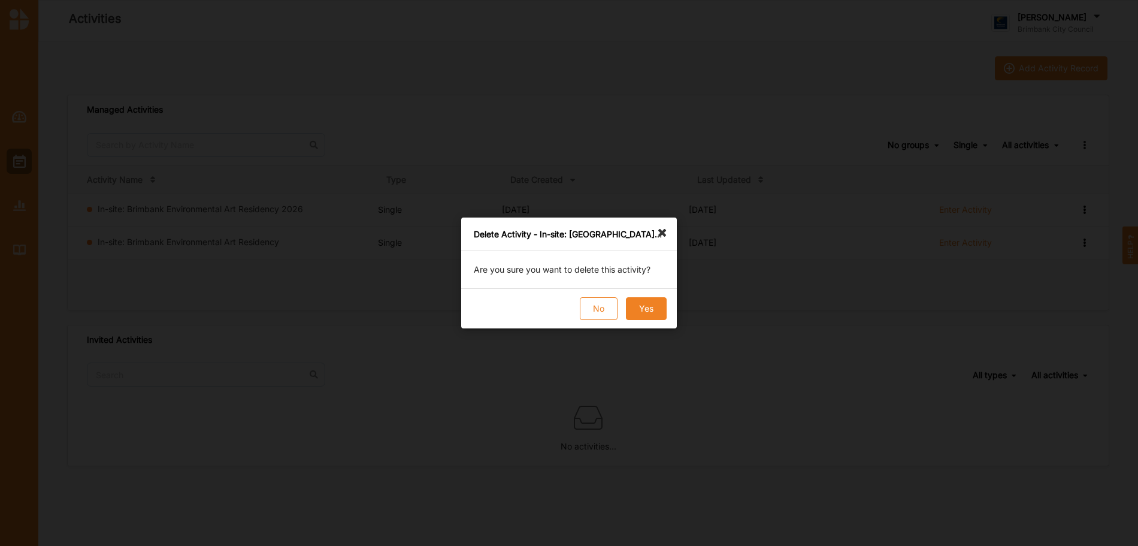
click at [657, 310] on button "Yes" at bounding box center [646, 308] width 41 height 23
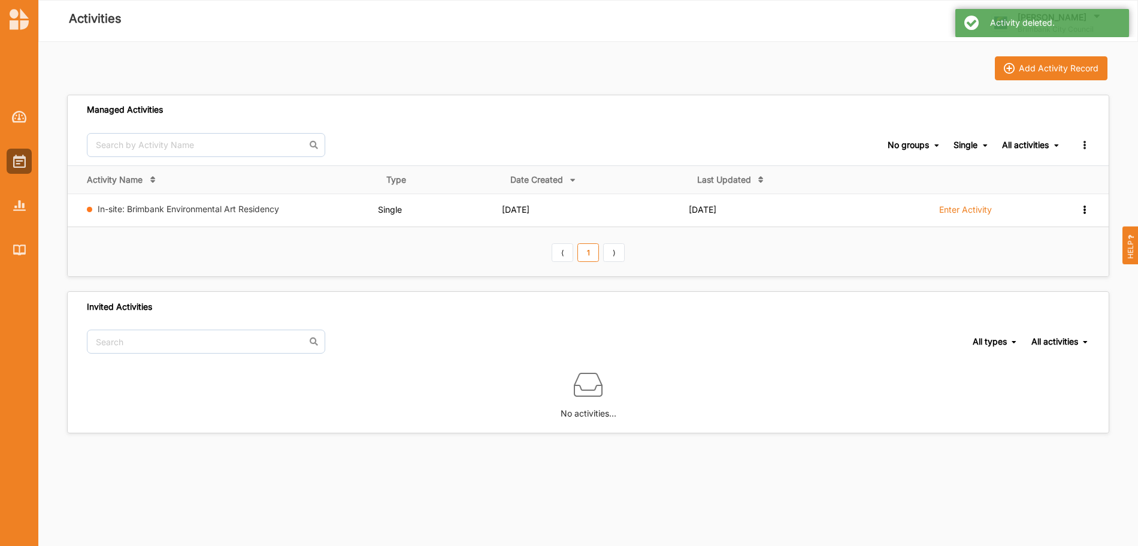
click at [1085, 144] on icon at bounding box center [1084, 143] width 10 height 8
click at [824, 113] on div "Managed Activities" at bounding box center [588, 109] width 1041 height 29
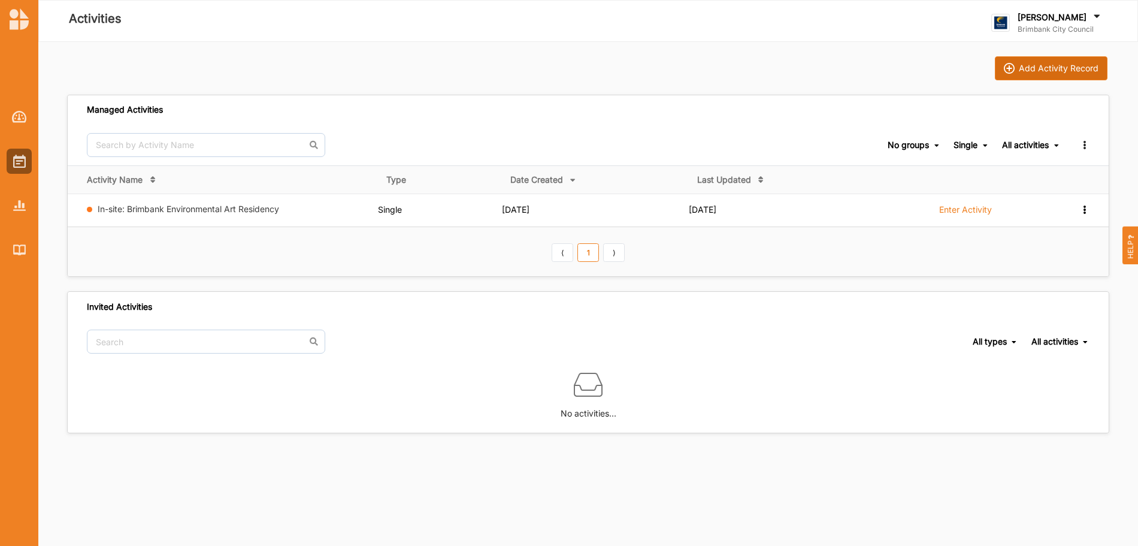
click at [1052, 66] on div "Add Activity Record" at bounding box center [1059, 68] width 80 height 11
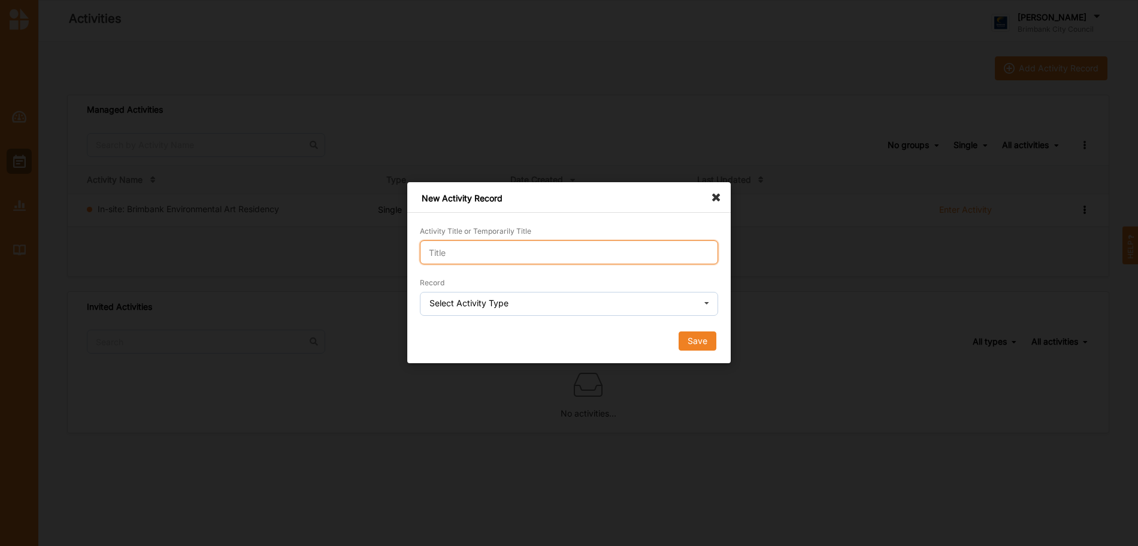
click at [553, 257] on input "Activity Title or Temporarily Title" at bounding box center [569, 252] width 298 height 24
type input "In-site: Brimbank Environmental Art Residency 2026"
click at [709, 304] on icon at bounding box center [707, 304] width 18 height 24
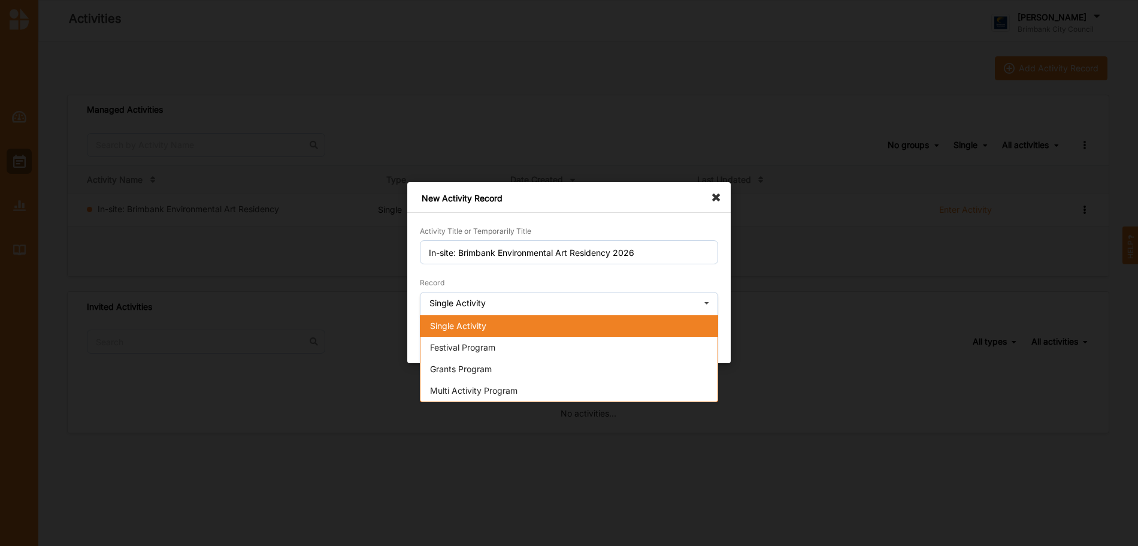
click at [518, 319] on div "Single Activity" at bounding box center [568, 326] width 297 height 22
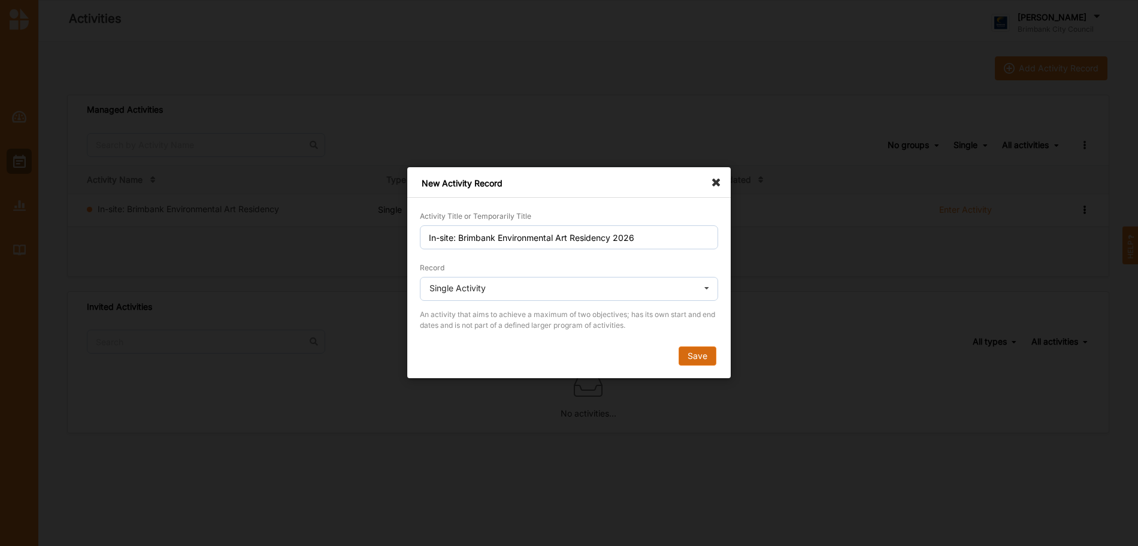
click at [691, 352] on button "Save" at bounding box center [698, 356] width 38 height 19
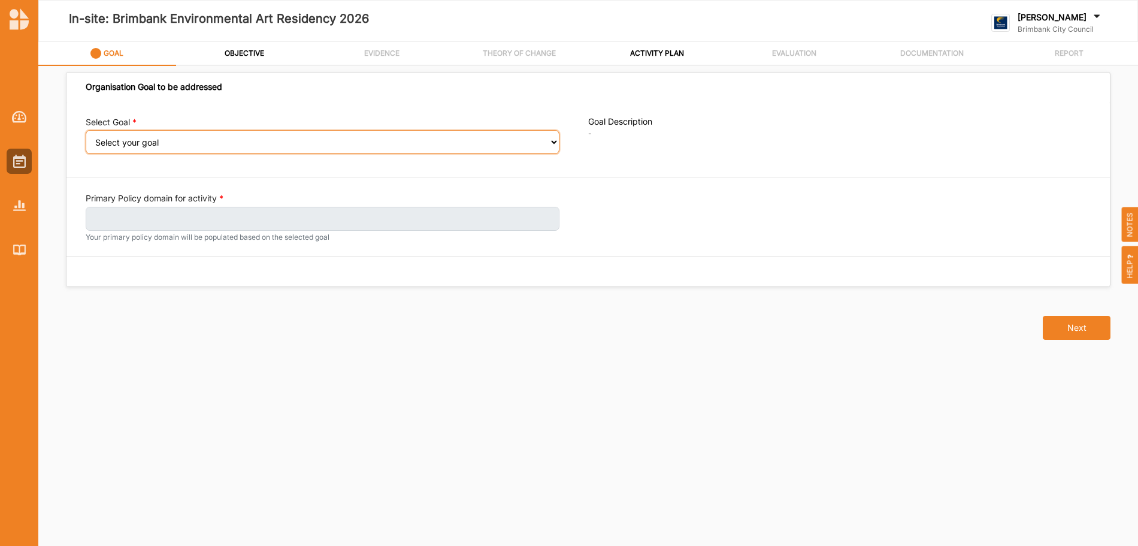
click at [555, 140] on select "Select your goal People and Community – a welcoming, safe and supported communi…" at bounding box center [323, 142] width 474 height 24
select select "241"
click at [86, 138] on select "Select your goal People and Community – a welcoming, safe and supported communi…" at bounding box center [323, 142] width 474 height 24
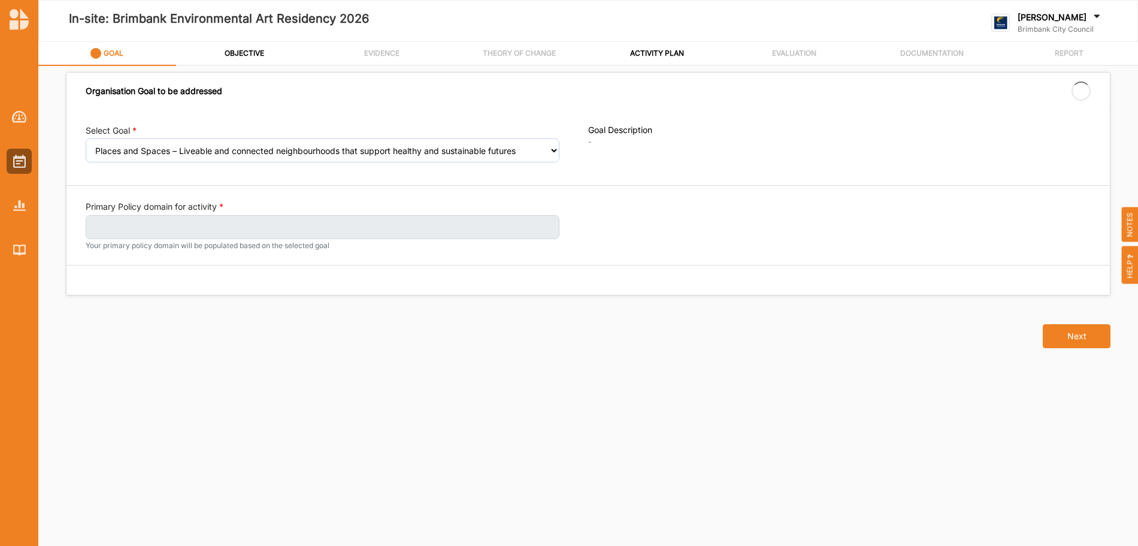
select select "241"
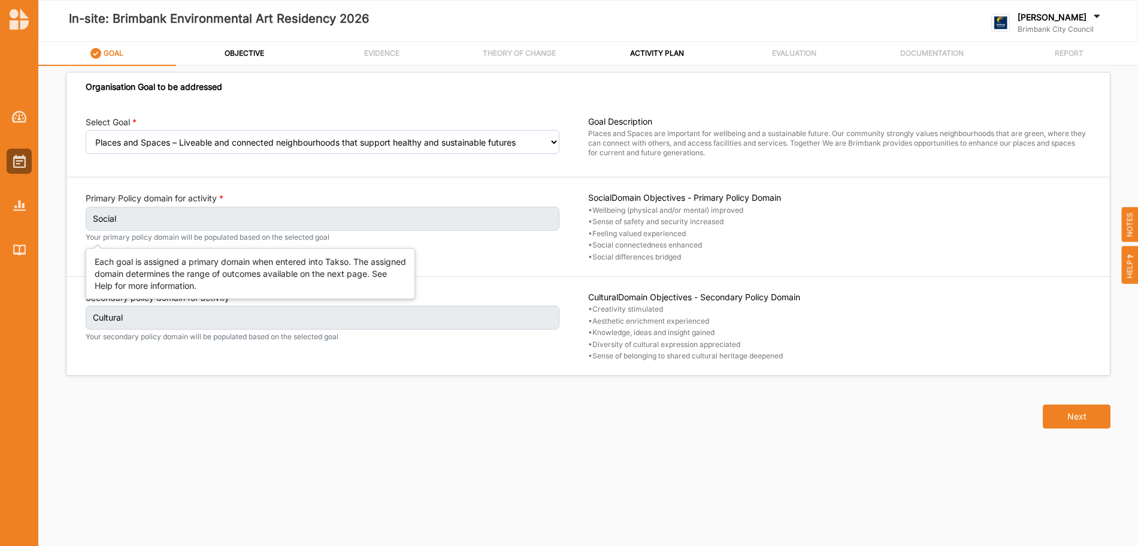
click at [261, 214] on label "Social" at bounding box center [323, 219] width 474 height 24
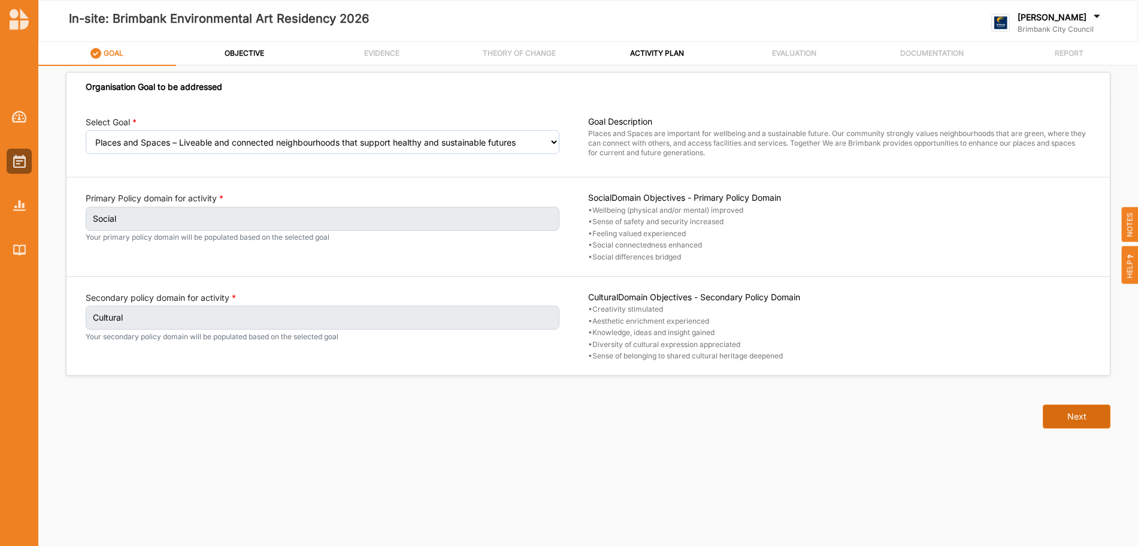
click at [1084, 416] on button "Next" at bounding box center [1077, 416] width 68 height 24
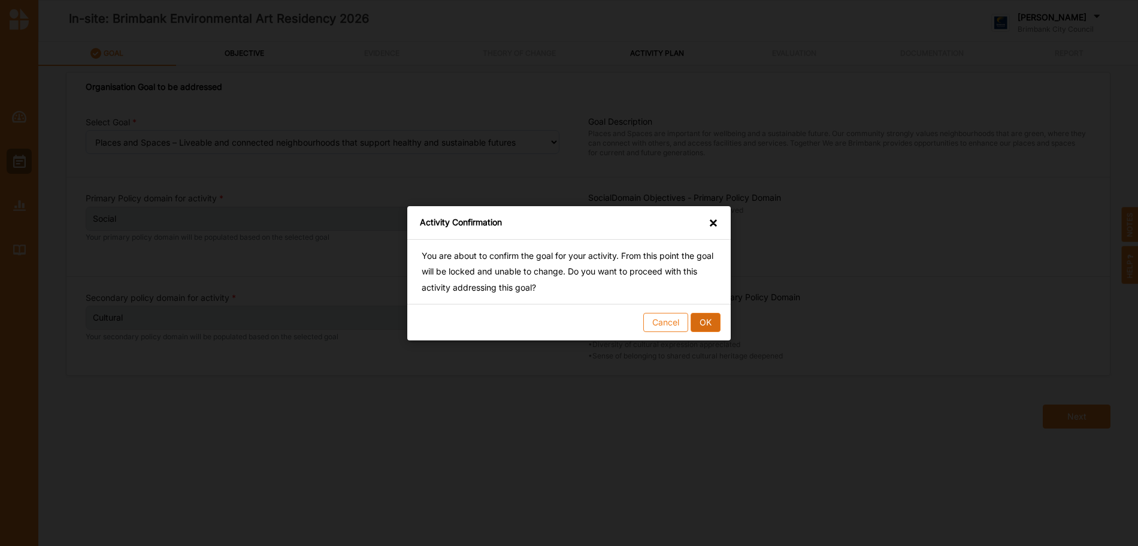
click at [710, 322] on button "OK" at bounding box center [706, 321] width 30 height 19
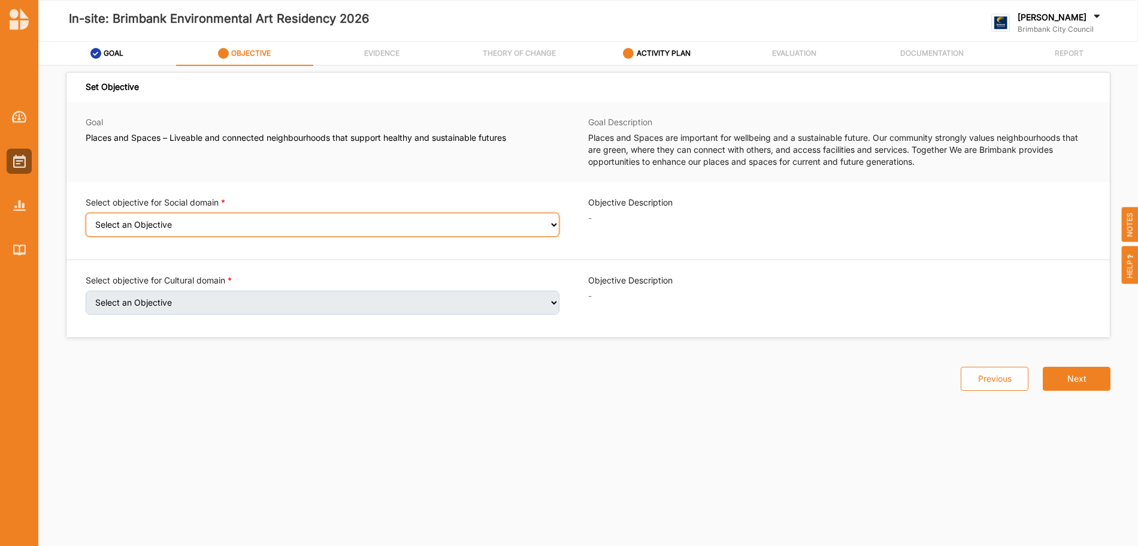
click at [554, 223] on select "Select an Objective Wellbeing (physical and/or mental) improved Sense of safety…" at bounding box center [323, 225] width 474 height 24
select select "6"
click at [86, 220] on select "Select an Objective Wellbeing (physical and/or mental) improved Sense of safety…" at bounding box center [323, 225] width 474 height 24
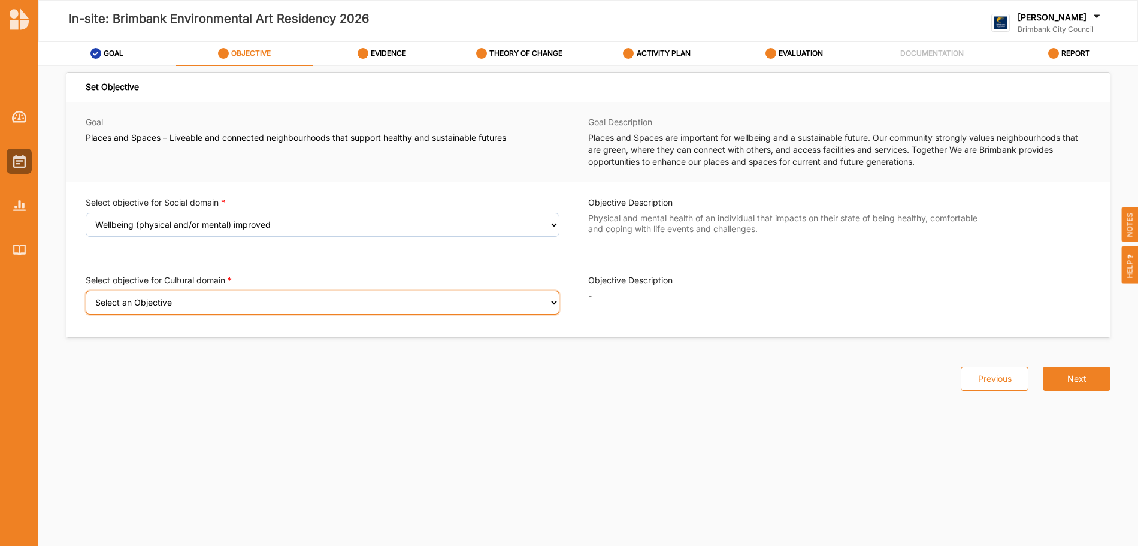
click at [280, 297] on select "Select an Objective Creativity stimulated Aesthetic enrichment experienced Know…" at bounding box center [323, 303] width 474 height 24
click at [86, 298] on select "Select an Objective Creativity stimulated Aesthetic enrichment experienced Know…" at bounding box center [323, 303] width 474 height 24
click at [558, 299] on select "Select an Objective Creativity stimulated Aesthetic enrichment experienced Know…" at bounding box center [323, 303] width 474 height 24
click at [86, 298] on select "Select an Objective Creativity stimulated Aesthetic enrichment experienced Know…" at bounding box center [323, 303] width 474 height 24
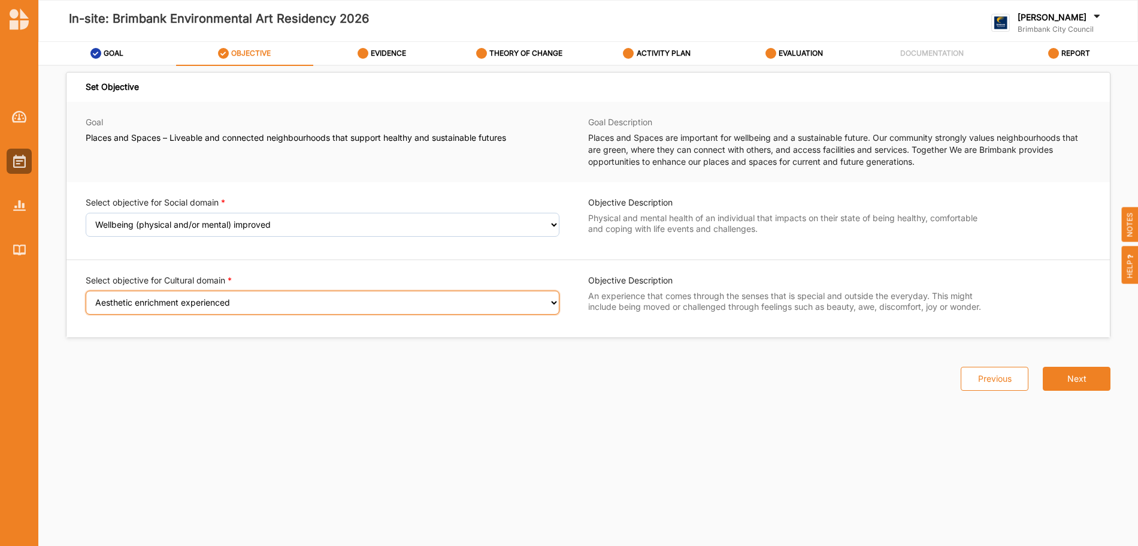
click at [553, 302] on select "Select an Objective Creativity stimulated Aesthetic enrichment experienced Know…" at bounding box center [323, 303] width 474 height 24
select select "3"
click at [86, 298] on select "Select an Objective Creativity stimulated Aesthetic enrichment experienced Know…" at bounding box center [323, 303] width 474 height 24
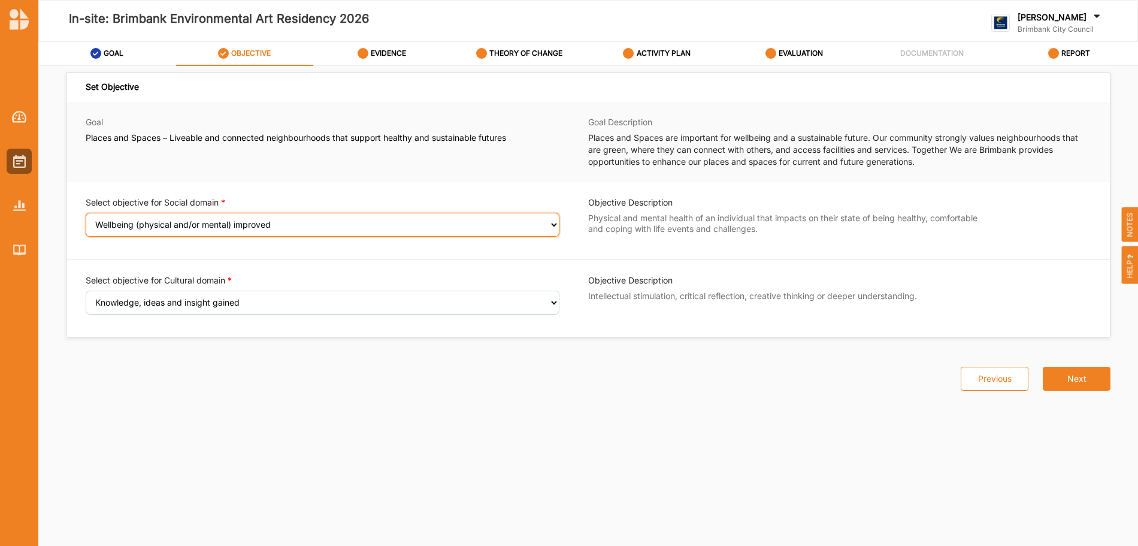
click at [545, 223] on select "Select an Objective Wellbeing (physical and/or mental) improved Sense of safety…" at bounding box center [323, 225] width 474 height 24
click at [86, 220] on select "Select an Objective Wellbeing (physical and/or mental) improved Sense of safety…" at bounding box center [323, 225] width 474 height 24
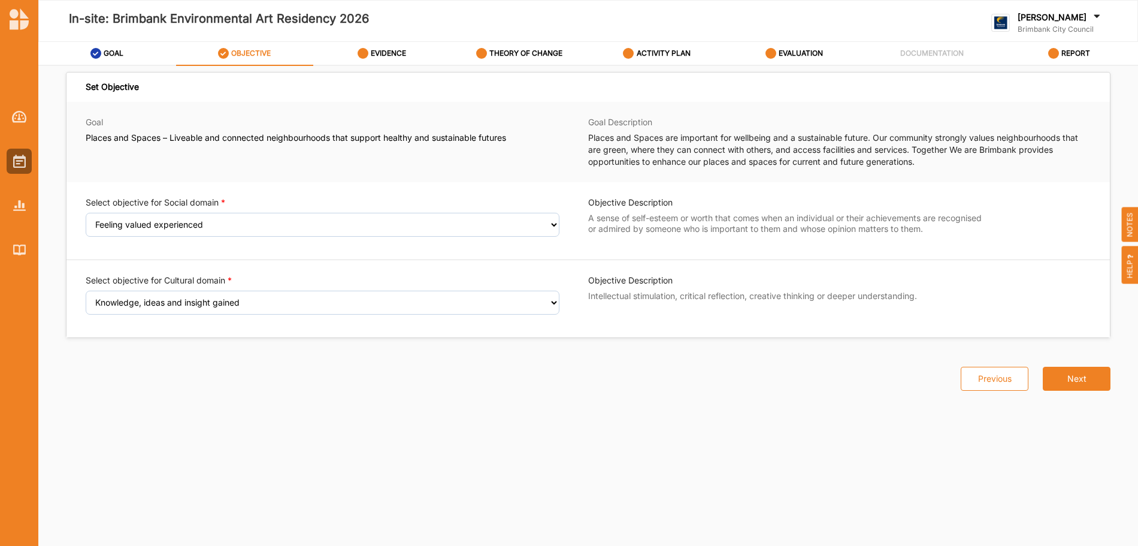
click at [566, 222] on div "Select objective for Social domain Select an Objective Wellbeing (physical and/…" at bounding box center [337, 220] width 503 height 49
click at [555, 225] on select "Select an Objective Wellbeing (physical and/or mental) improved Sense of safety…" at bounding box center [323, 225] width 474 height 24
click at [86, 220] on select "Select an Objective Wellbeing (physical and/or mental) improved Sense of safety…" at bounding box center [323, 225] width 474 height 24
click at [552, 225] on select "Select an Objective Wellbeing (physical and/or mental) improved Sense of safety…" at bounding box center [323, 225] width 474 height 24
click at [86, 220] on select "Select an Objective Wellbeing (physical and/or mental) improved Sense of safety…" at bounding box center [323, 225] width 474 height 24
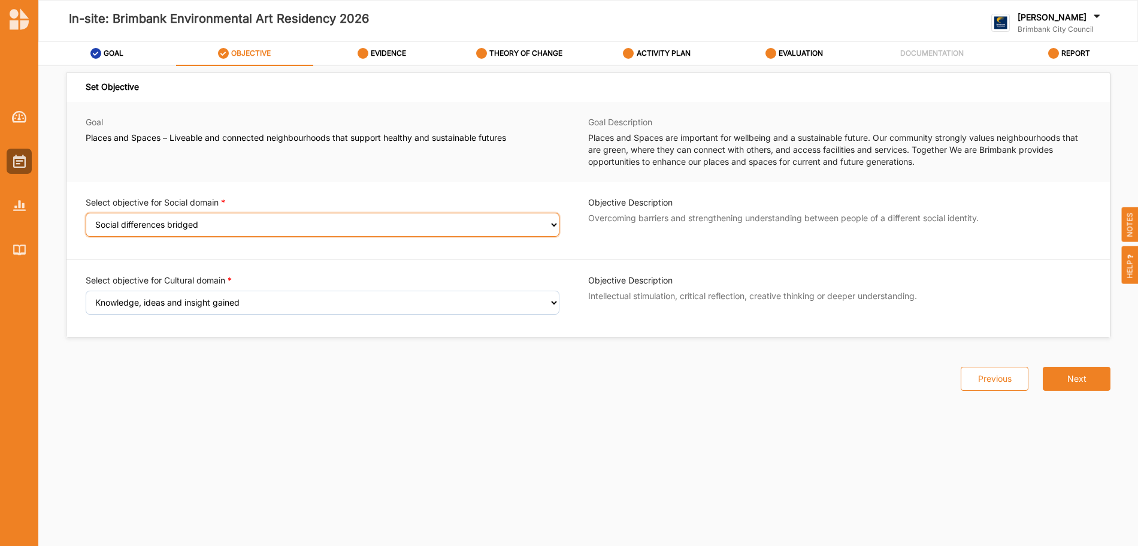
click at [553, 226] on select "Select an Objective Wellbeing (physical and/or mental) improved Sense of safety…" at bounding box center [323, 225] width 474 height 24
select select "9"
click at [86, 220] on select "Select an Objective Wellbeing (physical and/or mental) improved Sense of safety…" at bounding box center [323, 225] width 474 height 24
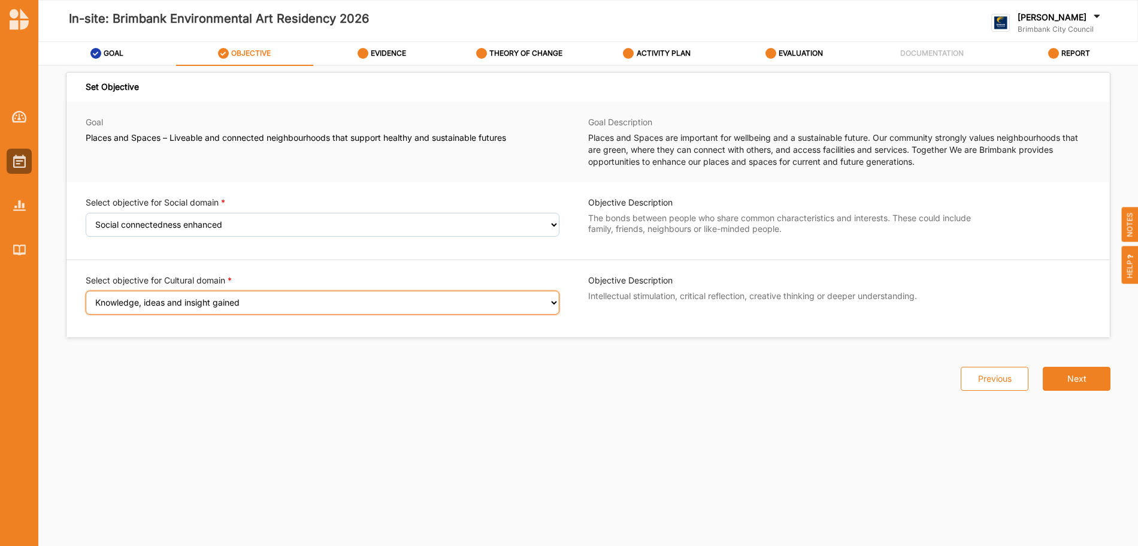
click at [551, 302] on select "Select an Objective Creativity stimulated Aesthetic enrichment experienced Know…" at bounding box center [323, 303] width 474 height 24
click at [86, 291] on select "Select an Objective Creativity stimulated Aesthetic enrichment experienced Know…" at bounding box center [323, 303] width 474 height 24
click at [547, 299] on select "Select an Objective Creativity stimulated Aesthetic enrichment experienced Know…" at bounding box center [323, 303] width 474 height 24
click at [86, 298] on select "Select an Objective Creativity stimulated Aesthetic enrichment experienced Know…" at bounding box center [323, 303] width 474 height 24
click at [549, 302] on select "Select an Objective Creativity stimulated Aesthetic enrichment experienced Know…" at bounding box center [323, 303] width 474 height 24
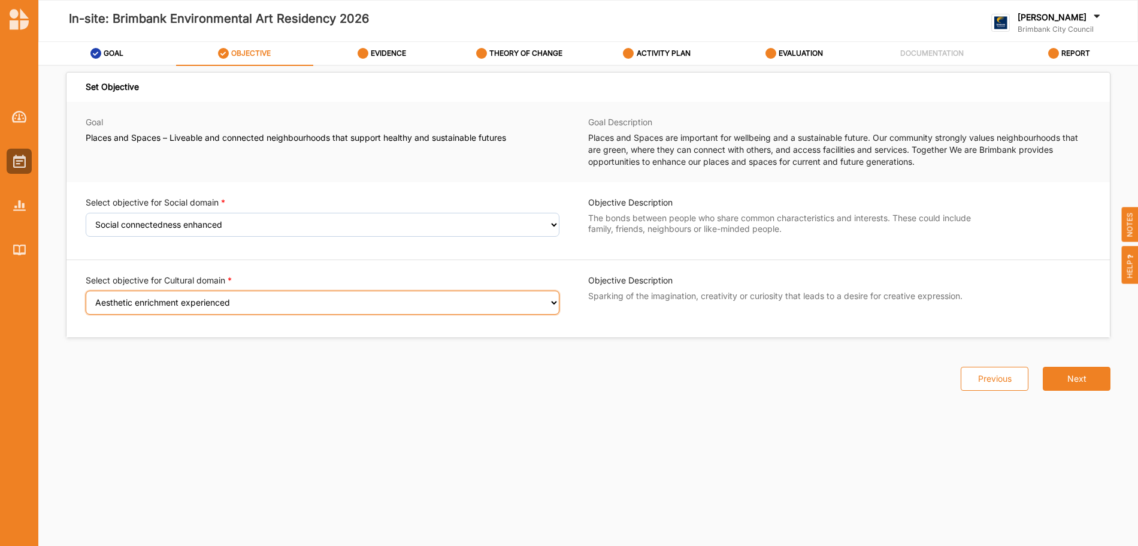
click at [86, 298] on select "Select an Objective Creativity stimulated Aesthetic enrichment experienced Know…" at bounding box center [323, 303] width 474 height 24
click at [559, 305] on select "Select an Objective Creativity stimulated Aesthetic enrichment experienced Know…" at bounding box center [323, 303] width 474 height 24
click at [86, 298] on select "Select an Objective Creativity stimulated Aesthetic enrichment experienced Know…" at bounding box center [323, 303] width 474 height 24
click at [558, 301] on select "Select an Objective Creativity stimulated Aesthetic enrichment experienced Know…" at bounding box center [323, 303] width 474 height 24
click at [86, 298] on select "Select an Objective Creativity stimulated Aesthetic enrichment experienced Know…" at bounding box center [323, 303] width 474 height 24
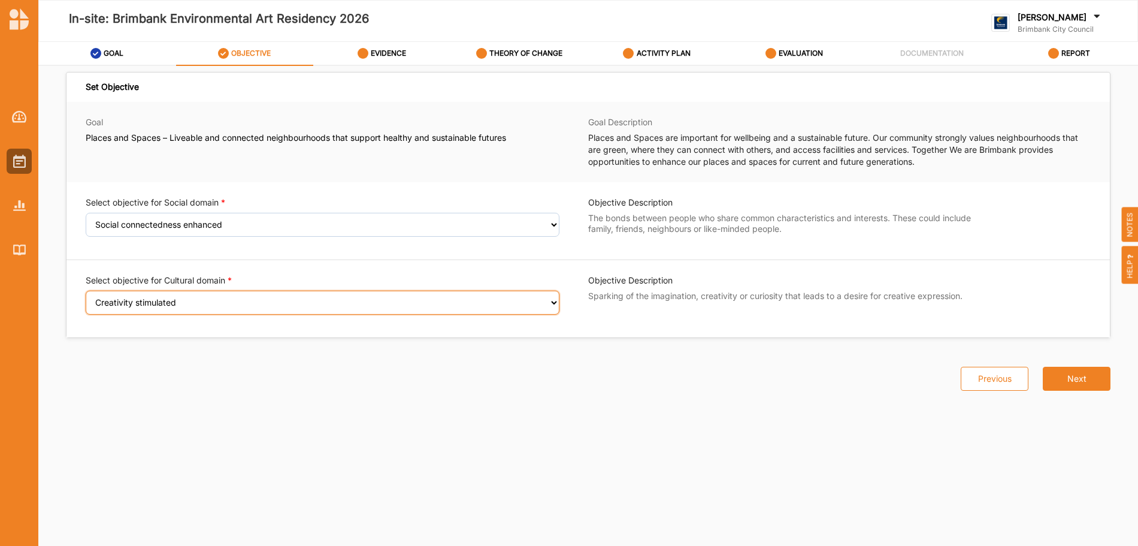
click at [552, 302] on select "Select an Objective Creativity stimulated Aesthetic enrichment experienced Know…" at bounding box center [323, 303] width 474 height 24
select select "3"
click at [86, 298] on select "Select an Objective Creativity stimulated Aesthetic enrichment experienced Know…" at bounding box center [323, 303] width 474 height 24
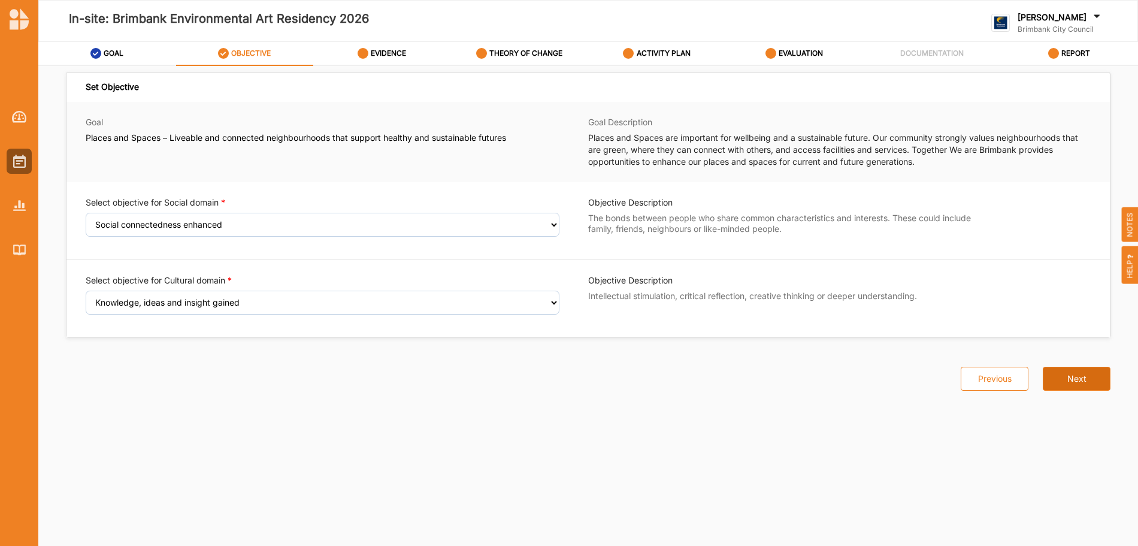
click at [1077, 381] on button "Next" at bounding box center [1077, 379] width 68 height 24
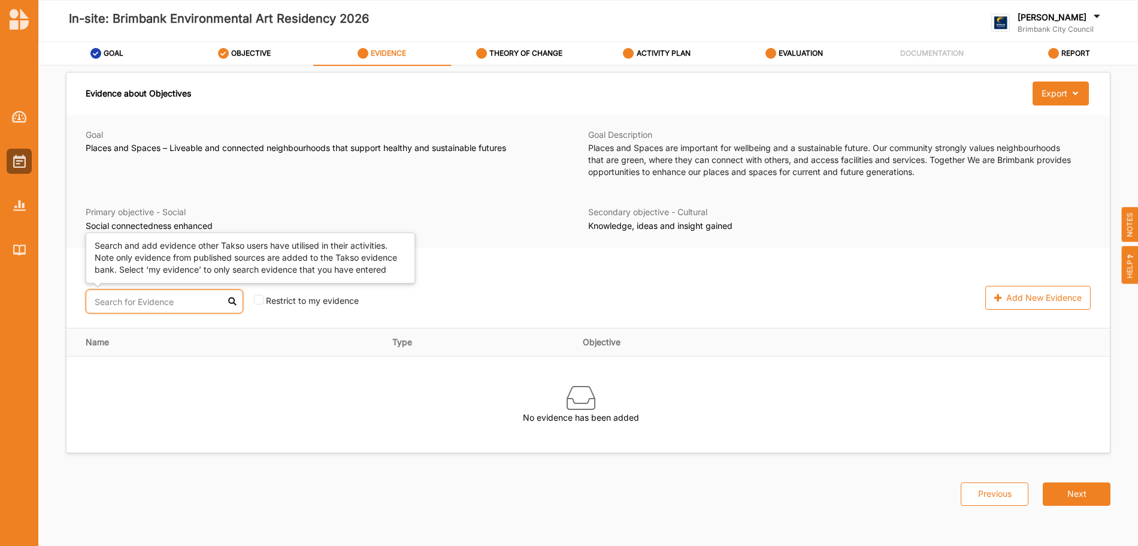
click at [174, 304] on input "text" at bounding box center [165, 301] width 158 height 24
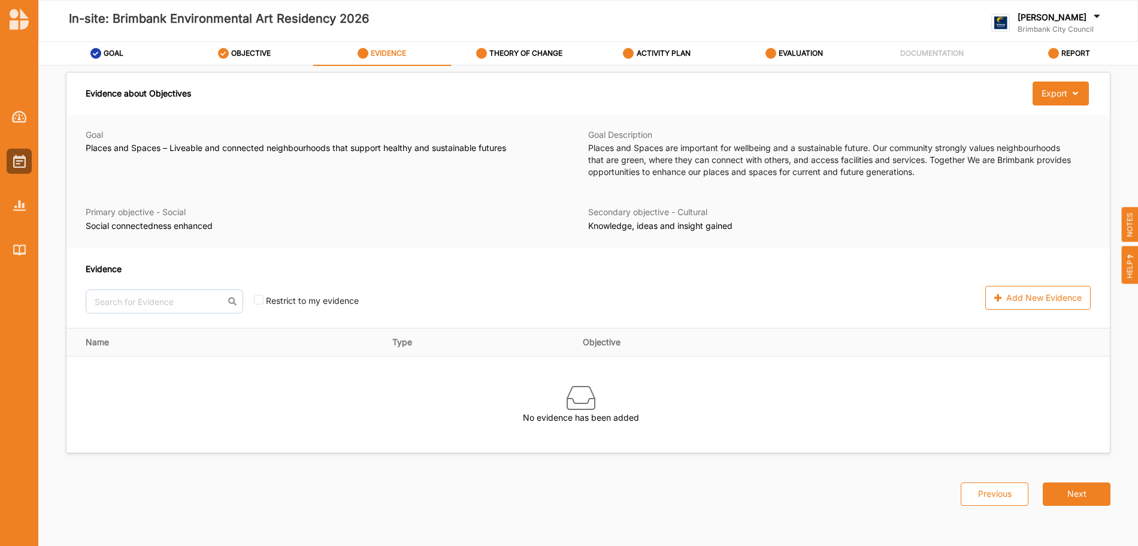
click at [267, 265] on div "Evidence" at bounding box center [393, 268] width 614 height 13
click at [1131, 270] on span "HELP" at bounding box center [1130, 265] width 17 height 38
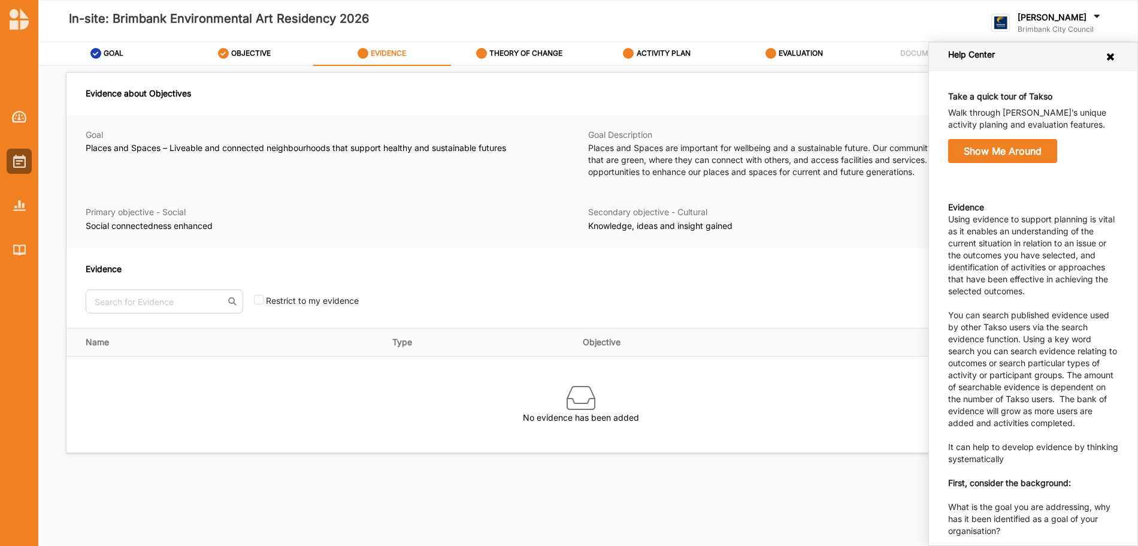
drag, startPoint x: 873, startPoint y: 286, endPoint x: 913, endPoint y: 276, distance: 42.0
click at [875, 286] on div "Add New Evidence" at bounding box center [902, 298] width 377 height 24
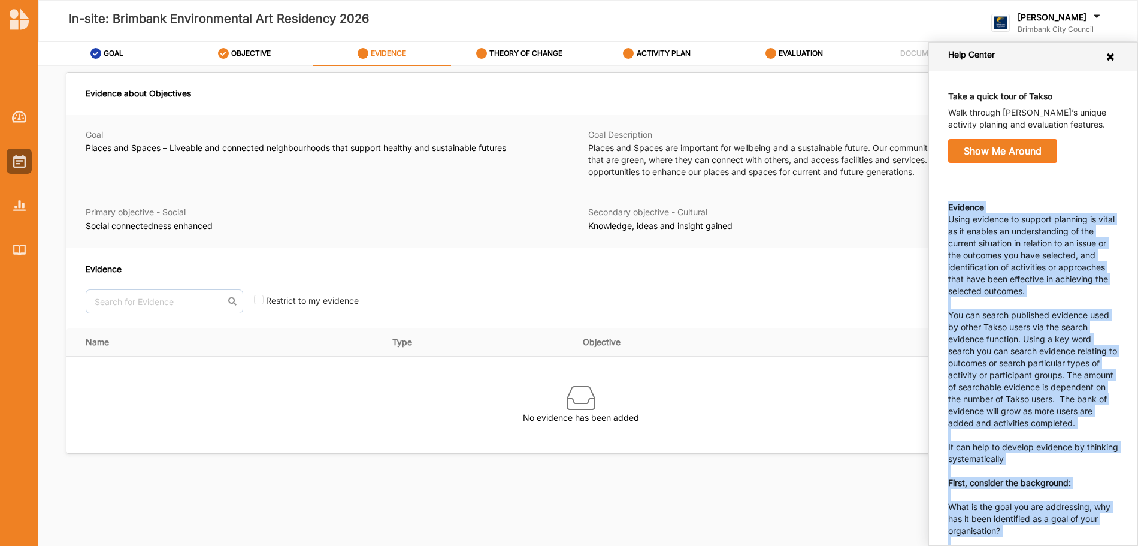
drag, startPoint x: 1067, startPoint y: 460, endPoint x: 946, endPoint y: 208, distance: 279.2
copy div "Loremips Dolor sitametc ad elitsed doeiusmo te incid ut la etdolor ma aliquaeni…"
click at [21, 116] on img at bounding box center [19, 117] width 15 height 12
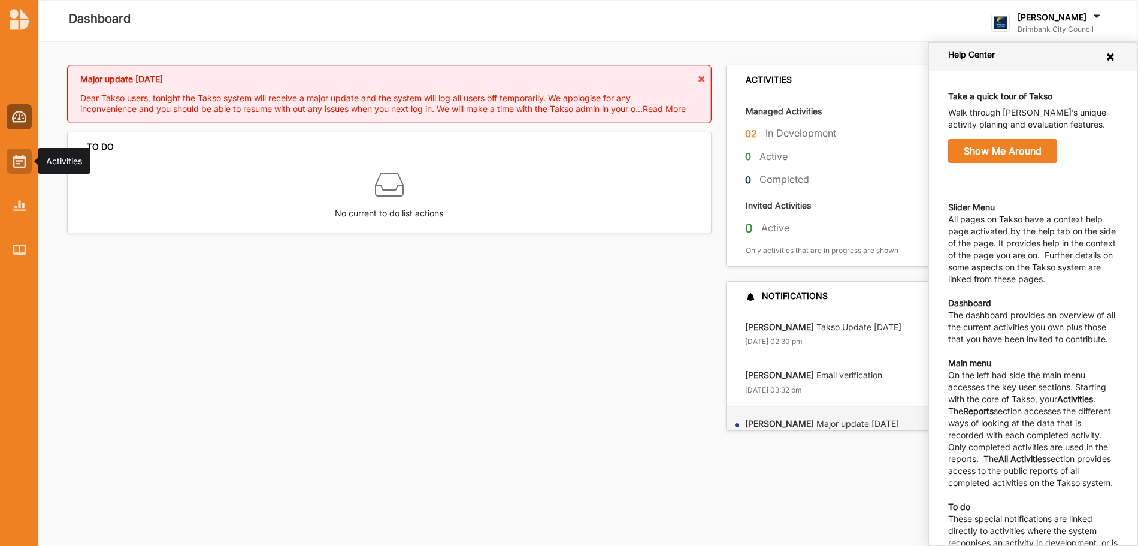
click at [14, 161] on img at bounding box center [19, 161] width 13 height 13
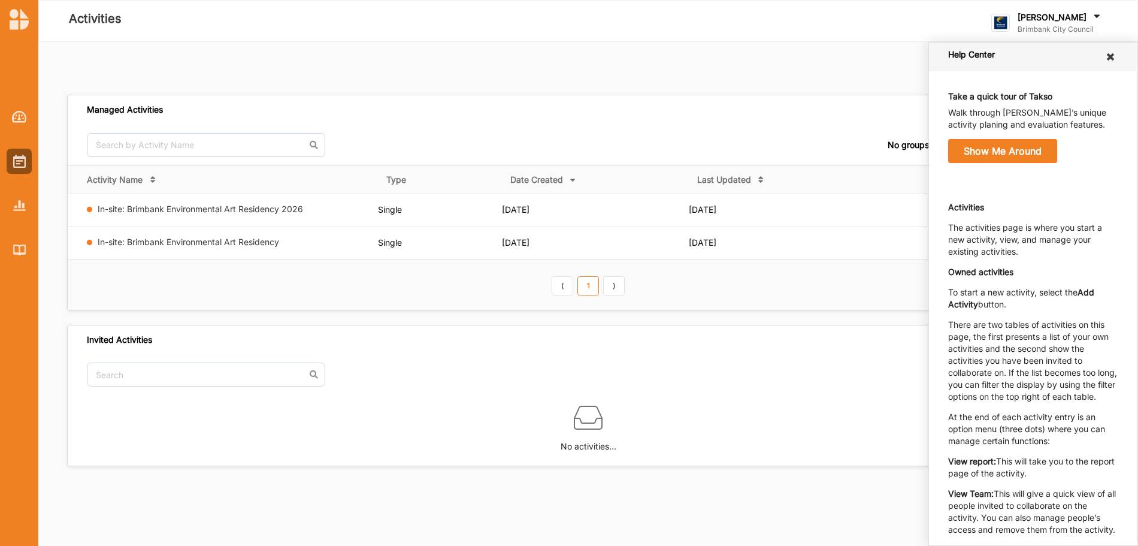
click at [1105, 55] on icon at bounding box center [1110, 57] width 11 height 10
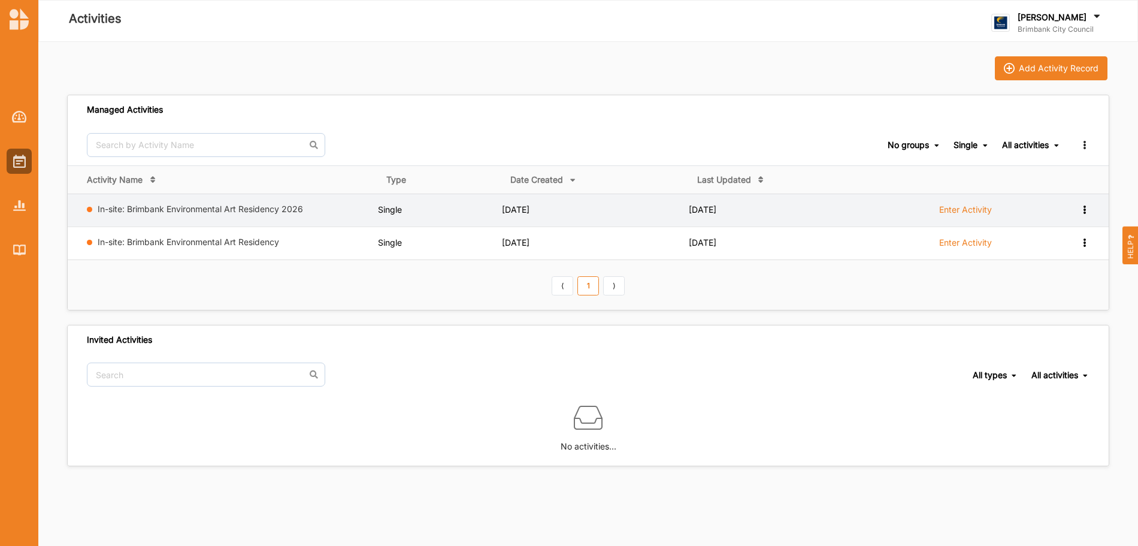
click at [1084, 210] on icon at bounding box center [1084, 208] width 10 height 8
click at [1052, 298] on div "Remove" at bounding box center [1053, 295] width 53 height 8
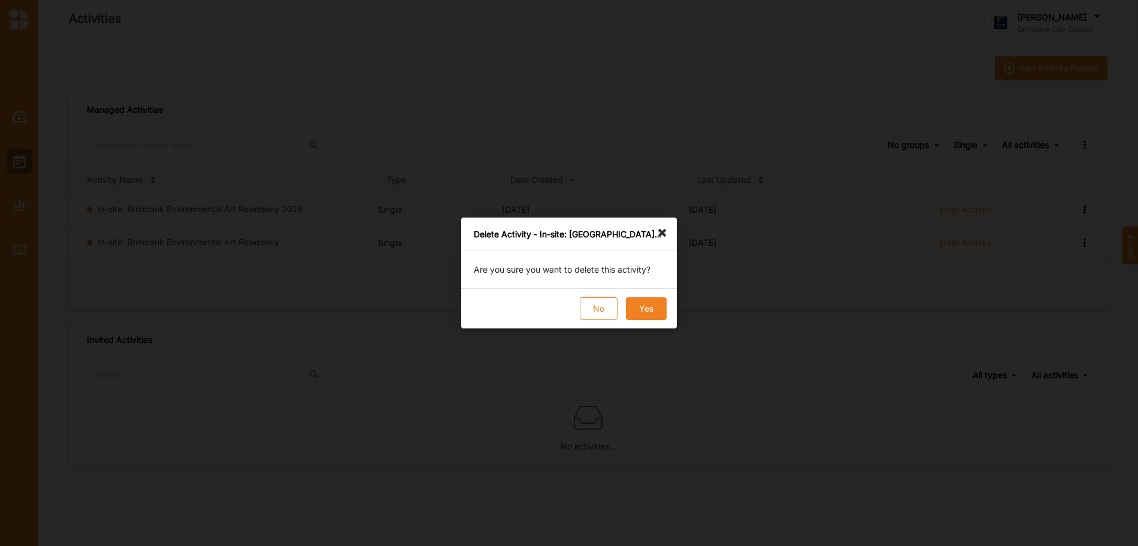
drag, startPoint x: 654, startPoint y: 307, endPoint x: 645, endPoint y: 307, distance: 9.0
click at [652, 307] on button "Yes" at bounding box center [646, 308] width 41 height 23
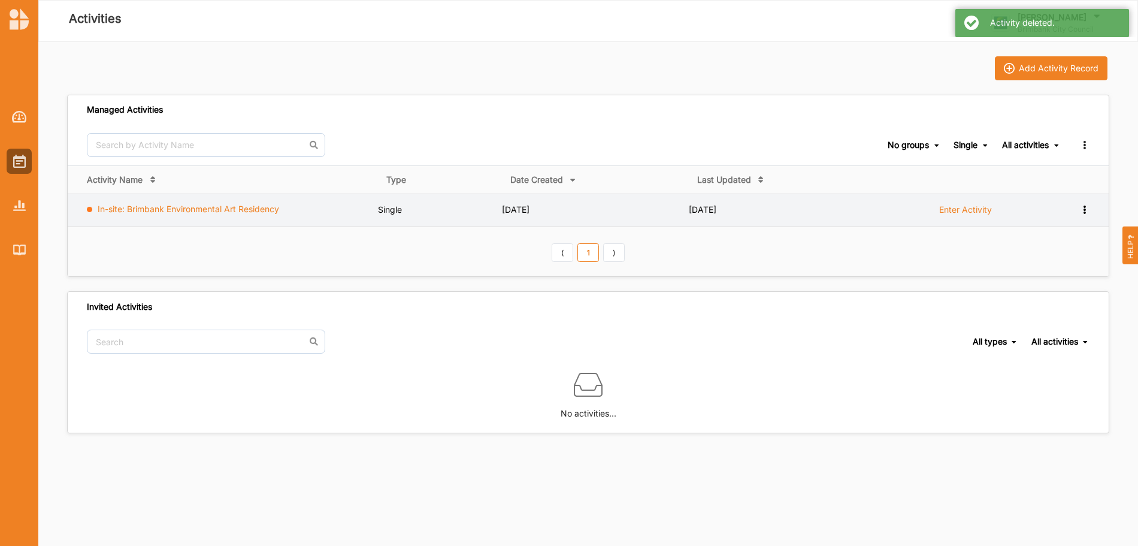
click at [187, 209] on link "In-site: Brimbank Environmental Art Residency" at bounding box center [188, 209] width 181 height 10
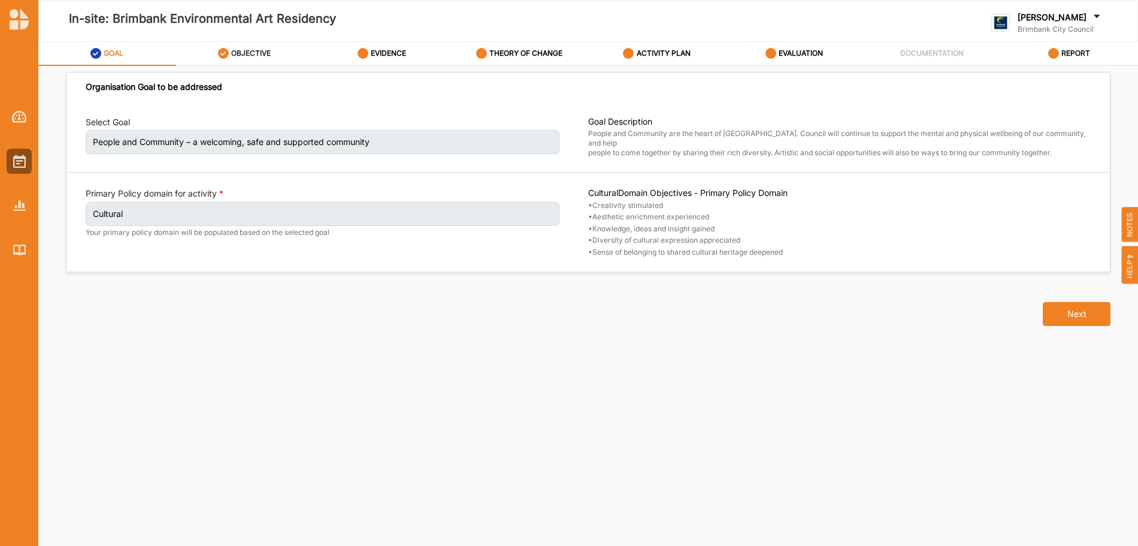
click at [252, 58] on div "OBJECTIVE" at bounding box center [244, 54] width 53 height 22
select select "3"
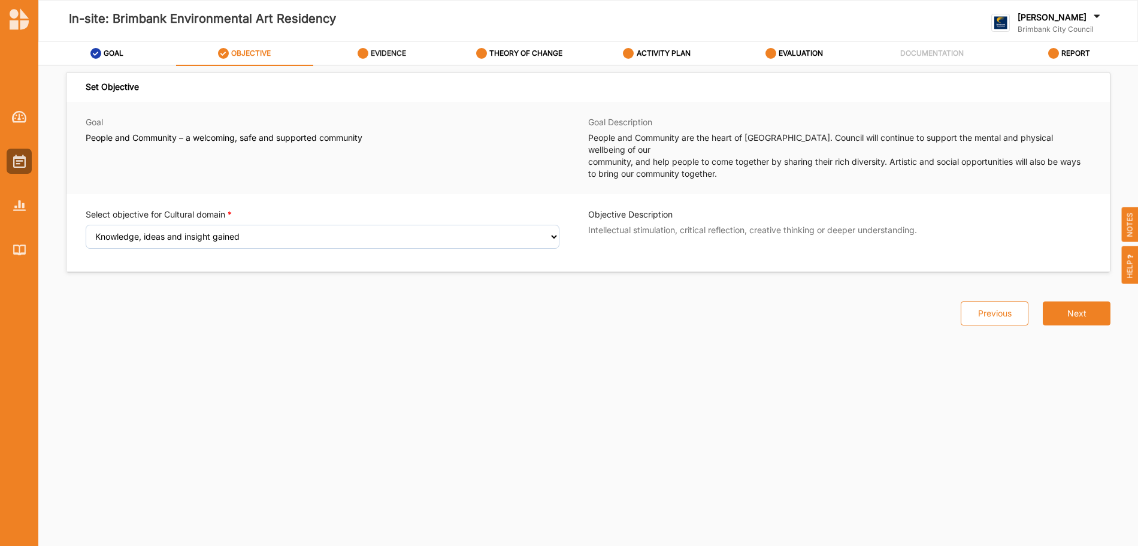
click at [400, 53] on label "EVIDENCE" at bounding box center [388, 54] width 35 height 10
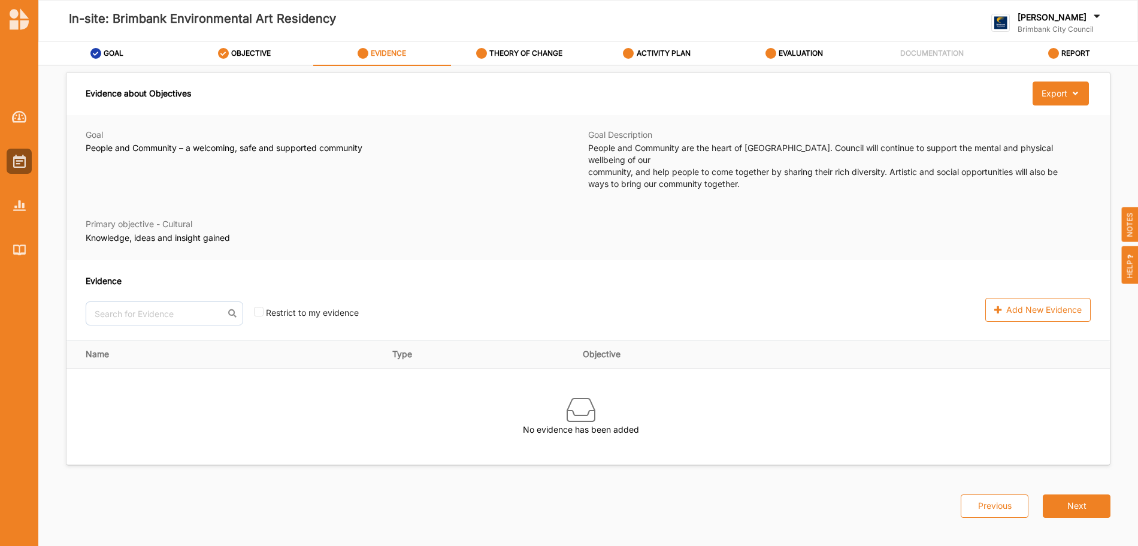
click at [150, 341] on th "Name" at bounding box center [224, 354] width 317 height 28
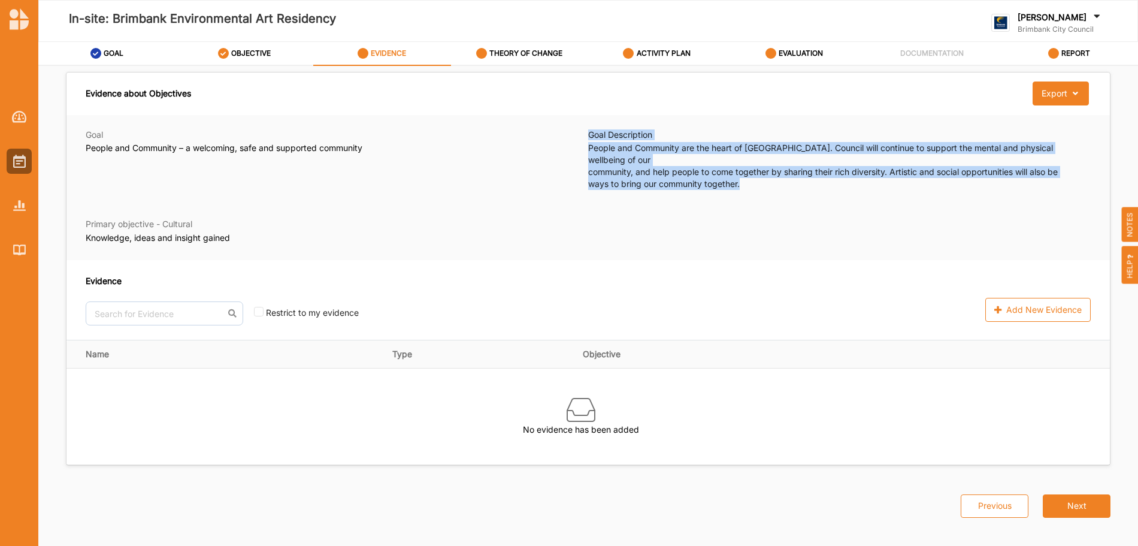
drag, startPoint x: 747, startPoint y: 173, endPoint x: 588, endPoint y: 131, distance: 164.2
click at [588, 131] on div "Goal Description People and Community are the heart of [GEOGRAPHIC_DATA]. Counc…" at bounding box center [834, 159] width 493 height 61
copy div "Goal Description People and Community are the heart of [GEOGRAPHIC_DATA]. Counc…"
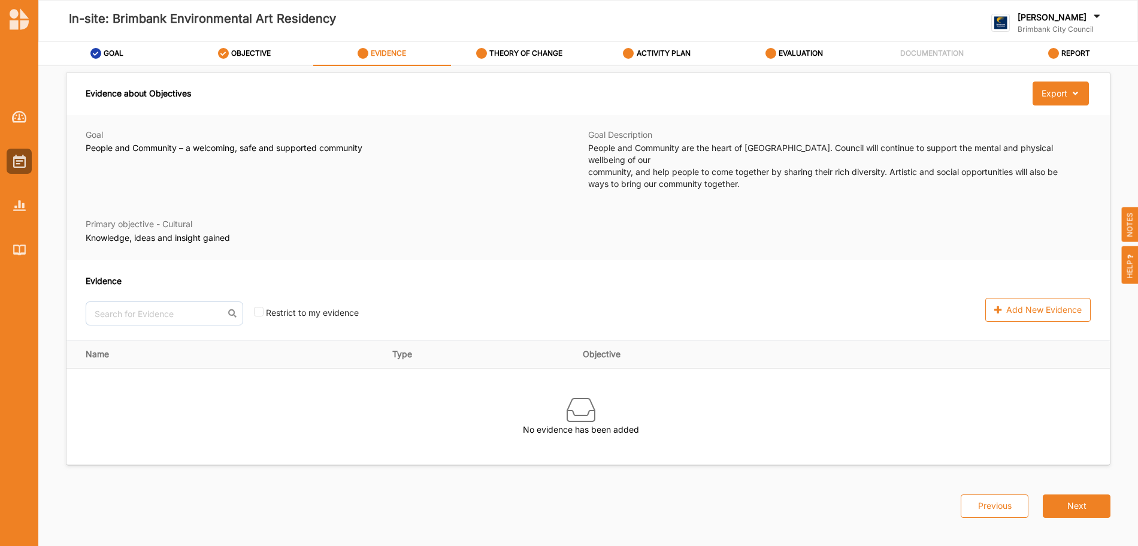
click at [1007, 219] on div at bounding box center [839, 232] width 503 height 27
click at [1137, 272] on span "HELP" at bounding box center [1130, 265] width 17 height 38
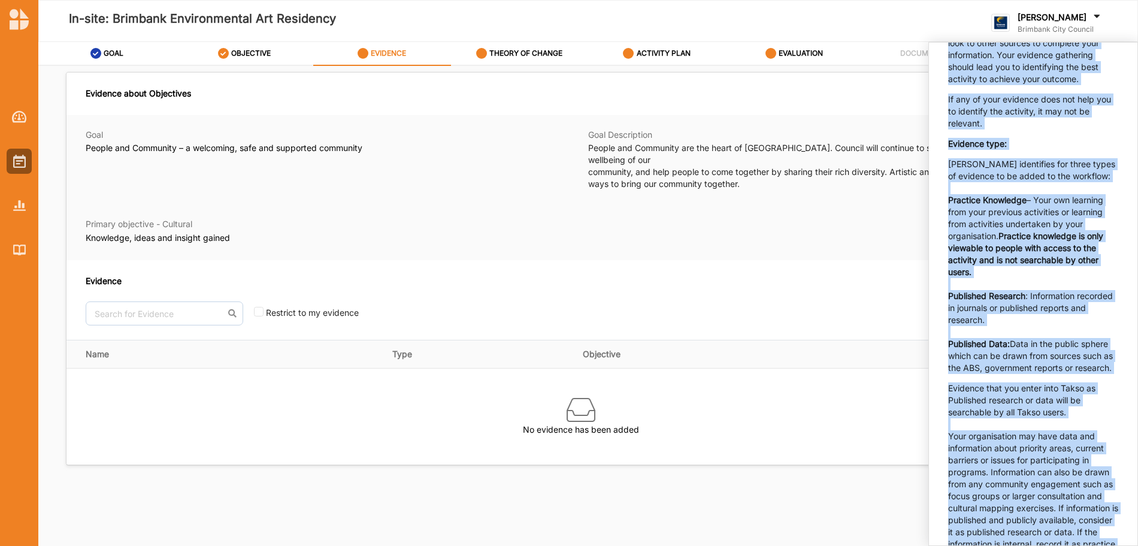
scroll to position [975, 0]
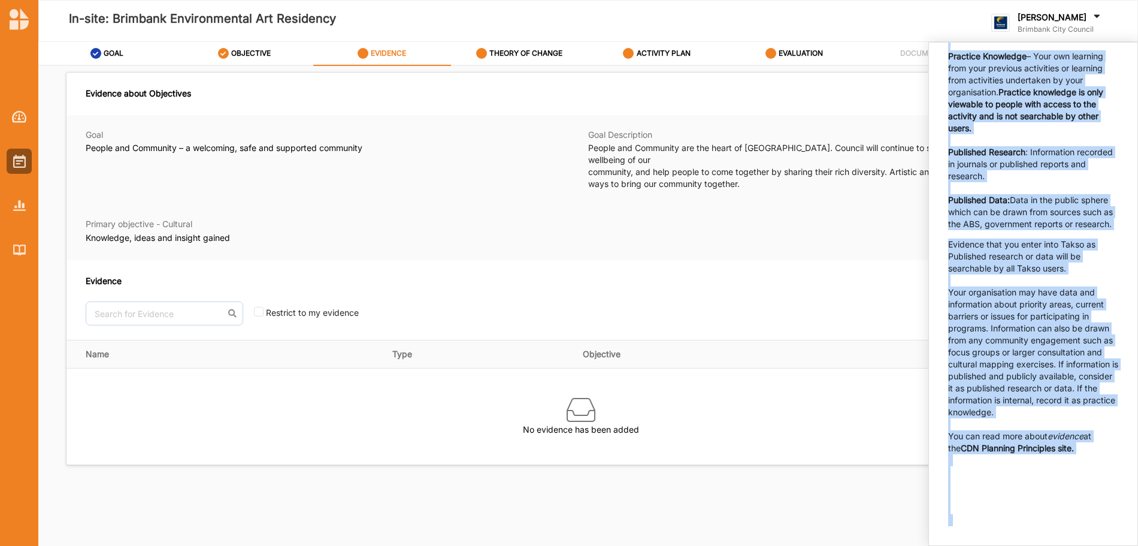
drag, startPoint x: 951, startPoint y: 207, endPoint x: 1049, endPoint y: 453, distance: 264.7
click at [1085, 545] on html "In-site: Brimbank Environmental Art Residency [PERSON_NAME] Brimbank City Counc…" at bounding box center [569, 273] width 1138 height 546
copy div "Loremips Dolor sitametc ad elitsed doeiusmo te incid ut la etdolor ma aliquaeni…"
click at [1047, 229] on p "[PERSON_NAME] identifies for three types of evidence to be added to the workflo…" at bounding box center [1033, 122] width 170 height 216
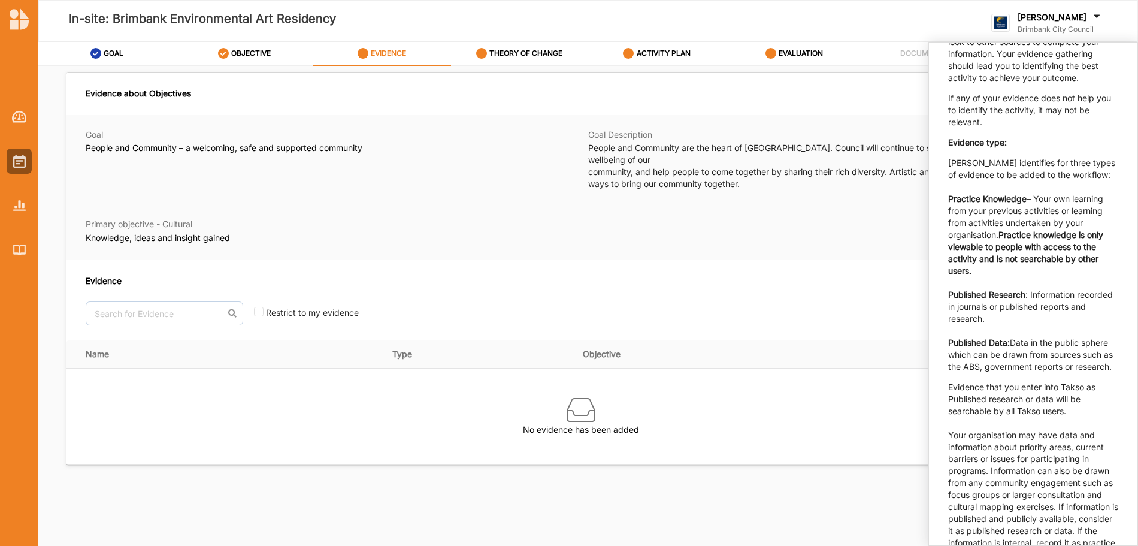
scroll to position [808, 0]
drag, startPoint x: 306, startPoint y: 345, endPoint x: 281, endPoint y: 341, distance: 25.5
click at [304, 345] on th "Name" at bounding box center [224, 354] width 317 height 28
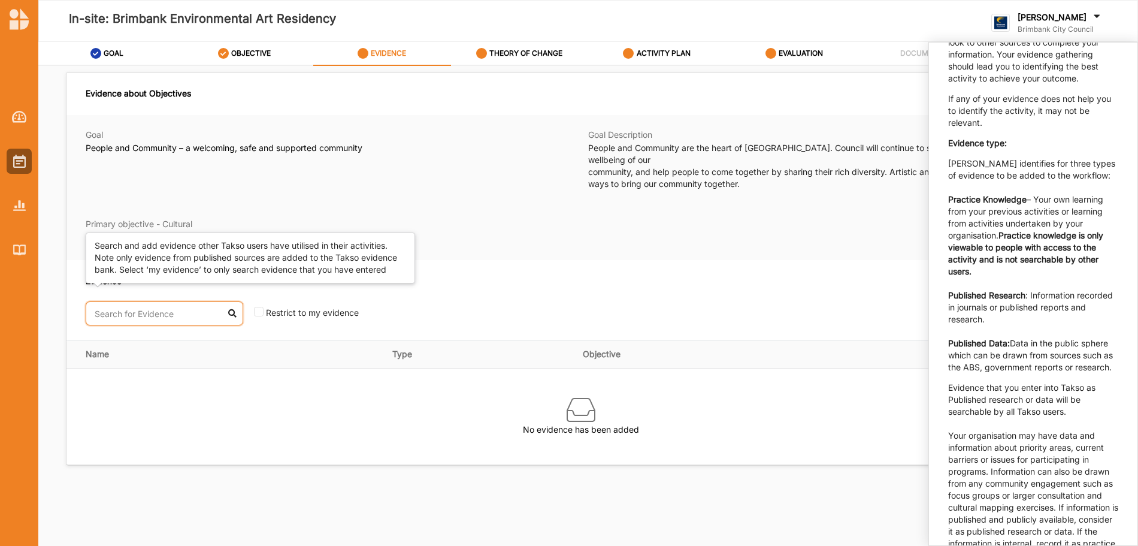
click at [182, 306] on input "text" at bounding box center [165, 313] width 158 height 24
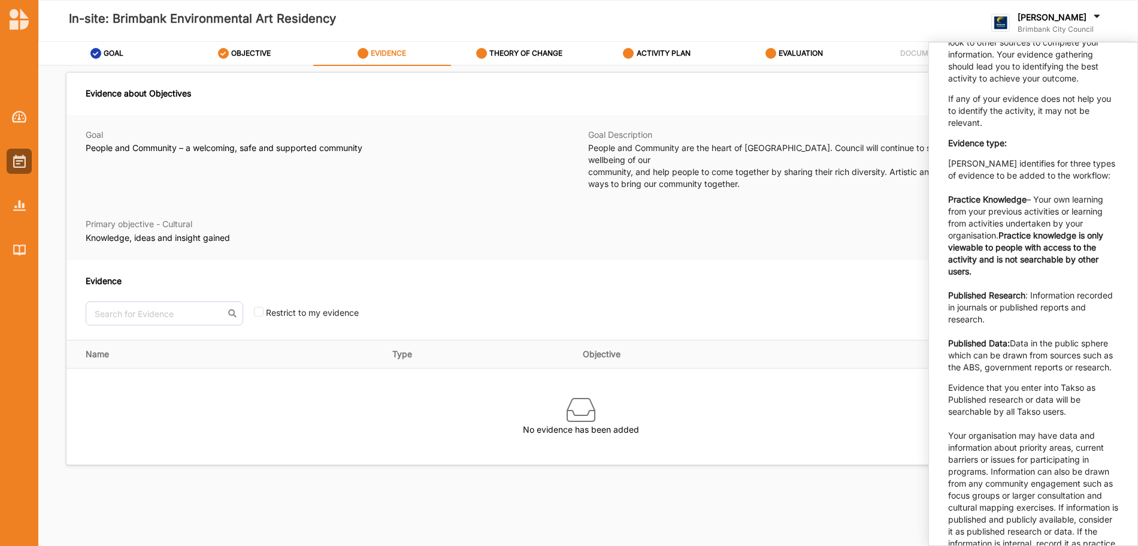
drag, startPoint x: 424, startPoint y: 271, endPoint x: 469, endPoint y: 294, distance: 50.4
click at [425, 274] on div "Evidence" at bounding box center [393, 280] width 614 height 13
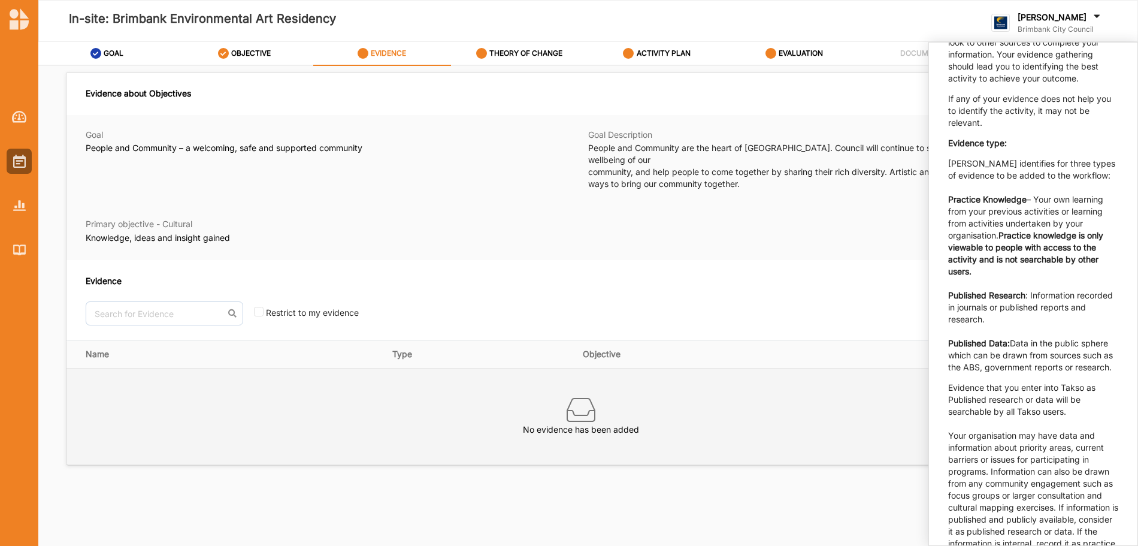
drag, startPoint x: 685, startPoint y: 359, endPoint x: 710, endPoint y: 370, distance: 26.8
click at [688, 368] on td "No evidence has been added" at bounding box center [587, 416] width 1043 height 96
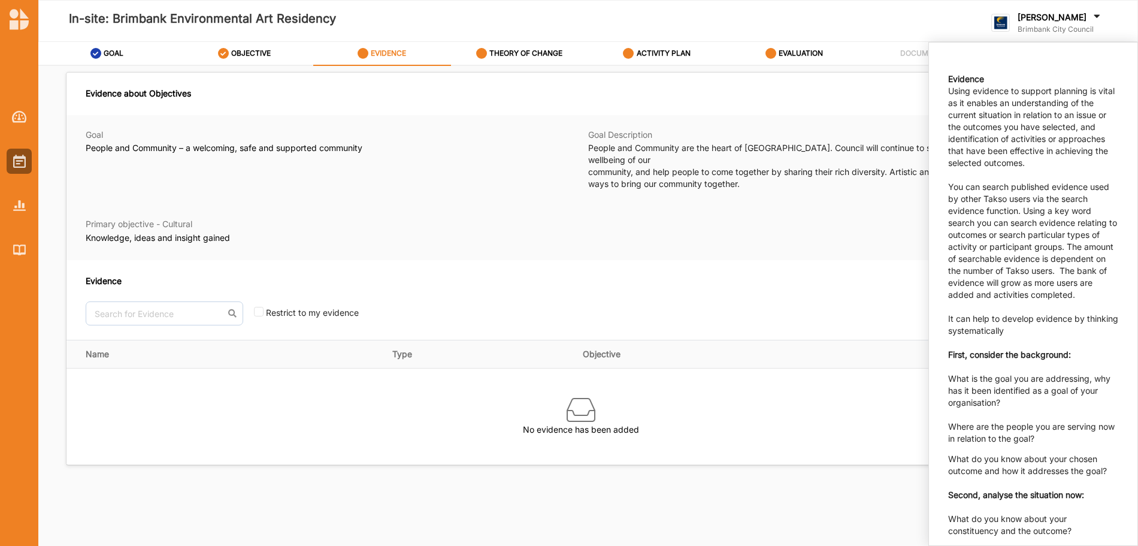
scroll to position [129, 0]
click at [755, 219] on div at bounding box center [839, 232] width 503 height 27
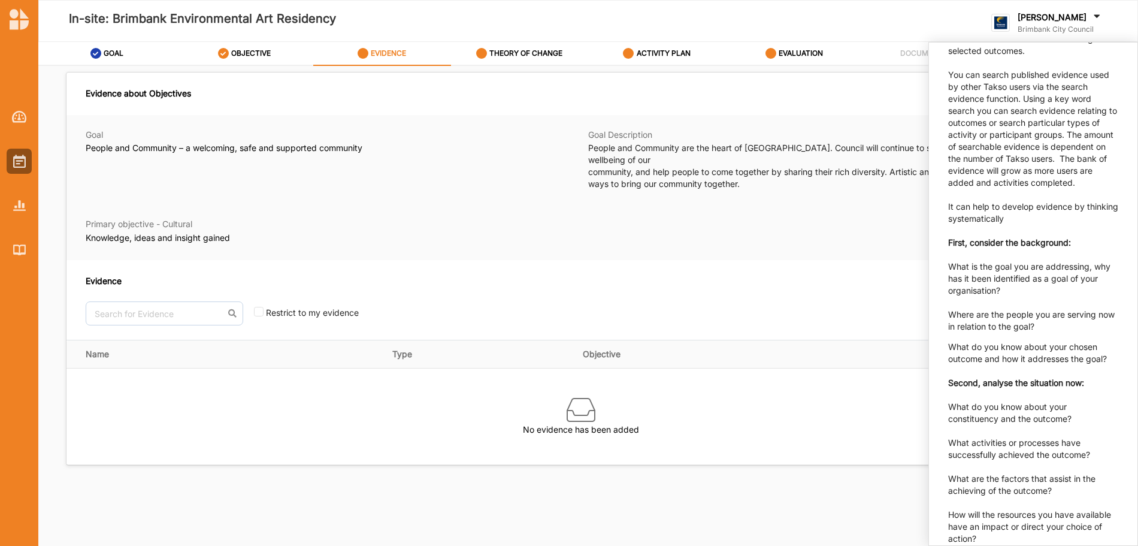
scroll to position [240, 0]
click at [337, 97] on div "Evidence about Objectives Export Download Evidence" at bounding box center [587, 93] width 1043 height 43
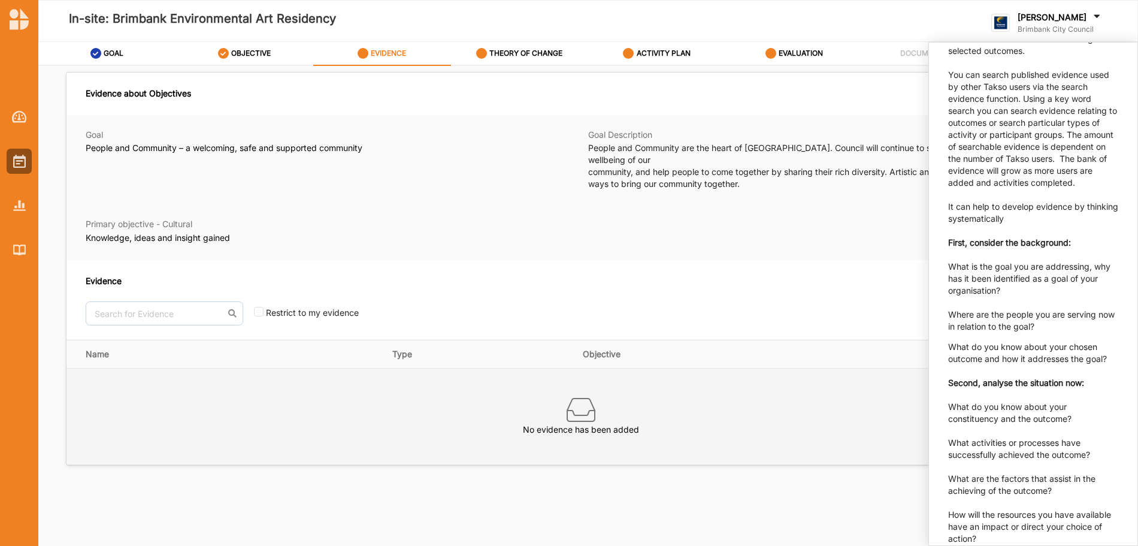
click at [338, 384] on div "No evidence has been added" at bounding box center [581, 416] width 991 height 78
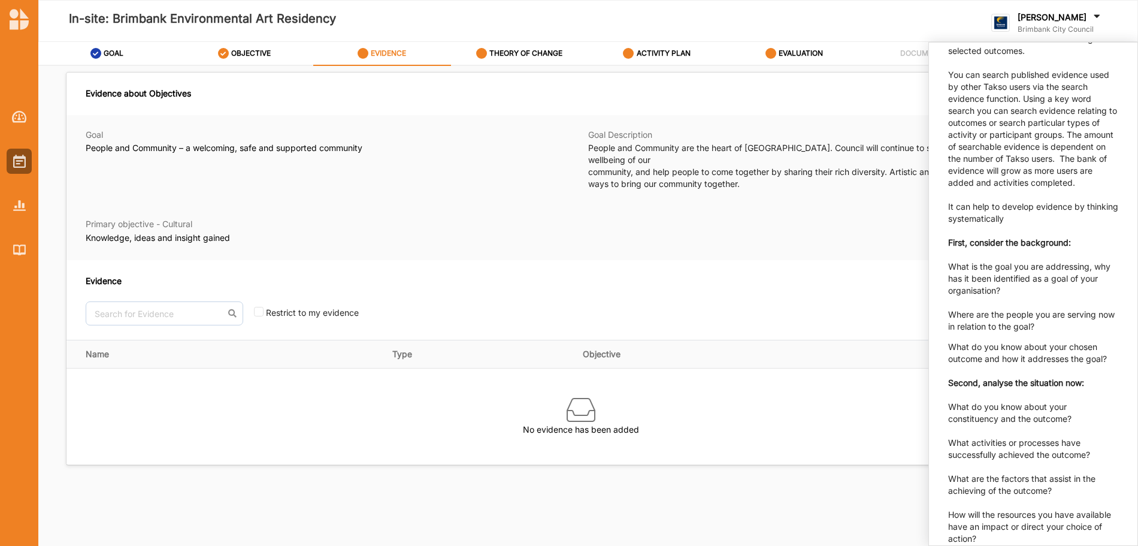
click at [855, 274] on div "Add New Evidence" at bounding box center [902, 299] width 377 height 51
